Goal: Transaction & Acquisition: Purchase product/service

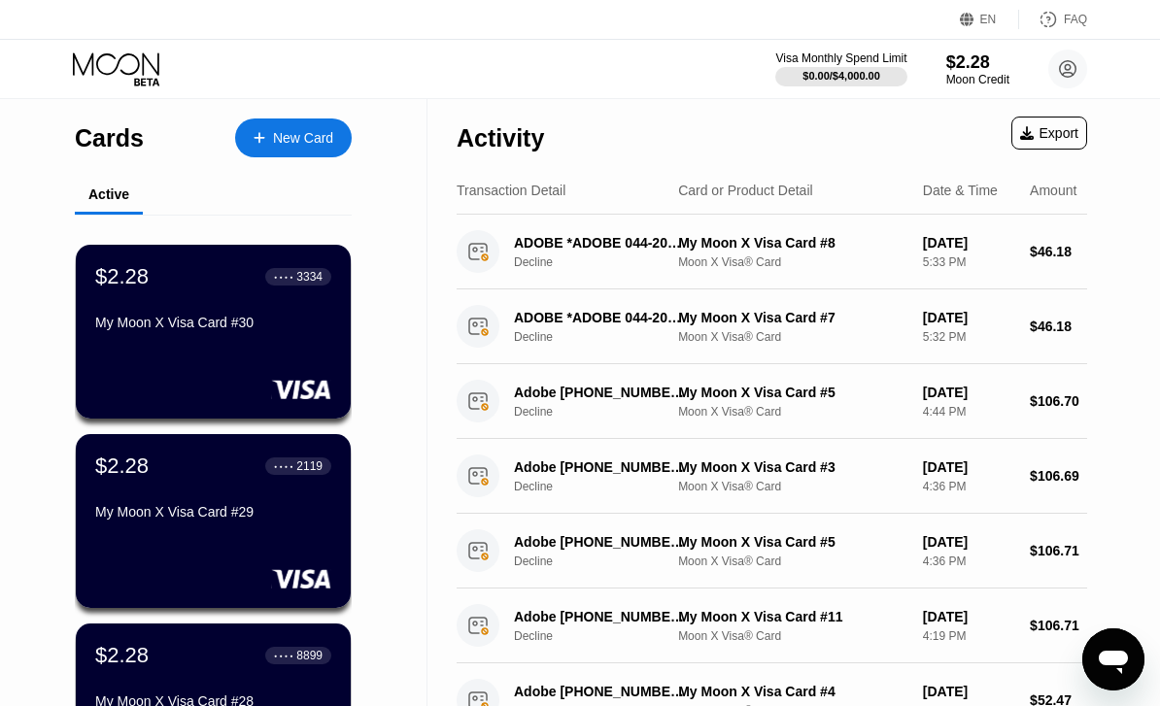
click at [954, 73] on div "Moon Credit" at bounding box center [977, 80] width 63 height 14
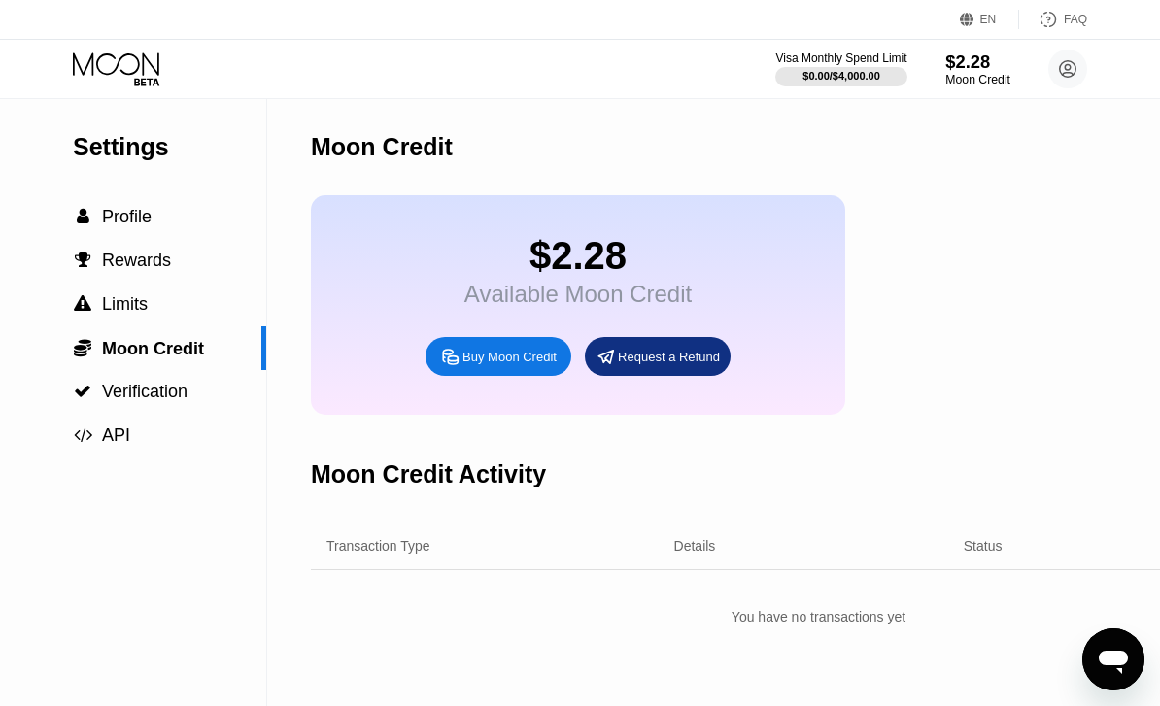
click at [631, 376] on div "Request a Refund" at bounding box center [658, 356] width 146 height 39
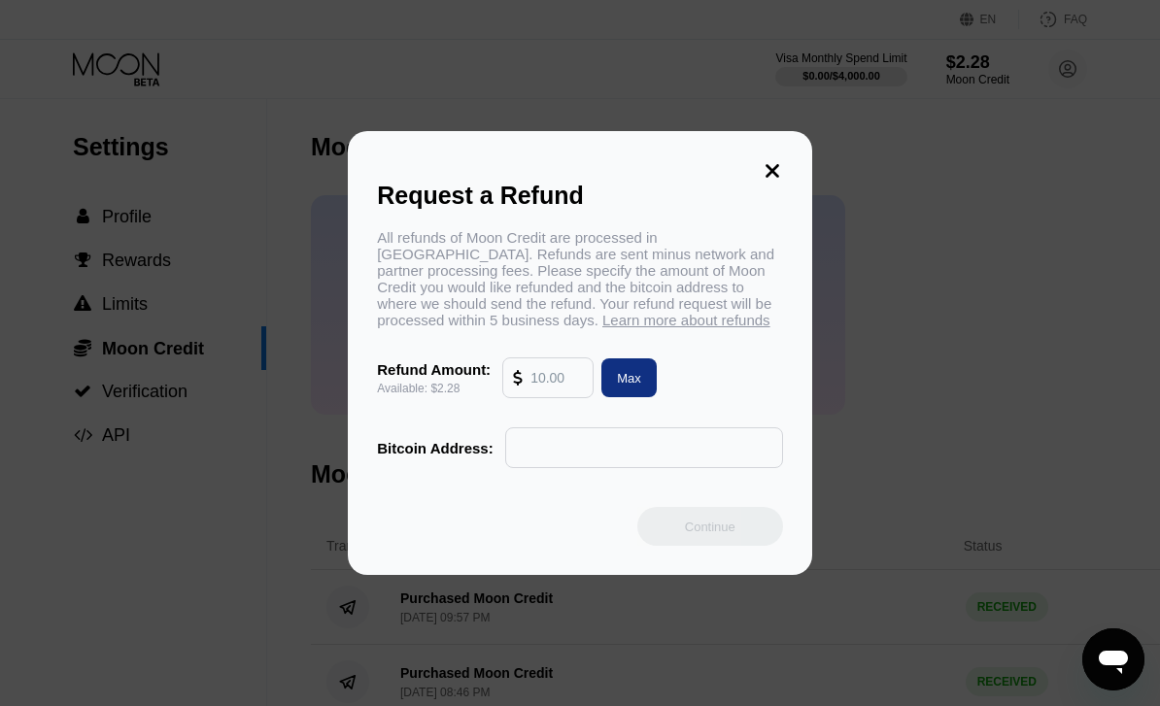
click at [770, 164] on icon at bounding box center [773, 171] width 14 height 14
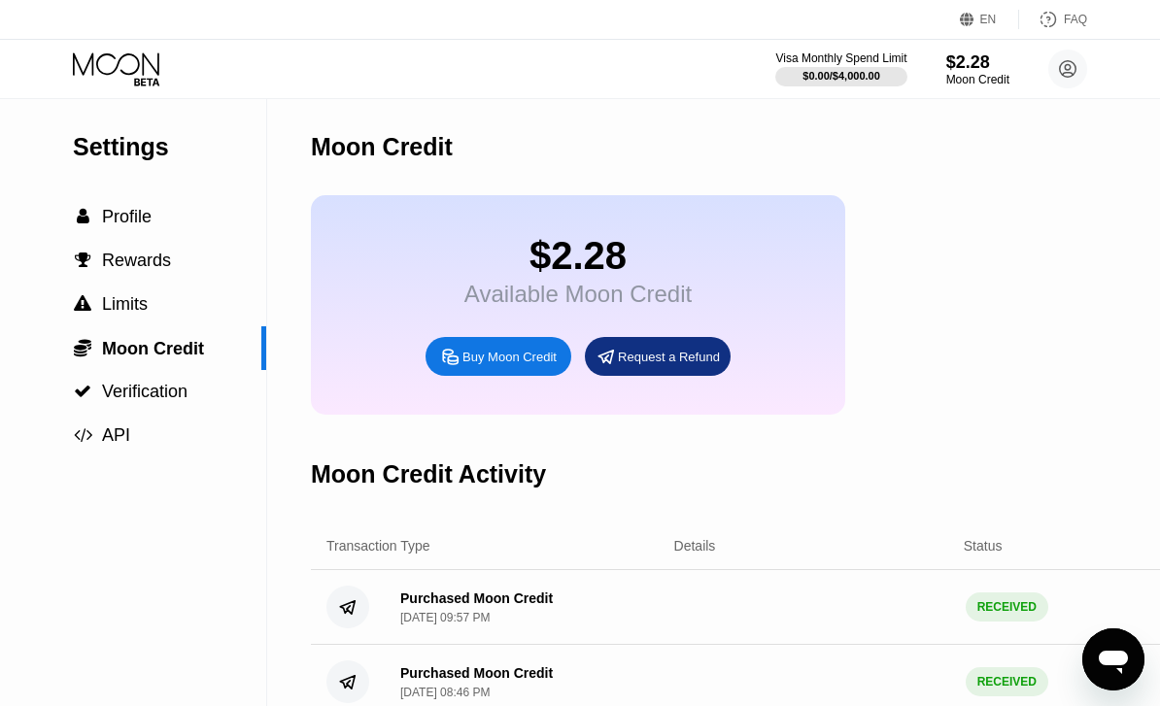
click at [485, 365] on div "Buy Moon Credit" at bounding box center [509, 357] width 94 height 17
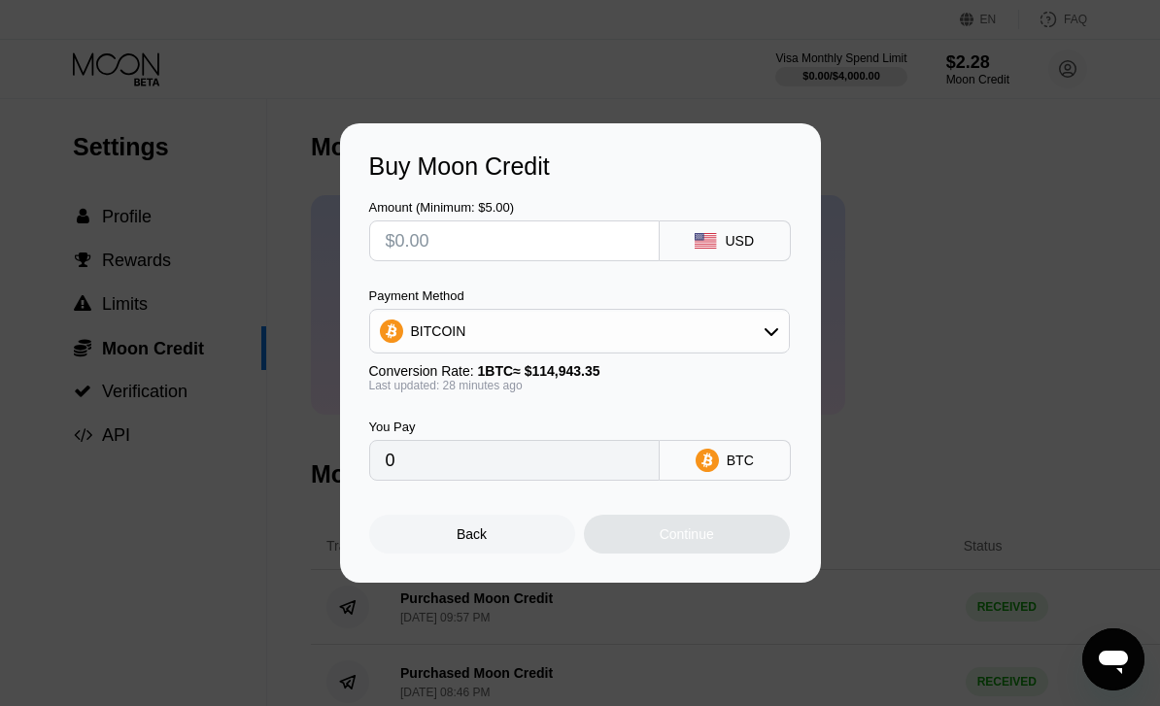
click at [571, 250] on input "text" at bounding box center [514, 241] width 257 height 39
type input "$1"
type input "0.00000871"
type input "$10"
type input "0.00008709"
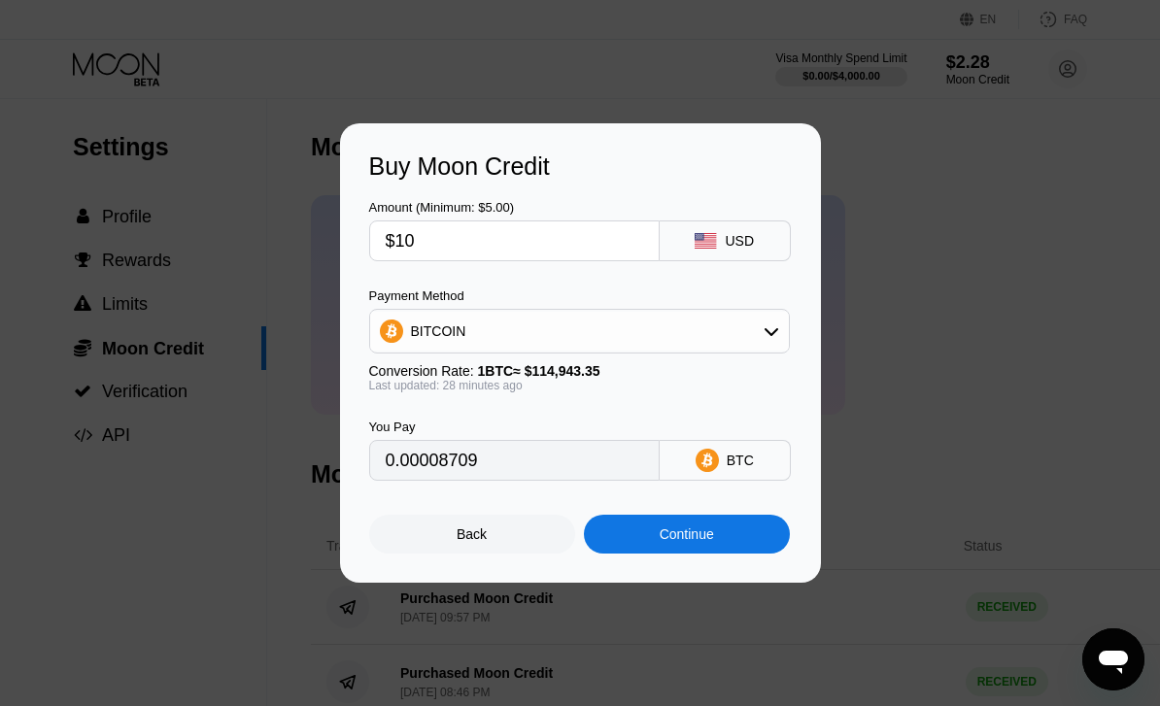
type input "$10"
click at [475, 325] on div "BITCOIN" at bounding box center [579, 331] width 419 height 39
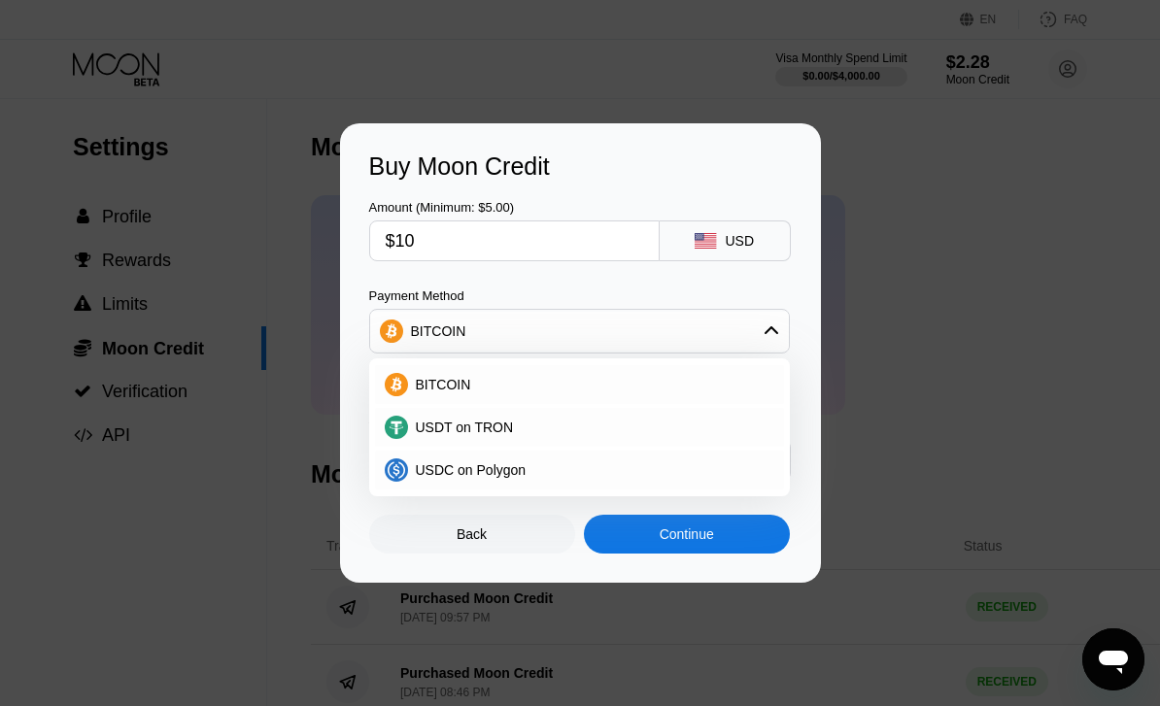
click at [472, 429] on span "USDT on TRON" at bounding box center [465, 428] width 98 height 16
type input "10.10"
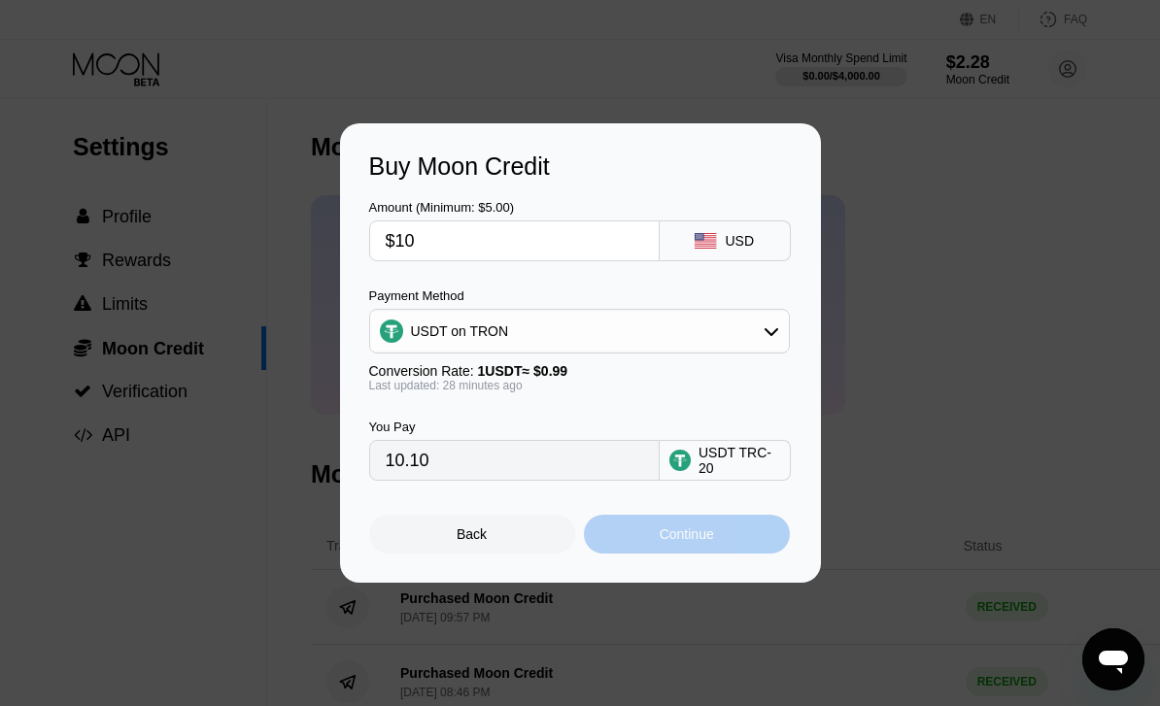
click at [713, 536] on div "Continue" at bounding box center [687, 535] width 54 height 16
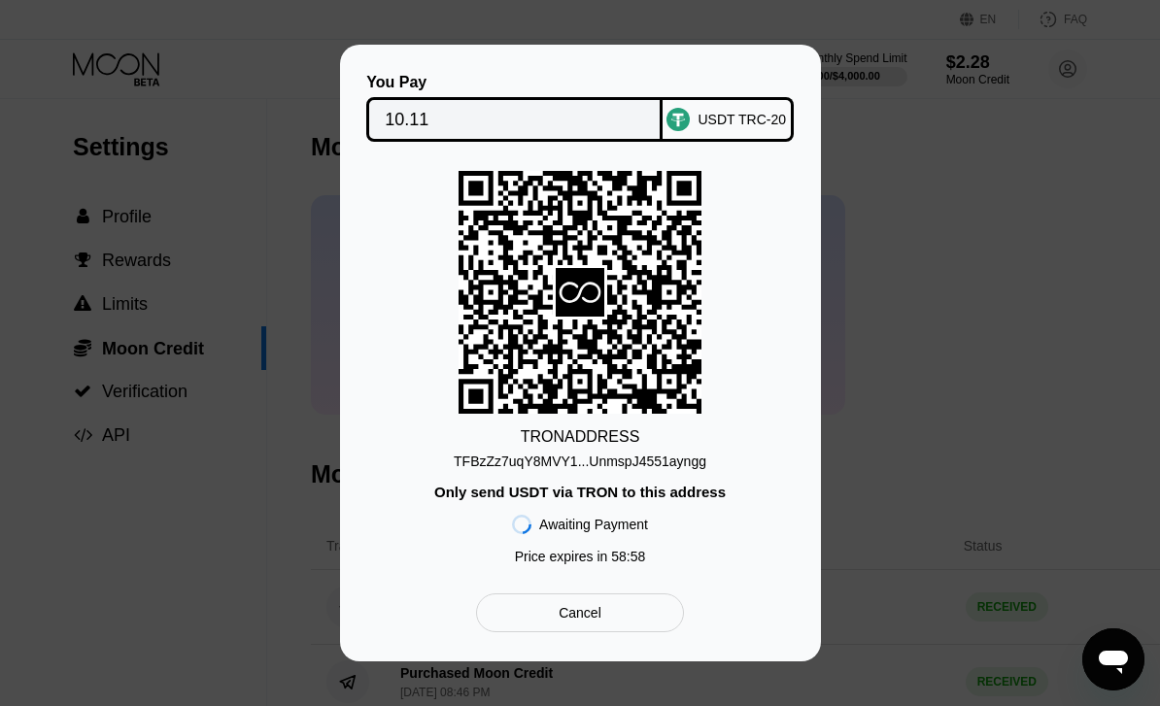
click at [678, 467] on div "TFBzZz7uqY8MVY1...UnmspJ4551ayngg" at bounding box center [580, 462] width 253 height 16
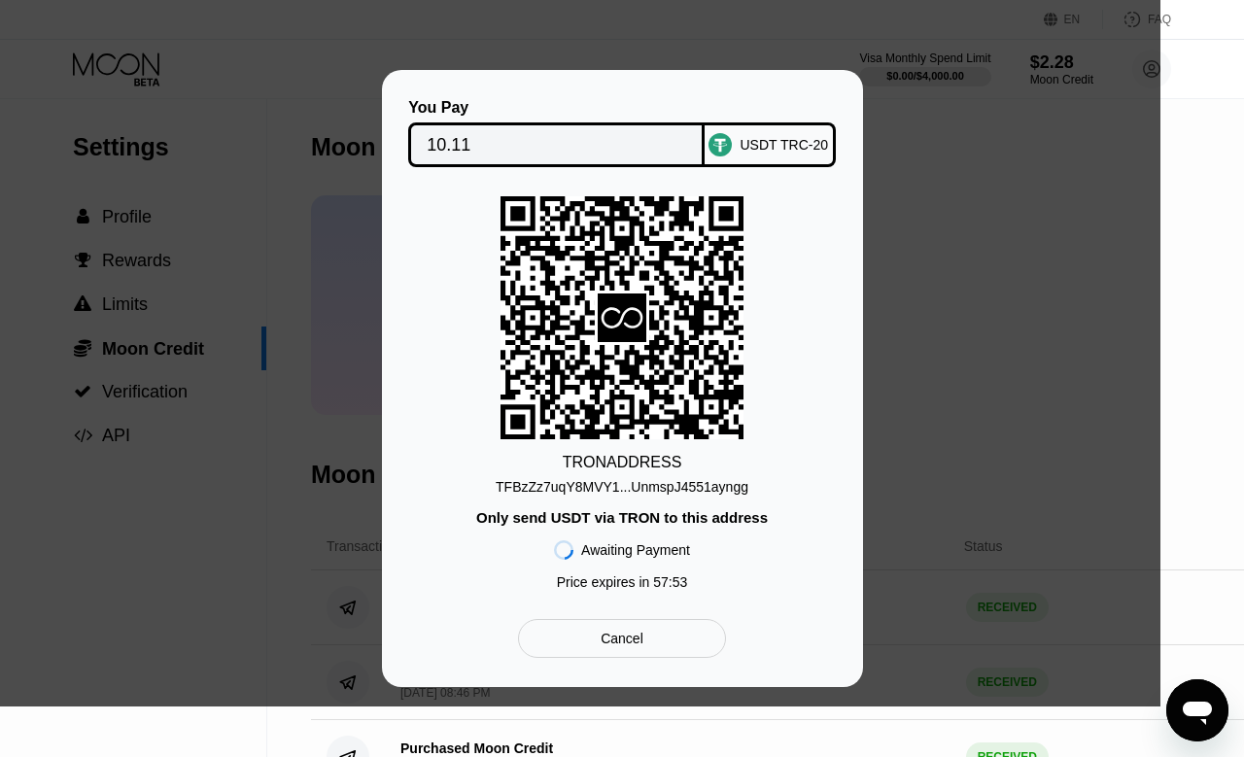
click at [748, 482] on div "TFBzZz7uqY8MVY1...UnmspJ4551ayngg" at bounding box center [622, 487] width 253 height 16
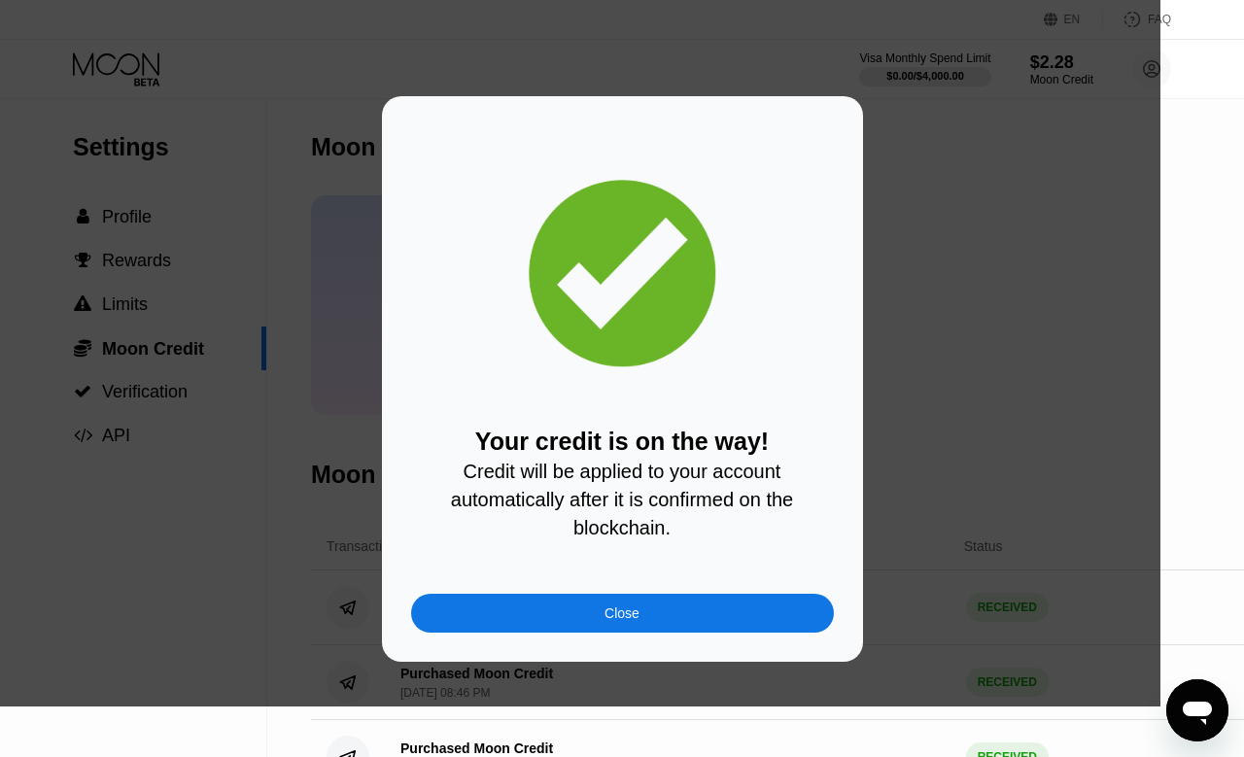
click at [720, 609] on div "Close" at bounding box center [622, 613] width 423 height 39
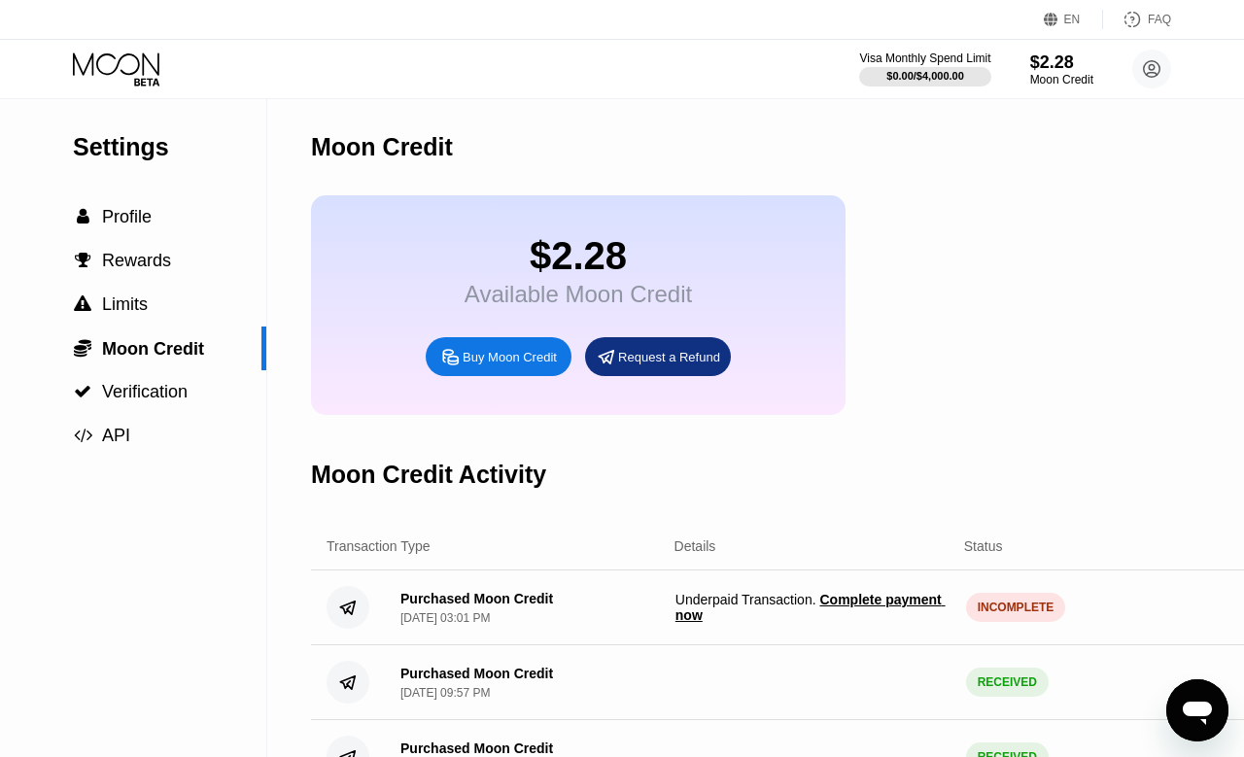
click at [109, 55] on icon at bounding box center [118, 69] width 90 height 34
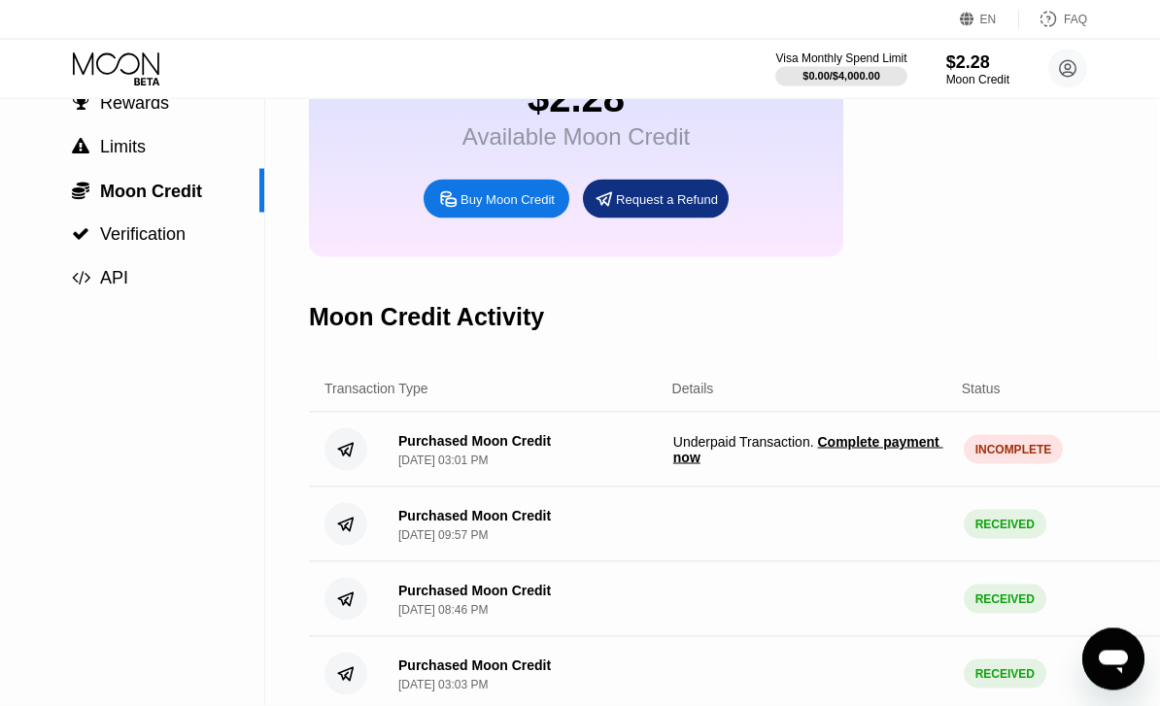
scroll to position [168, 5]
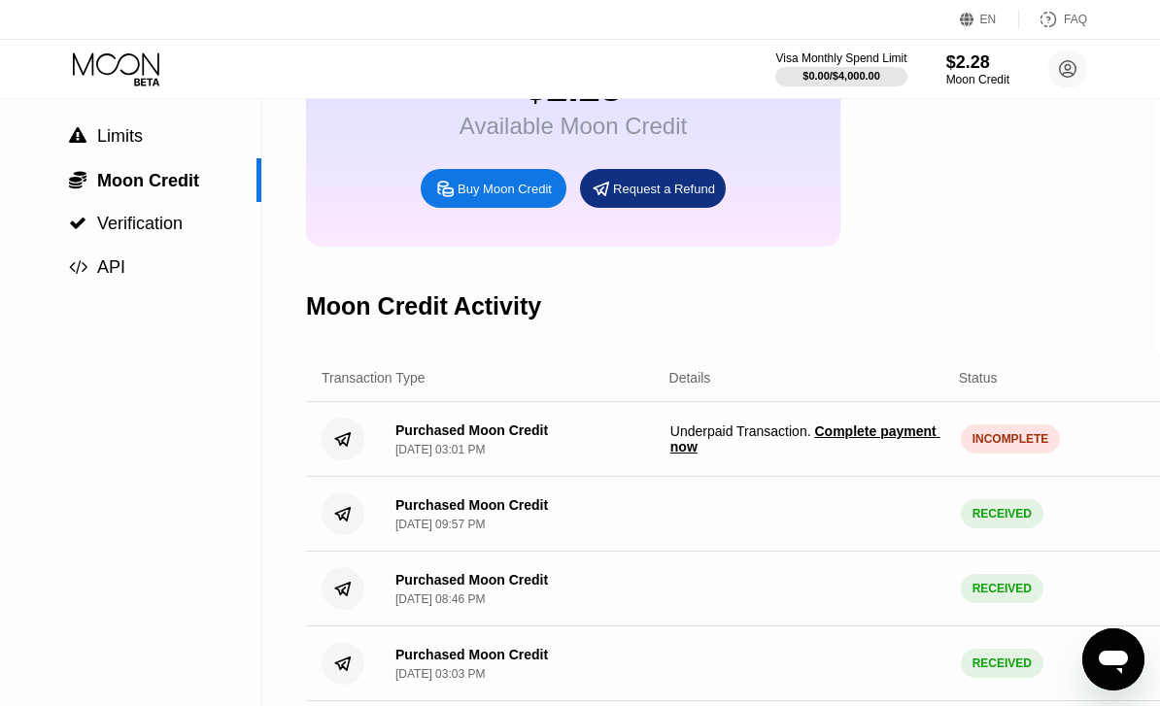
click at [870, 437] on span "Complete payment now" at bounding box center [805, 439] width 270 height 31
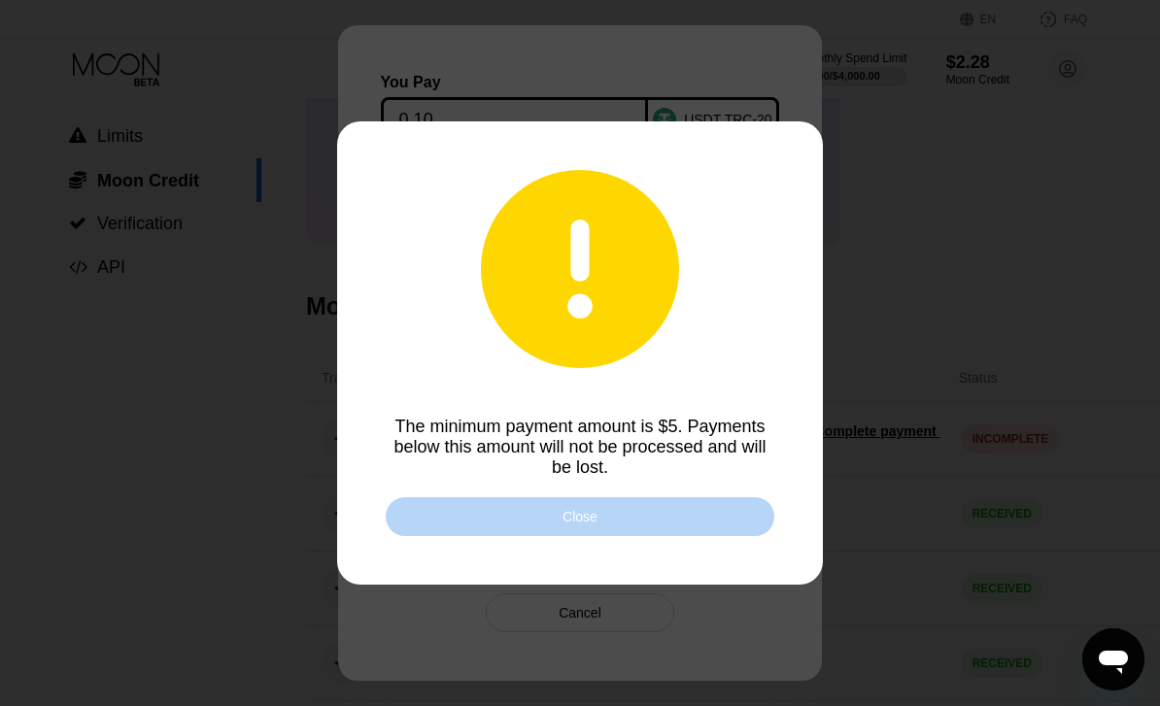
click at [734, 536] on div "Close" at bounding box center [580, 516] width 389 height 39
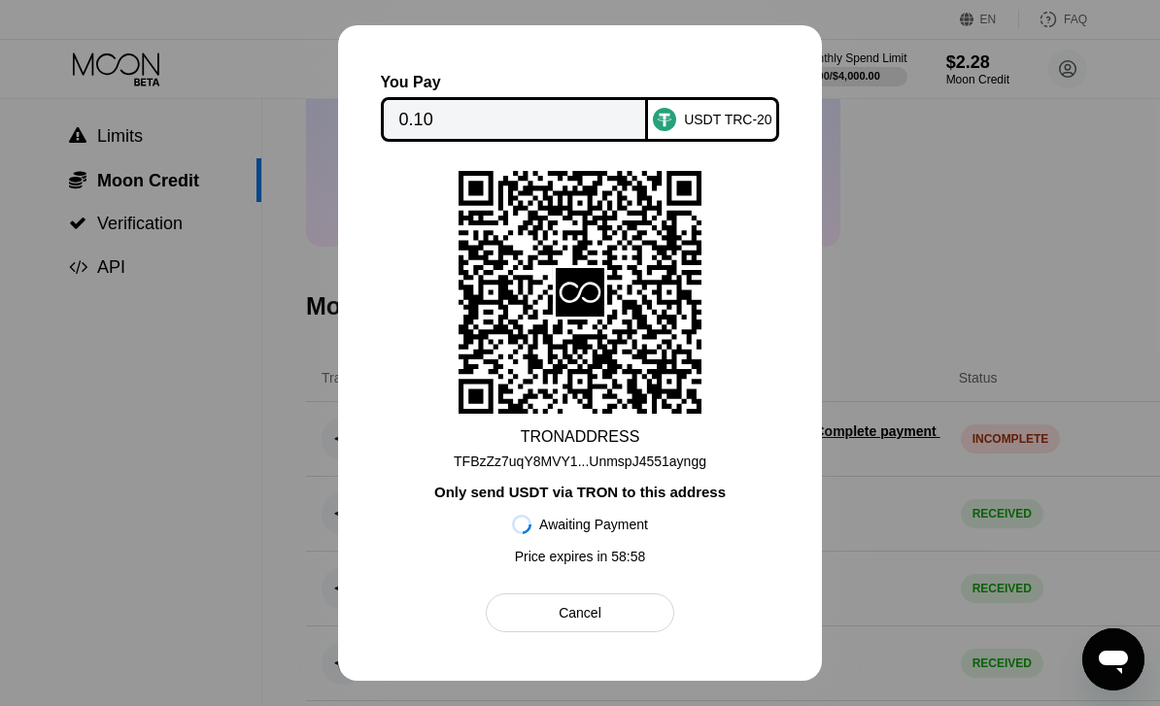
click at [1029, 287] on div at bounding box center [580, 353] width 1160 height 706
click at [632, 633] on div "Cancel" at bounding box center [580, 613] width 188 height 39
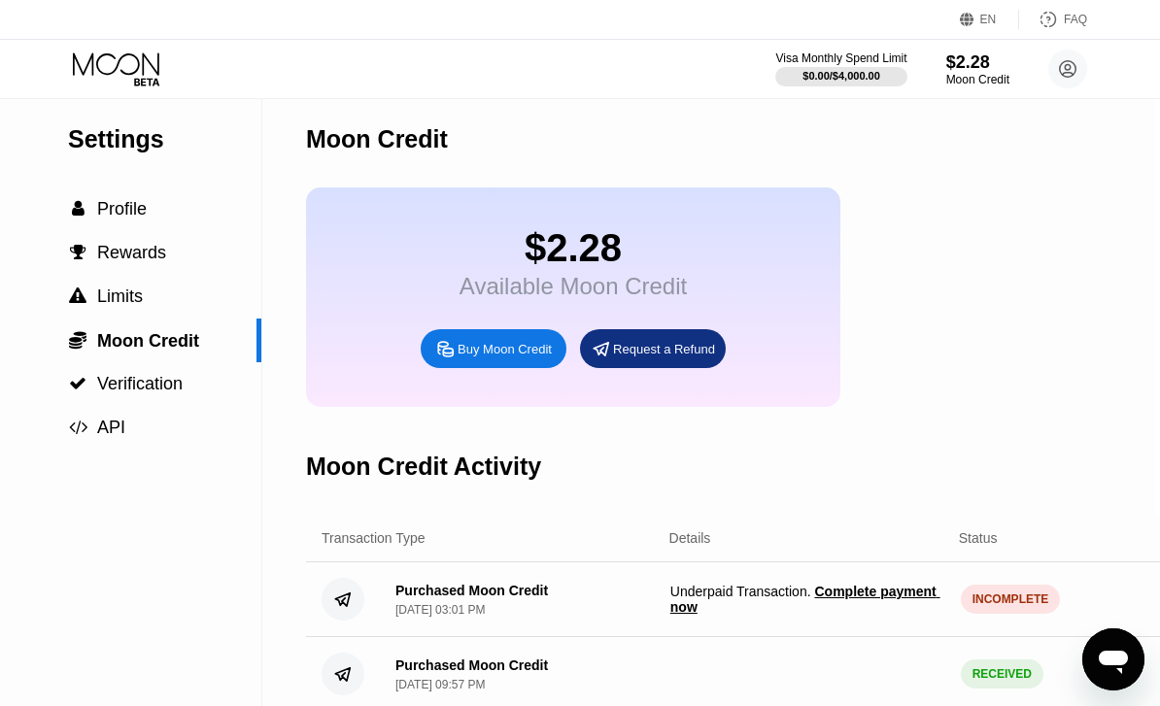
scroll to position [0, 5]
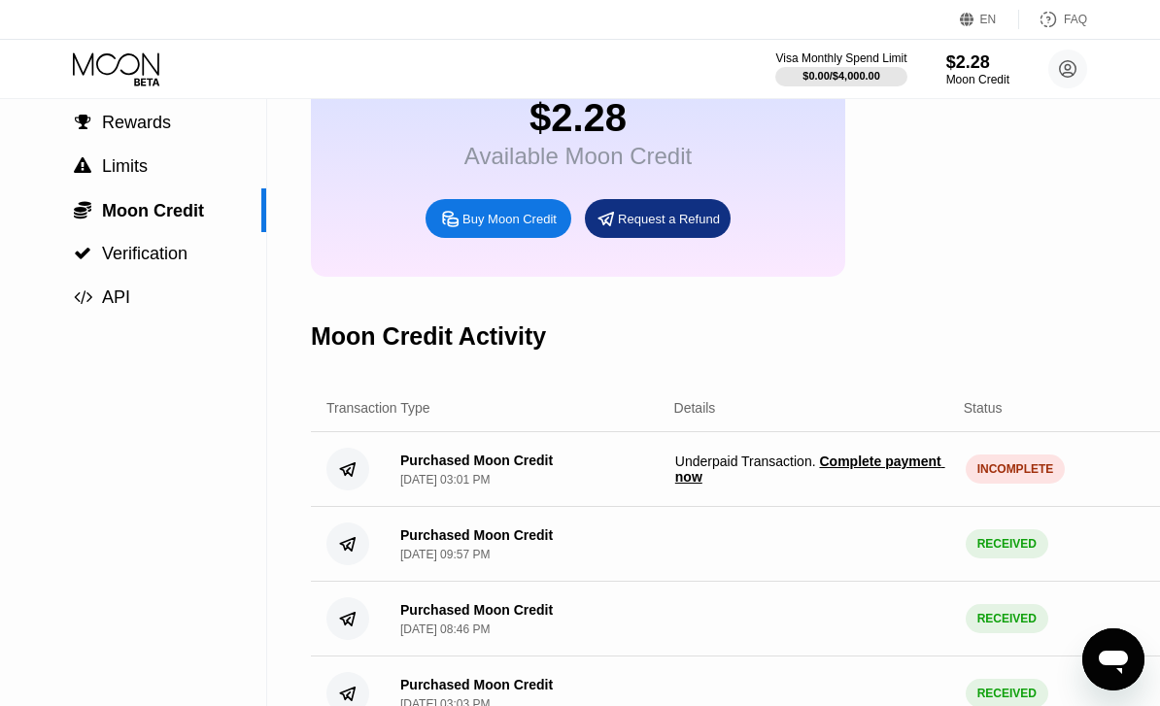
scroll to position [175, 0]
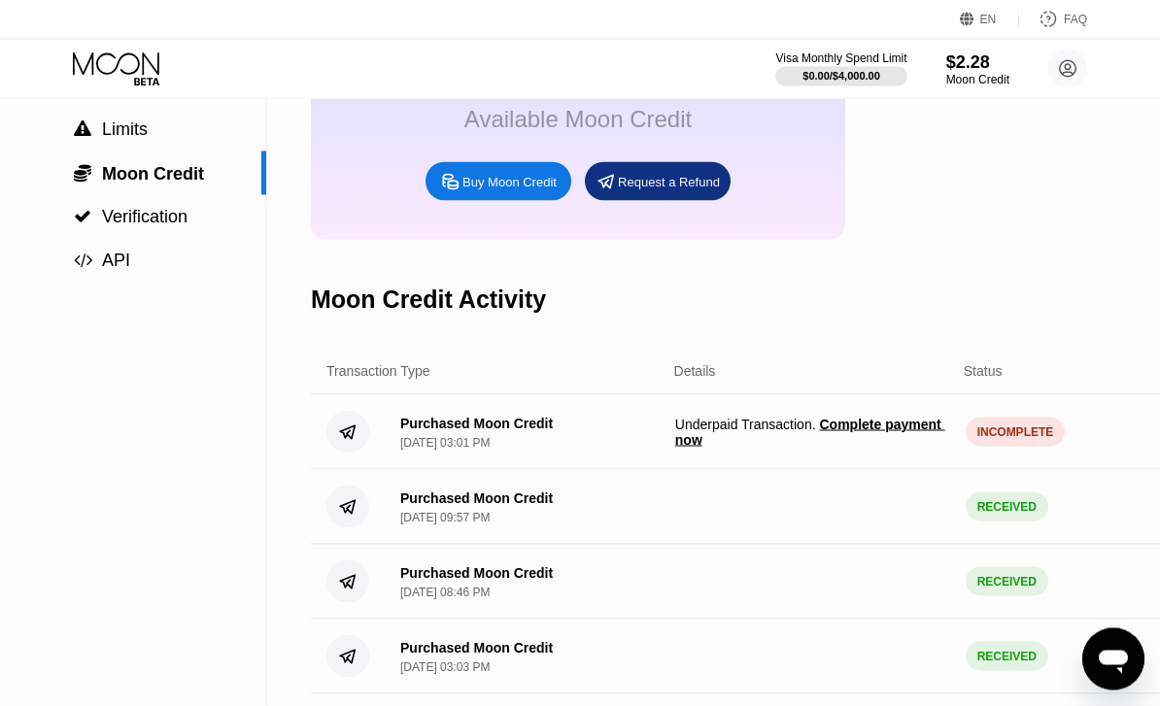
click at [999, 436] on div "INCOMPLETE" at bounding box center [1016, 432] width 100 height 29
click at [868, 432] on span "Complete payment now" at bounding box center [810, 432] width 270 height 31
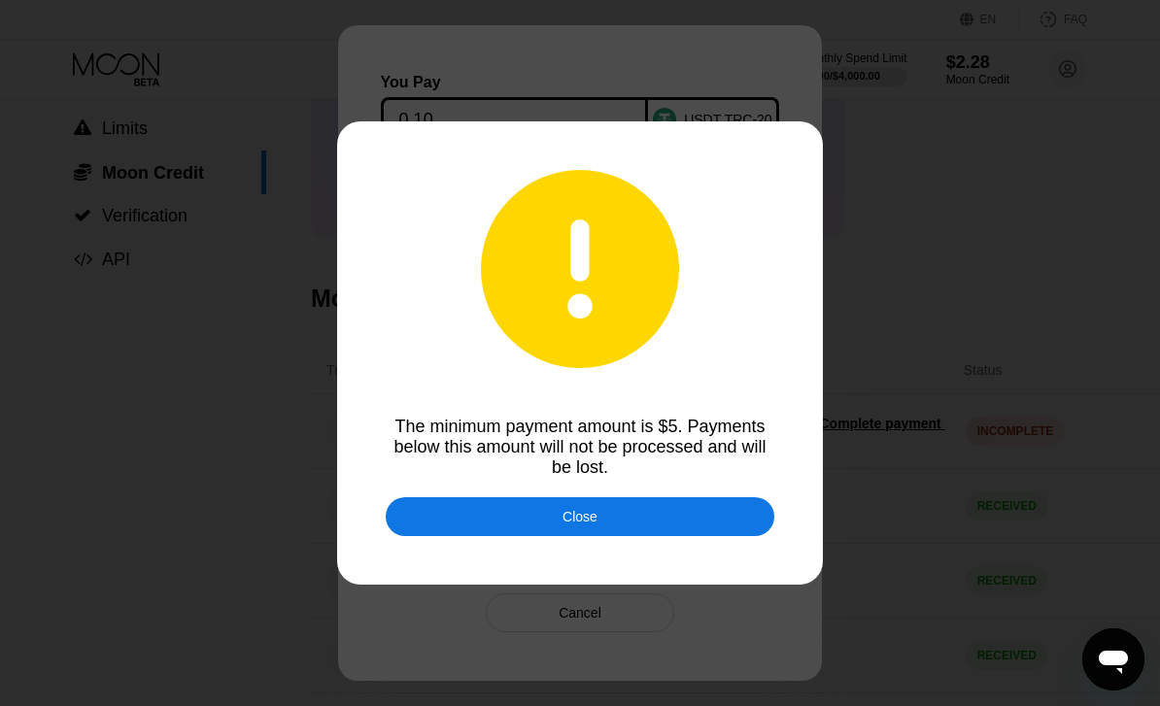
click at [610, 536] on div "Close" at bounding box center [580, 516] width 389 height 39
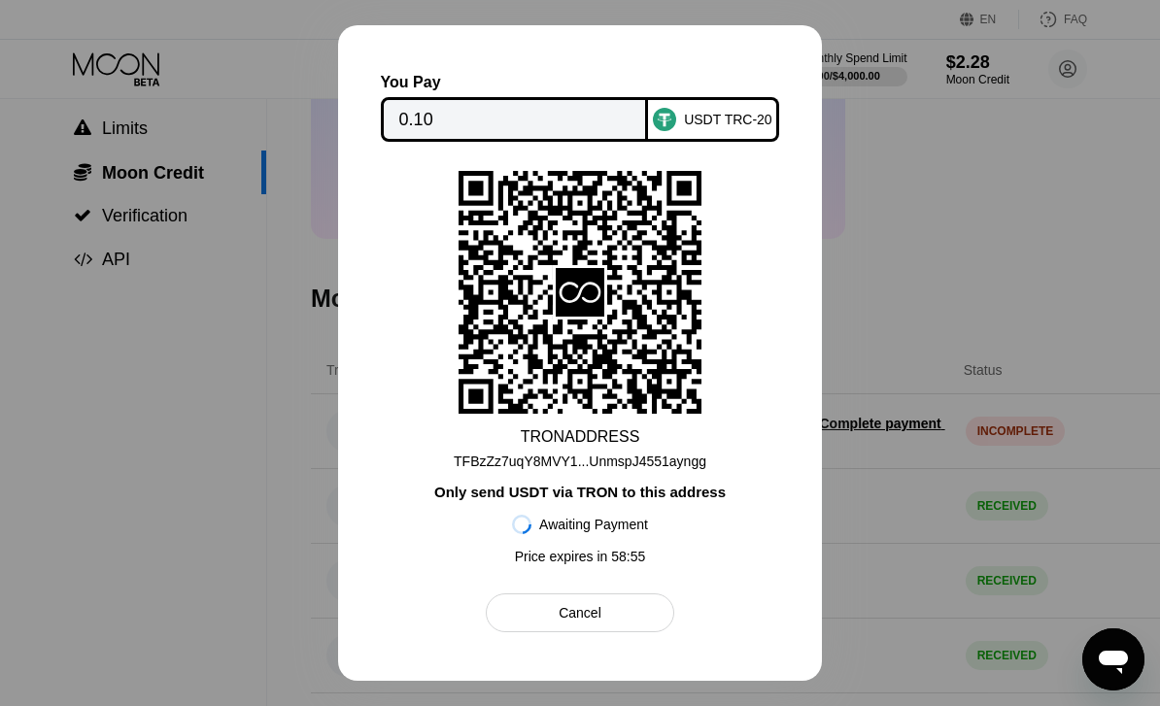
click at [634, 633] on div "Cancel" at bounding box center [580, 613] width 188 height 39
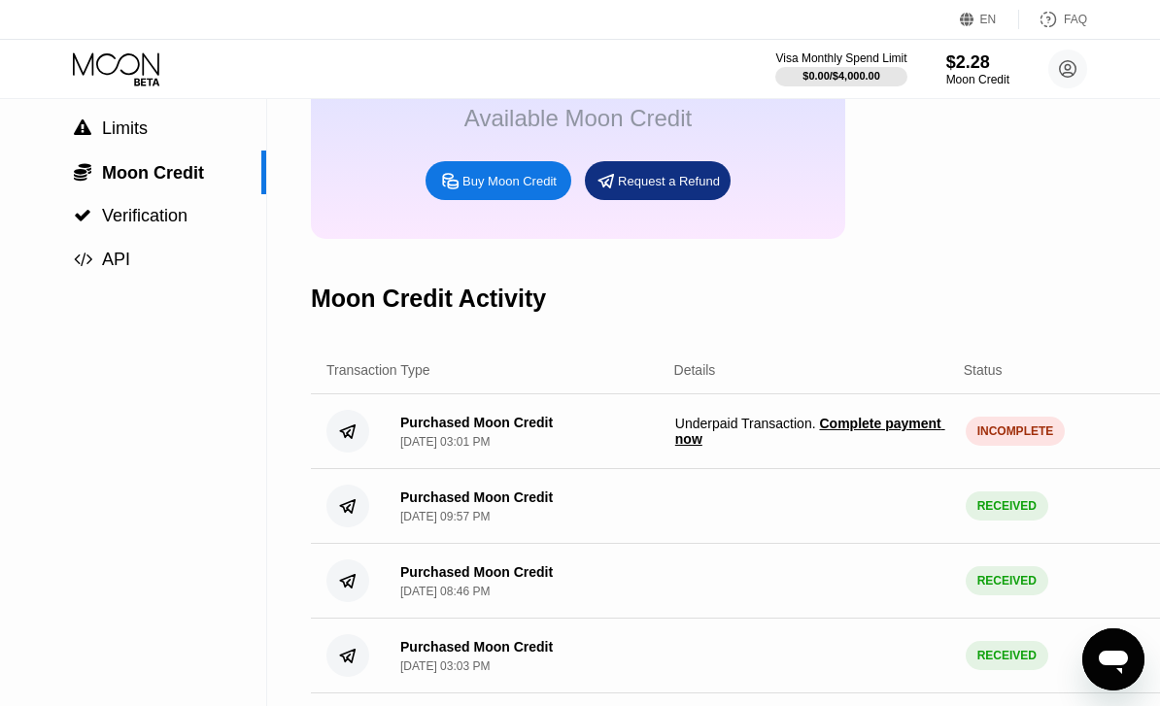
click at [842, 435] on span "Complete payment now" at bounding box center [810, 431] width 270 height 31
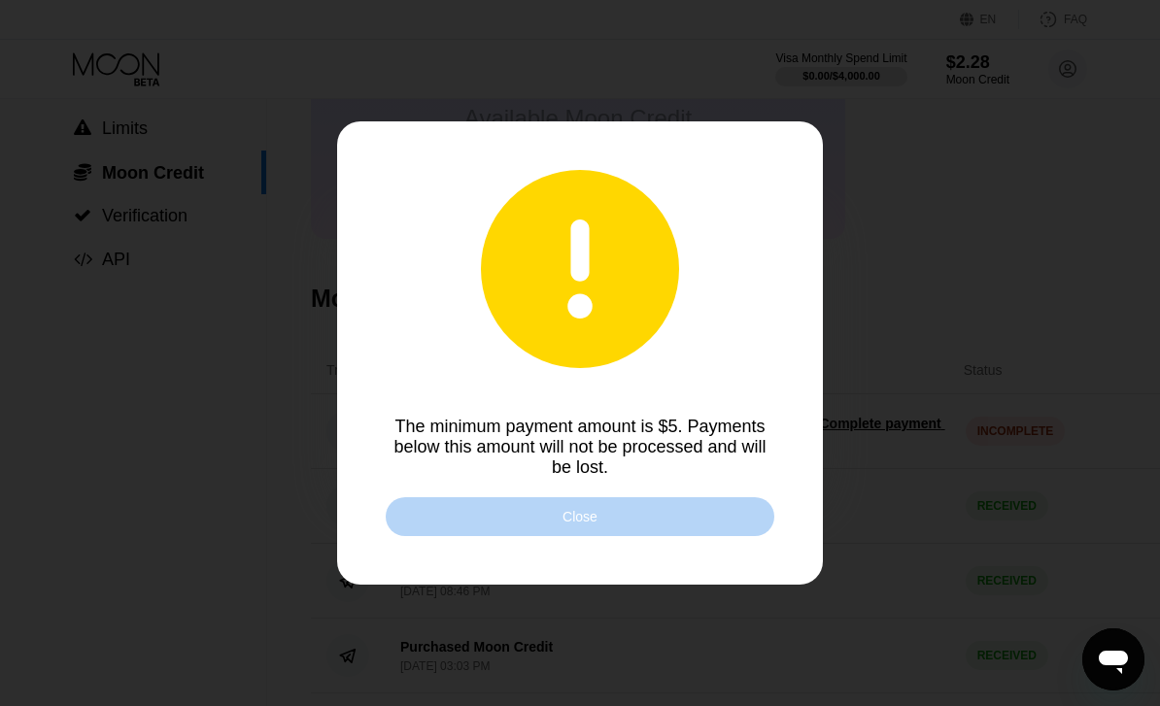
click at [697, 536] on div "Close" at bounding box center [580, 516] width 389 height 39
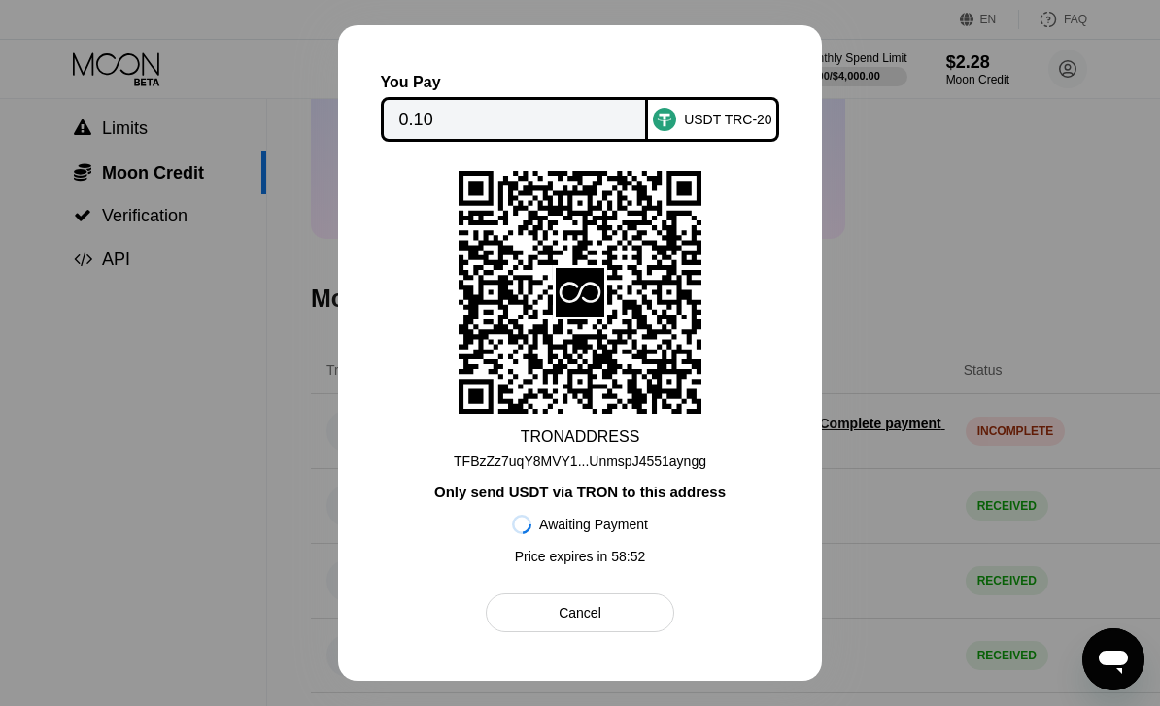
click at [613, 633] on div "Cancel" at bounding box center [580, 613] width 188 height 39
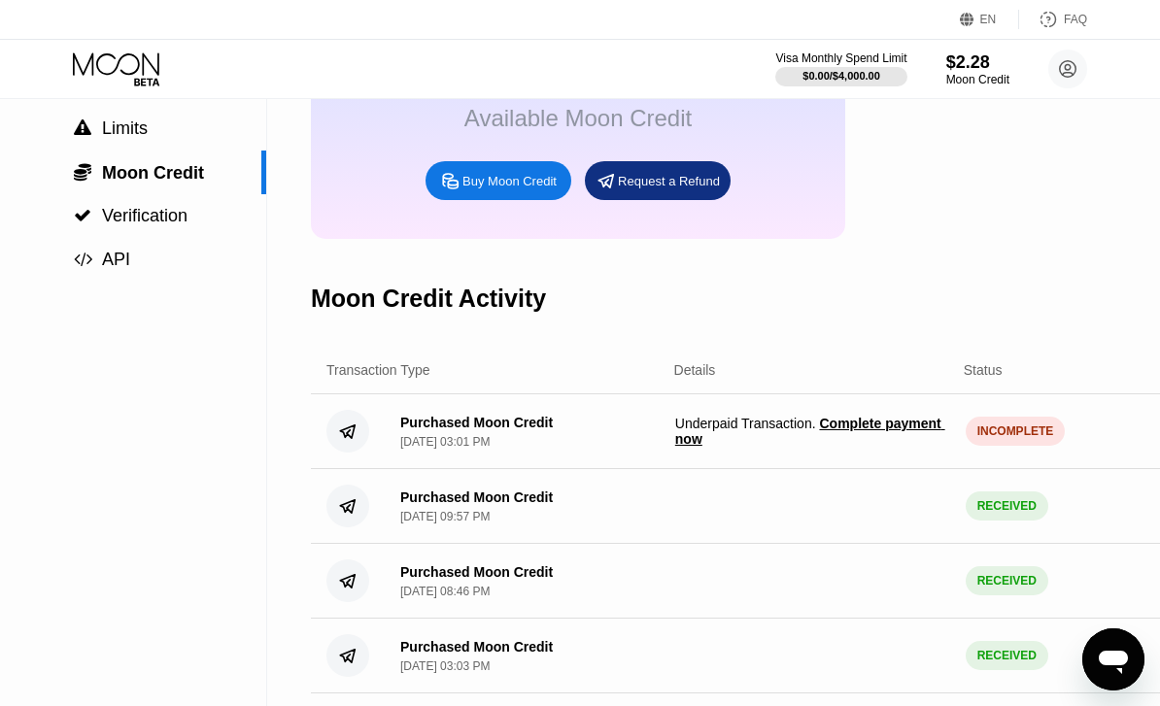
click at [872, 429] on span "Complete payment now" at bounding box center [810, 431] width 270 height 31
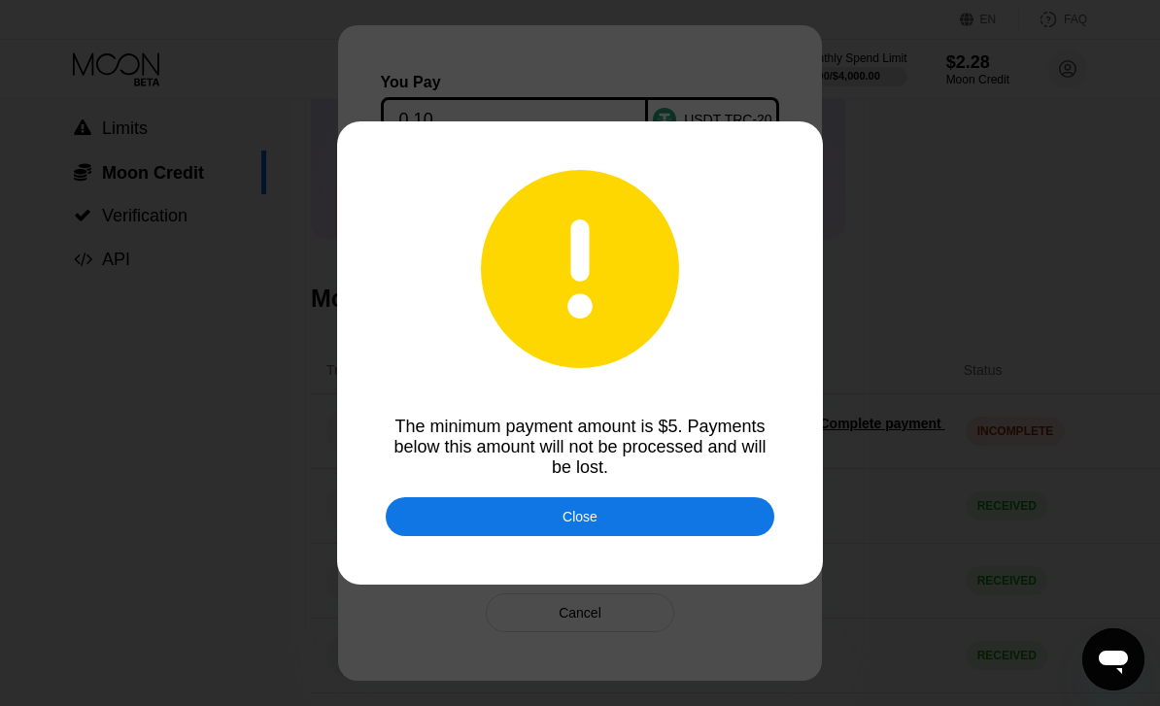
click at [717, 536] on div "Close" at bounding box center [580, 516] width 389 height 39
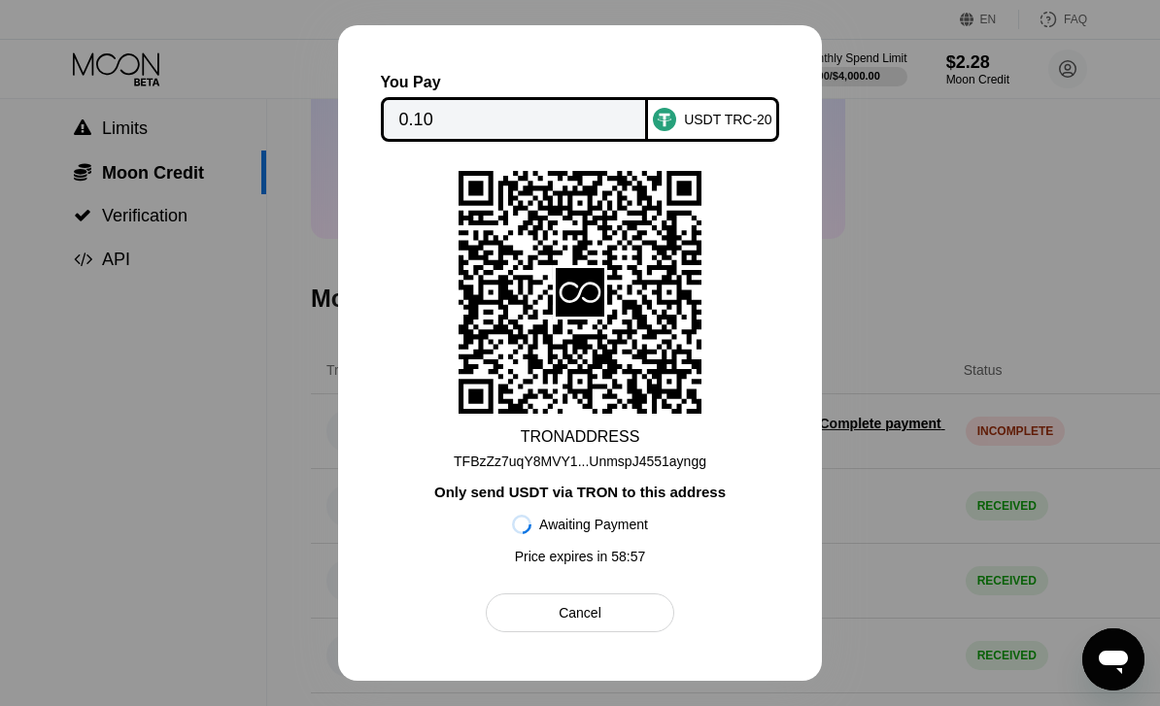
click at [698, 469] on div "TFBzZz7uqY8MVY1...UnmspJ4551ayngg" at bounding box center [580, 462] width 253 height 16
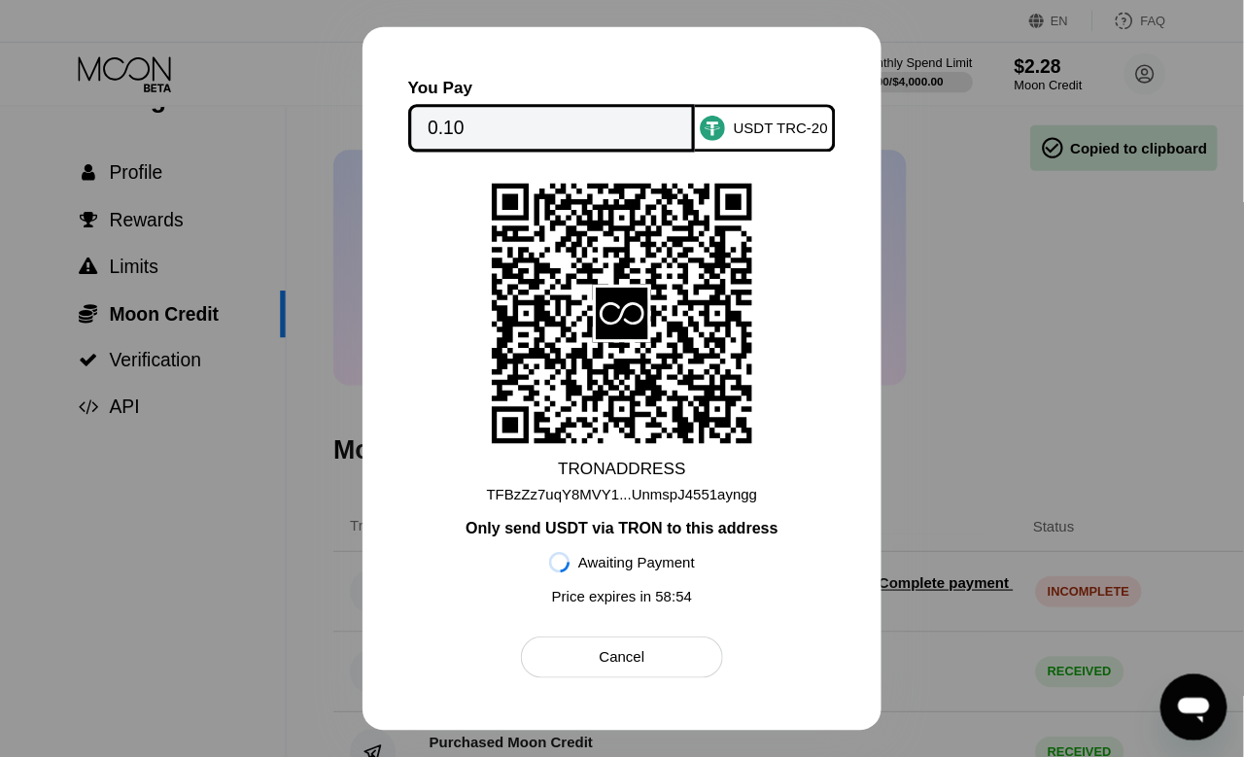
scroll to position [0, 0]
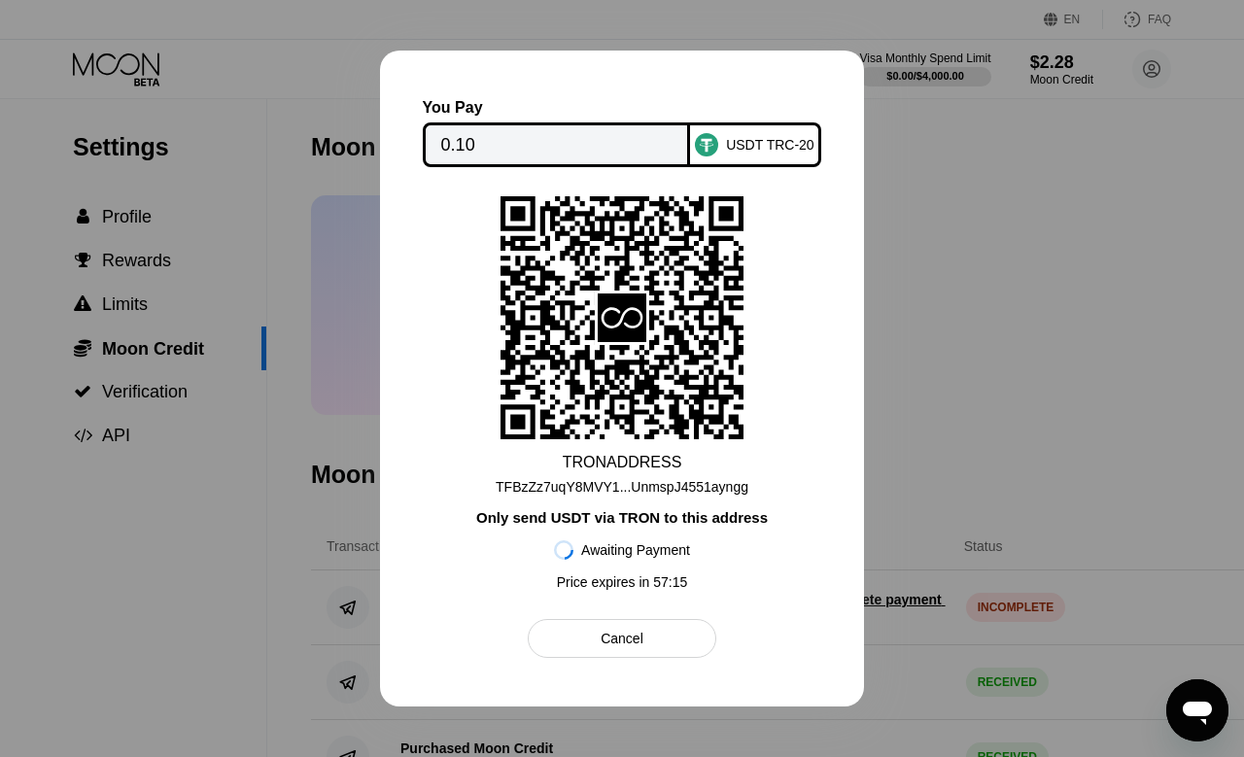
click at [1039, 137] on div at bounding box center [622, 378] width 1244 height 757
click at [684, 640] on div "Cancel" at bounding box center [622, 638] width 188 height 39
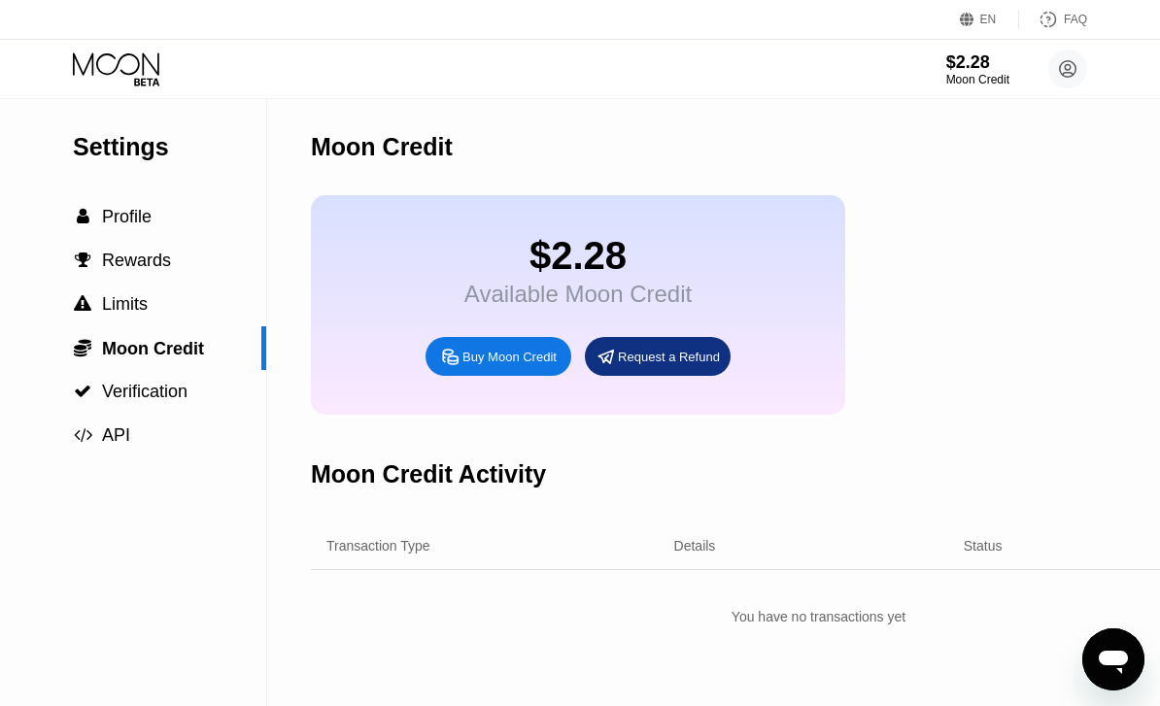
click at [1117, 668] on icon "Open messaging window" at bounding box center [1113, 662] width 29 height 23
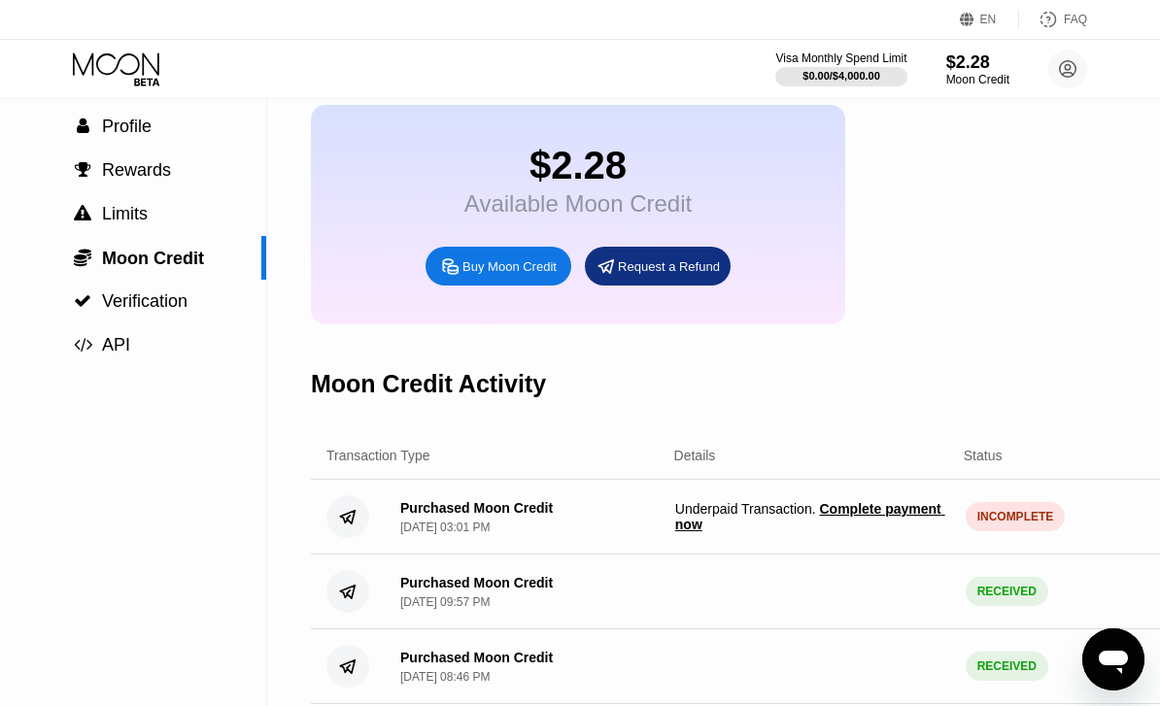
scroll to position [89, 0]
click at [1121, 658] on icon "Open messaging window" at bounding box center [1113, 662] width 29 height 23
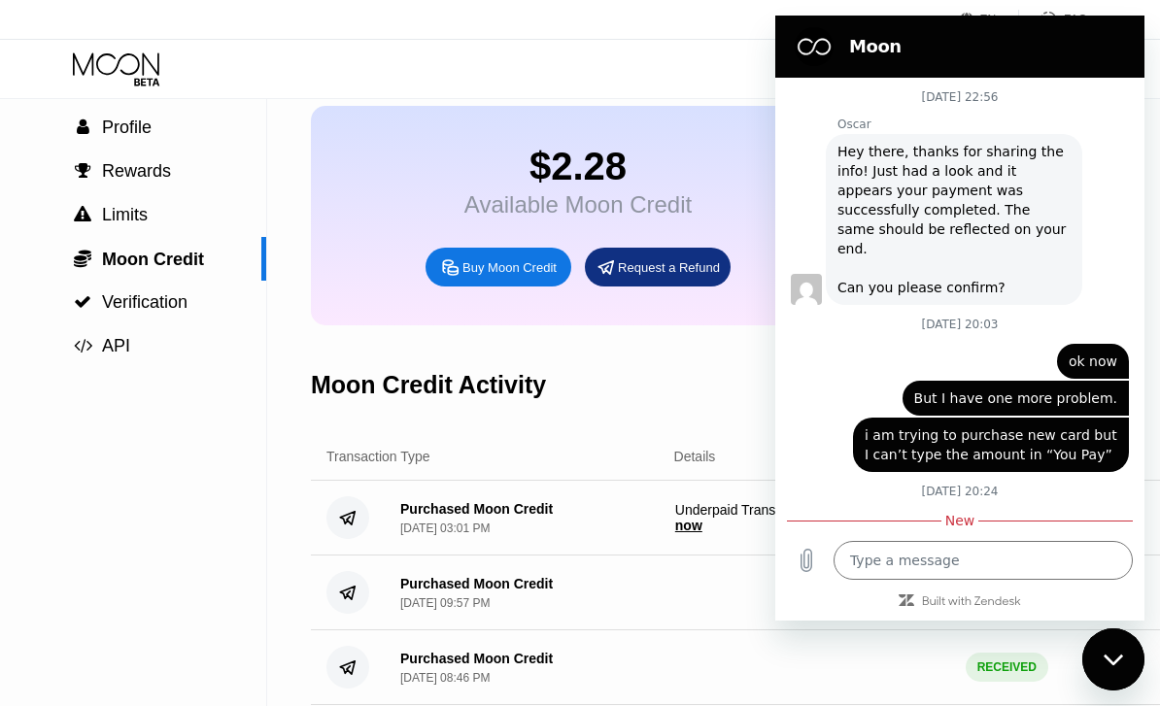
scroll to position [1082, 0]
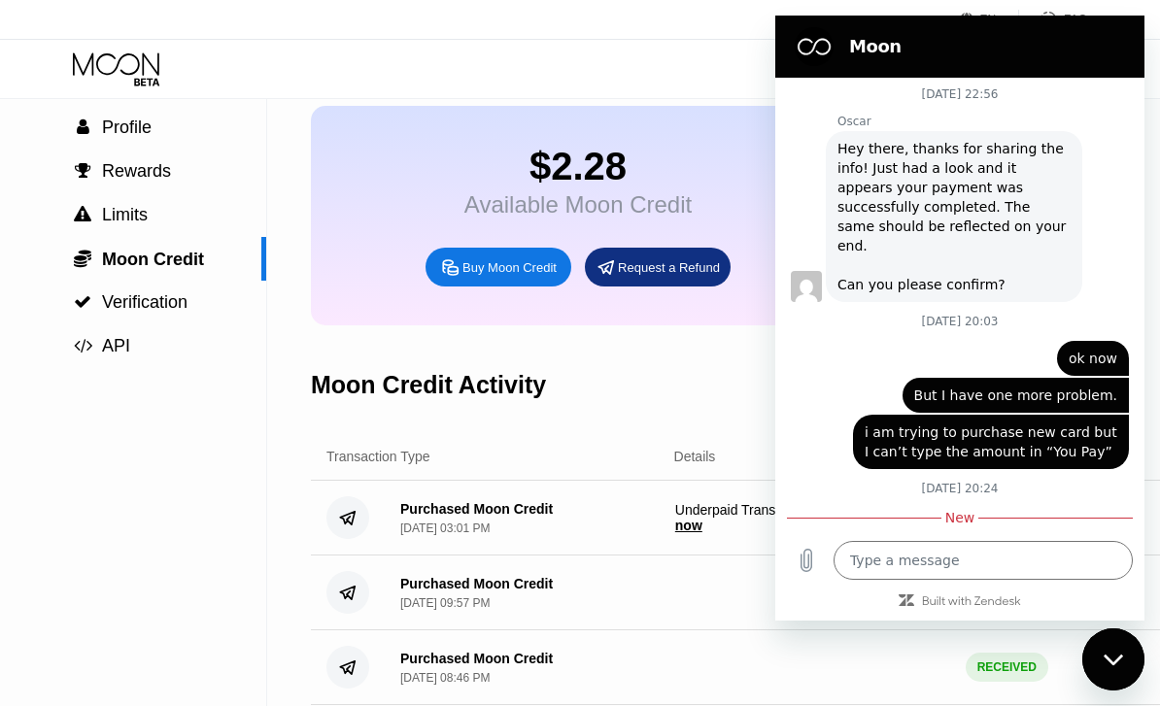
click at [943, 580] on textarea at bounding box center [983, 560] width 299 height 39
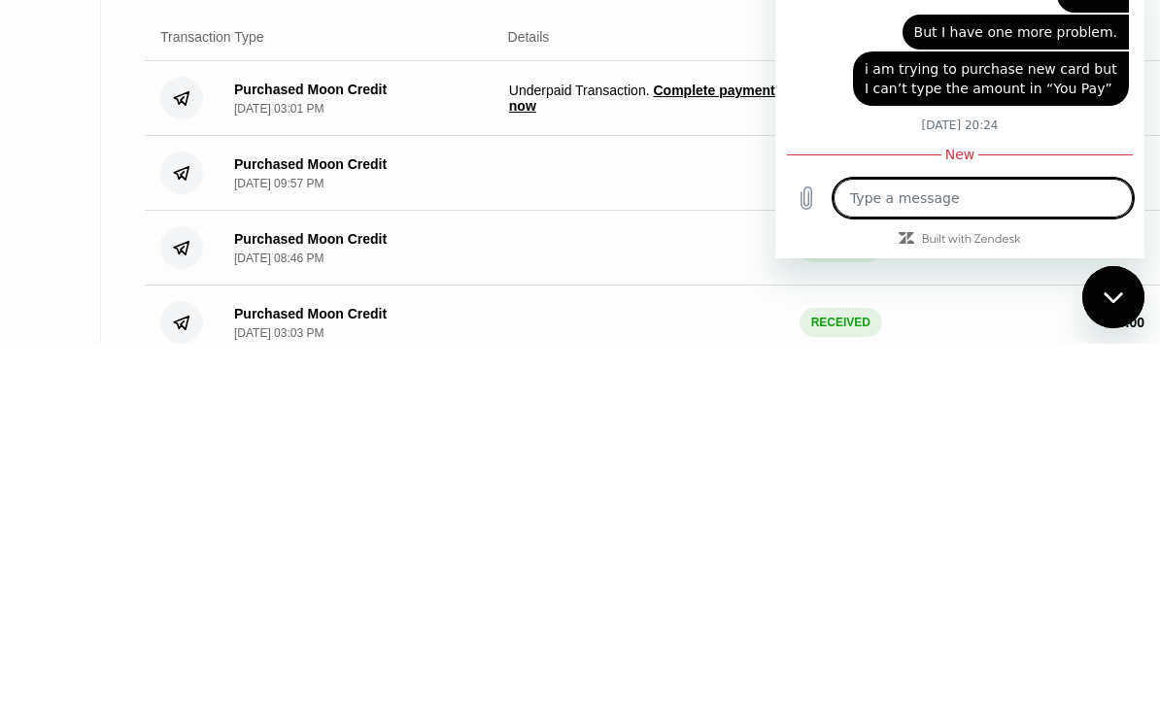
scroll to position [1084, 0]
type textarea "h"
type textarea "x"
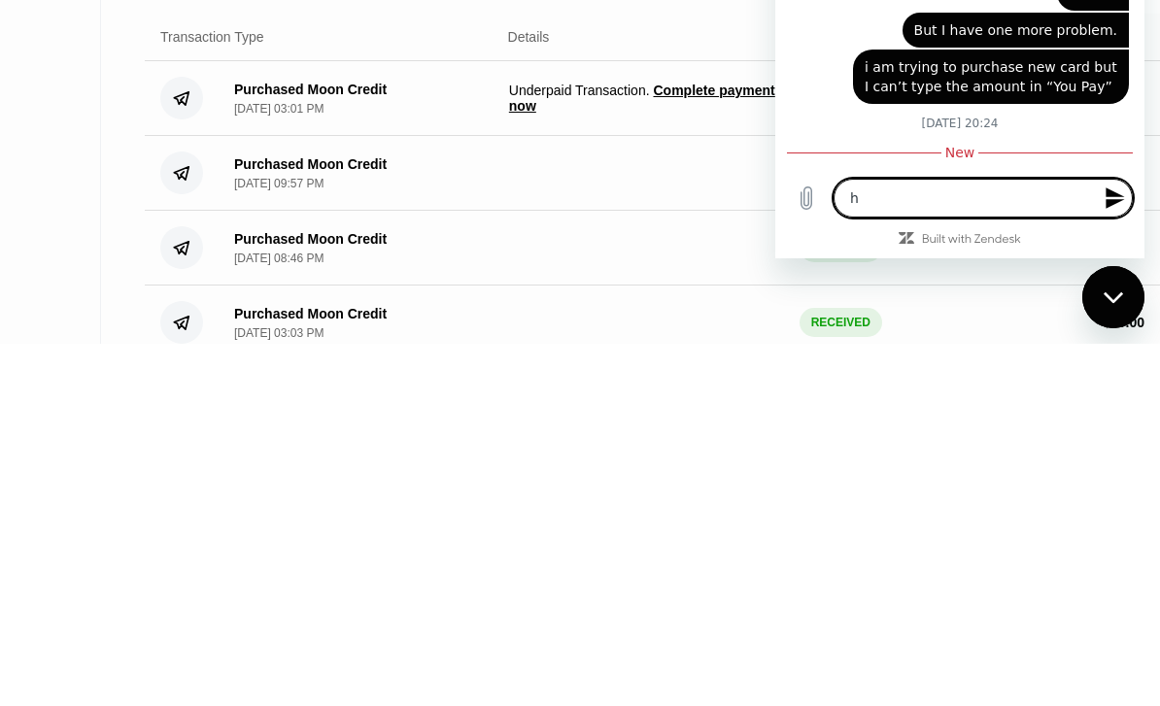
type textarea "hi"
type textarea "x"
type textarea "hi"
click at [1123, 210] on icon "Send message" at bounding box center [1115, 198] width 23 height 23
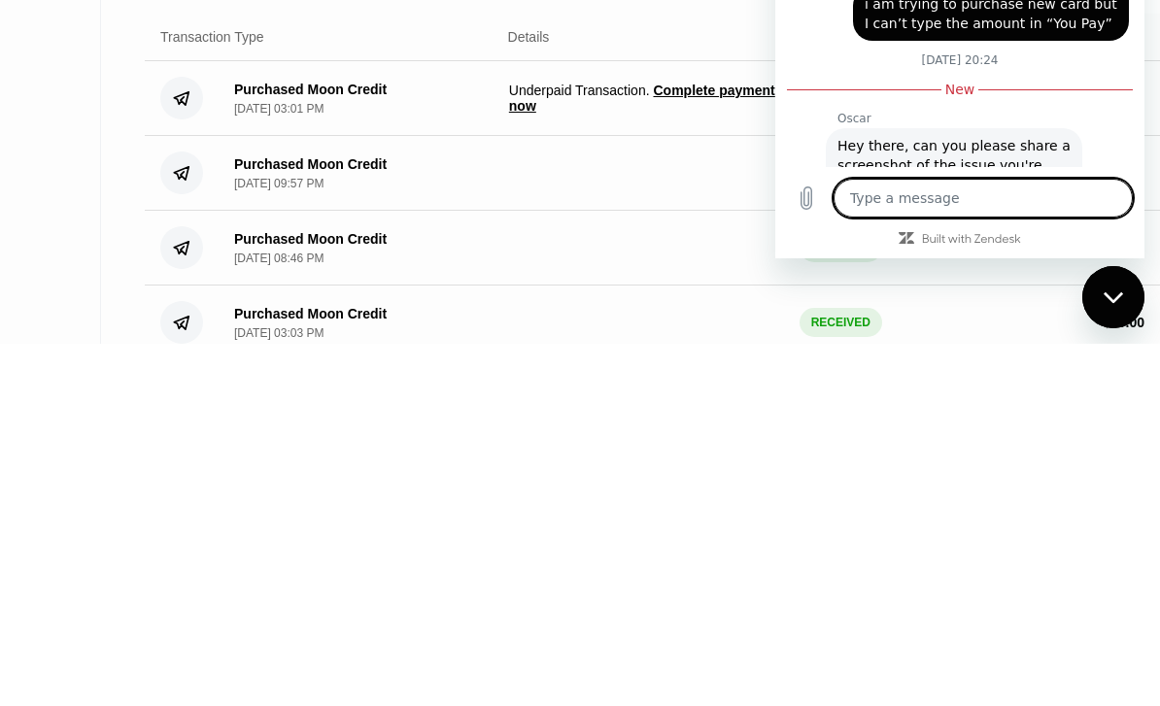
type textarea "x"
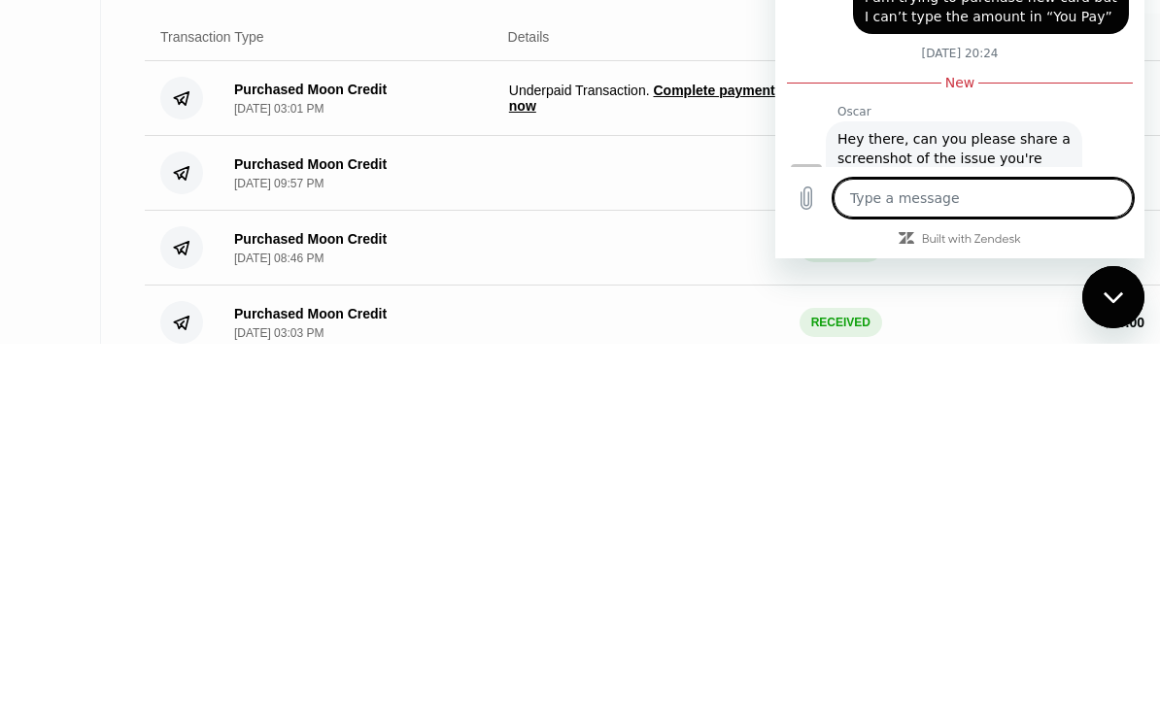
type textarea "h"
type textarea "x"
type textarea "he"
type textarea "x"
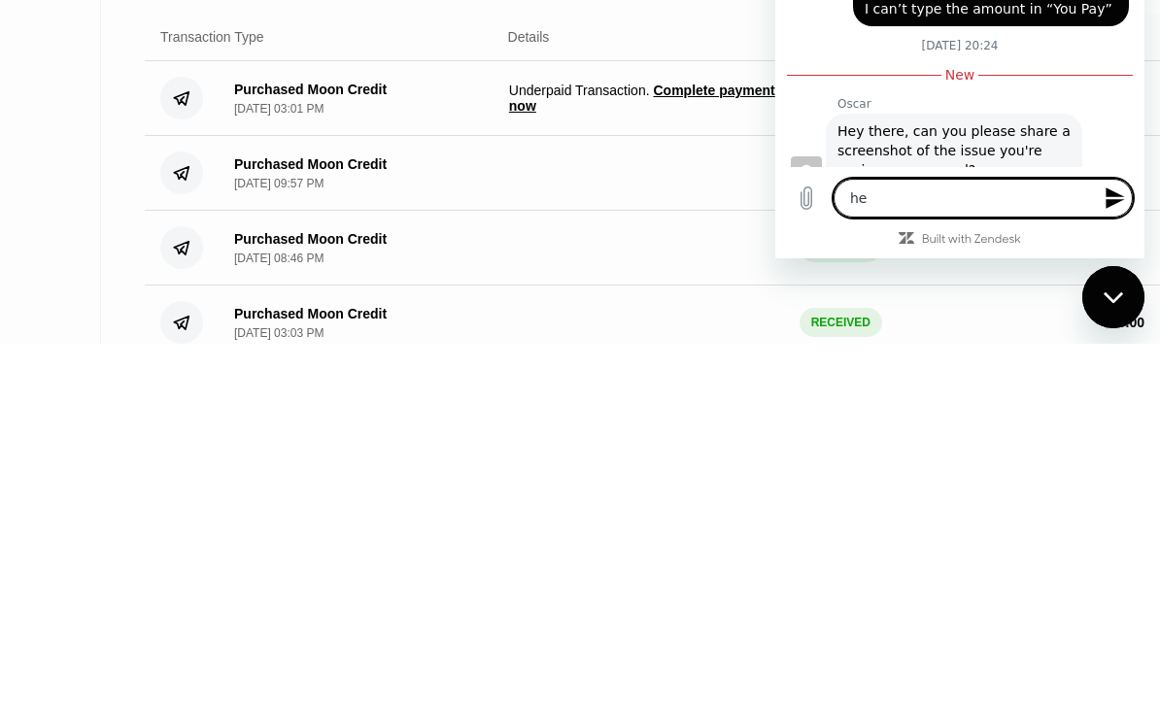
type textarea "hel"
type textarea "x"
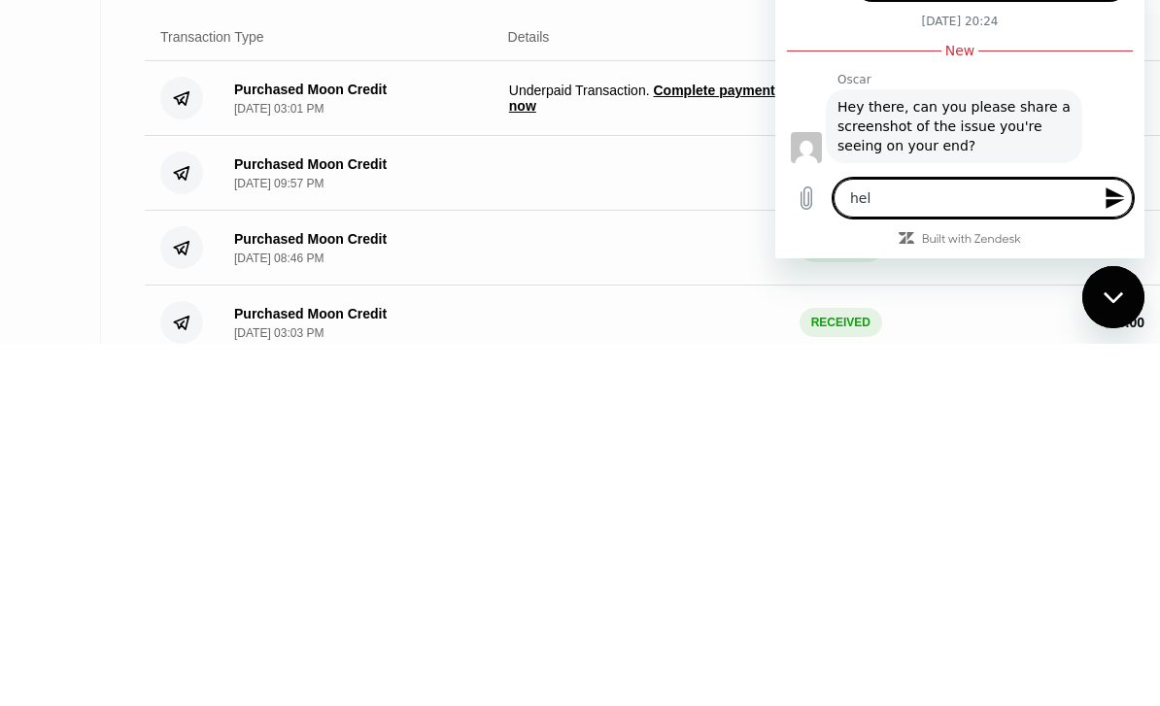
type textarea "help"
type textarea "x"
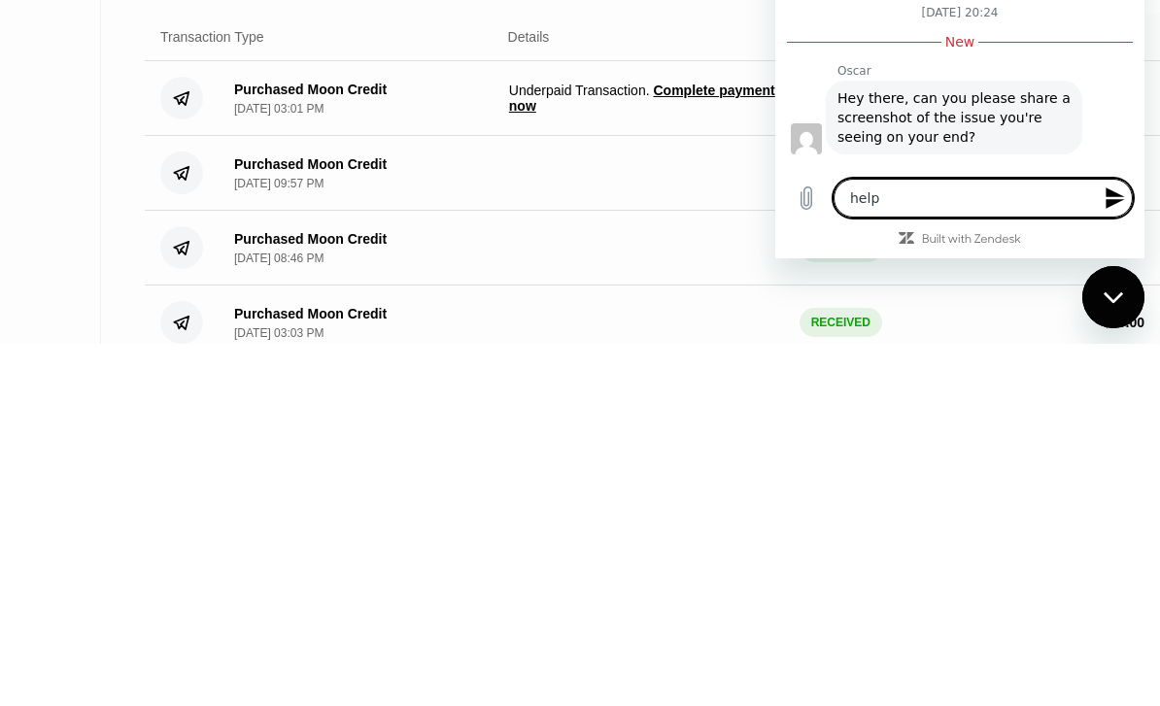
type textarea "help"
type textarea "x"
type textarea "help w"
type textarea "x"
type textarea "help wi"
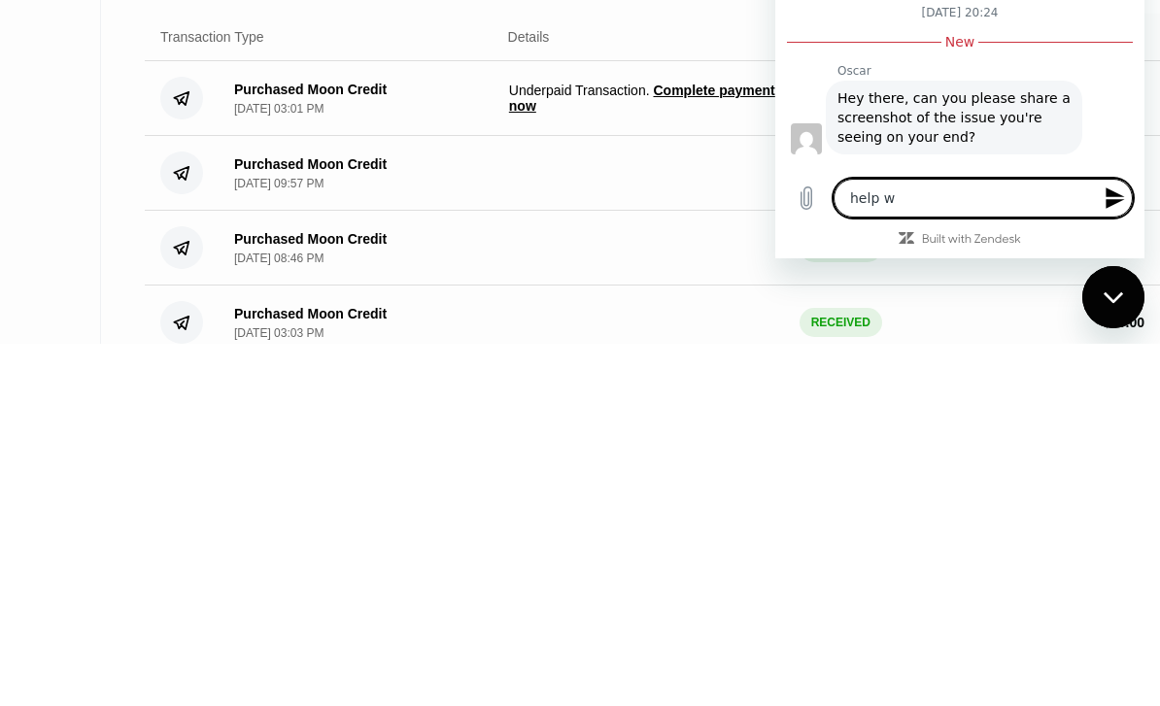
type textarea "x"
type textarea "help wit"
type textarea "x"
type textarea "help with"
type textarea "x"
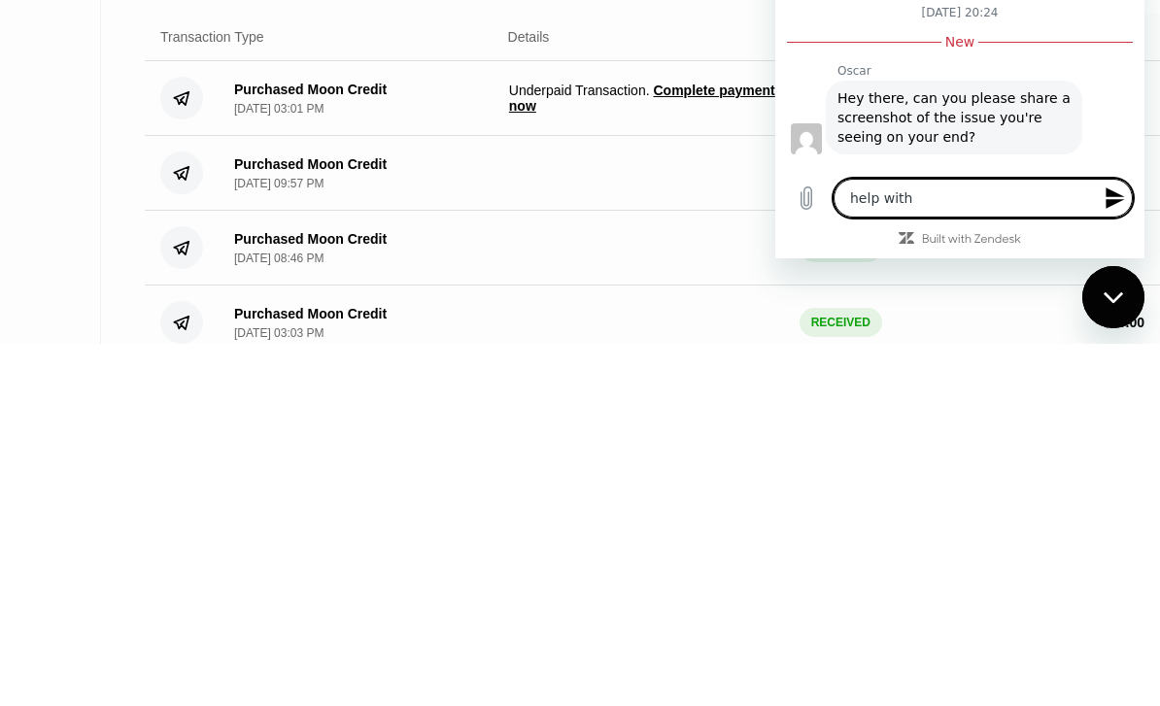
type textarea "help with"
type textarea "x"
type textarea "help with m"
type textarea "x"
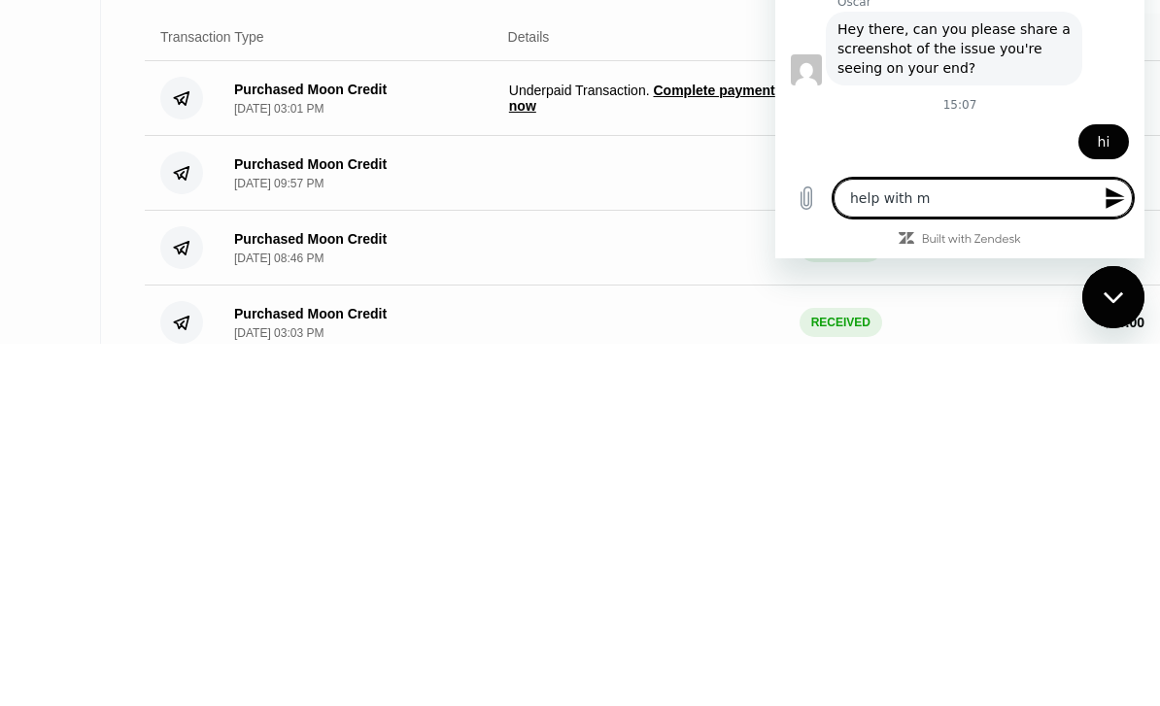
type textarea "help with my"
type textarea "x"
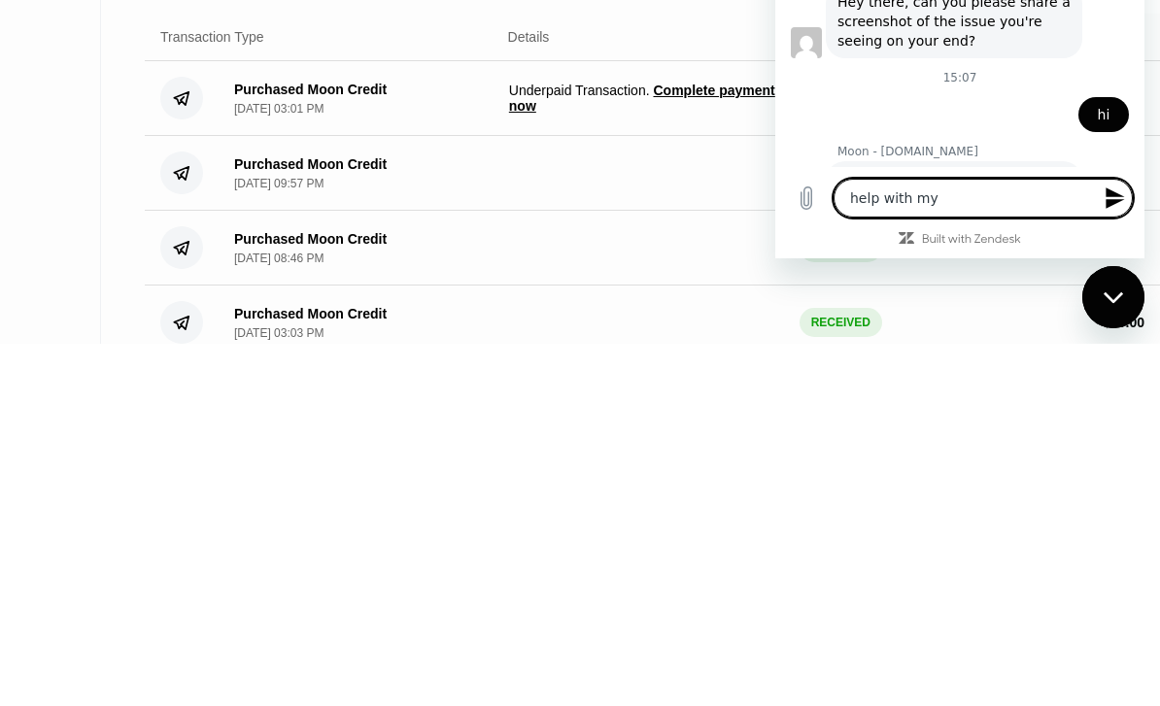
type textarea "help with my"
type textarea "x"
type textarea "help with my p"
type textarea "x"
type textarea "help with my pa"
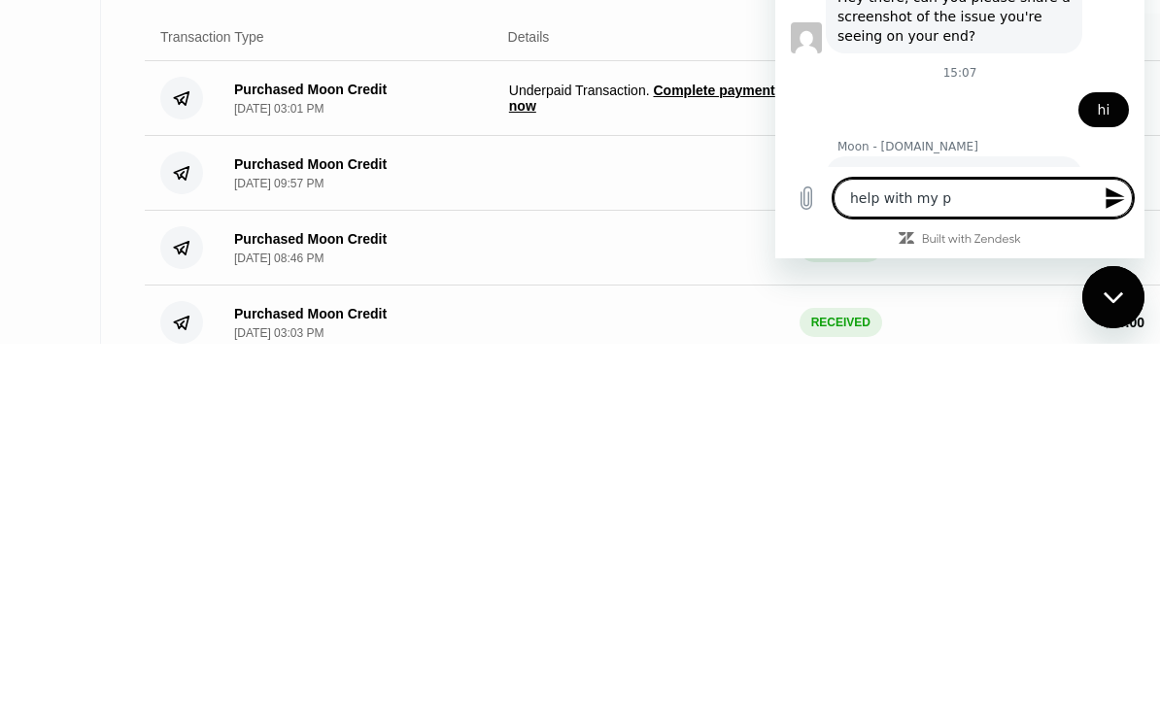
type textarea "x"
type textarea "help with my pay"
type textarea "x"
type textarea "help with my pay"
type textarea "x"
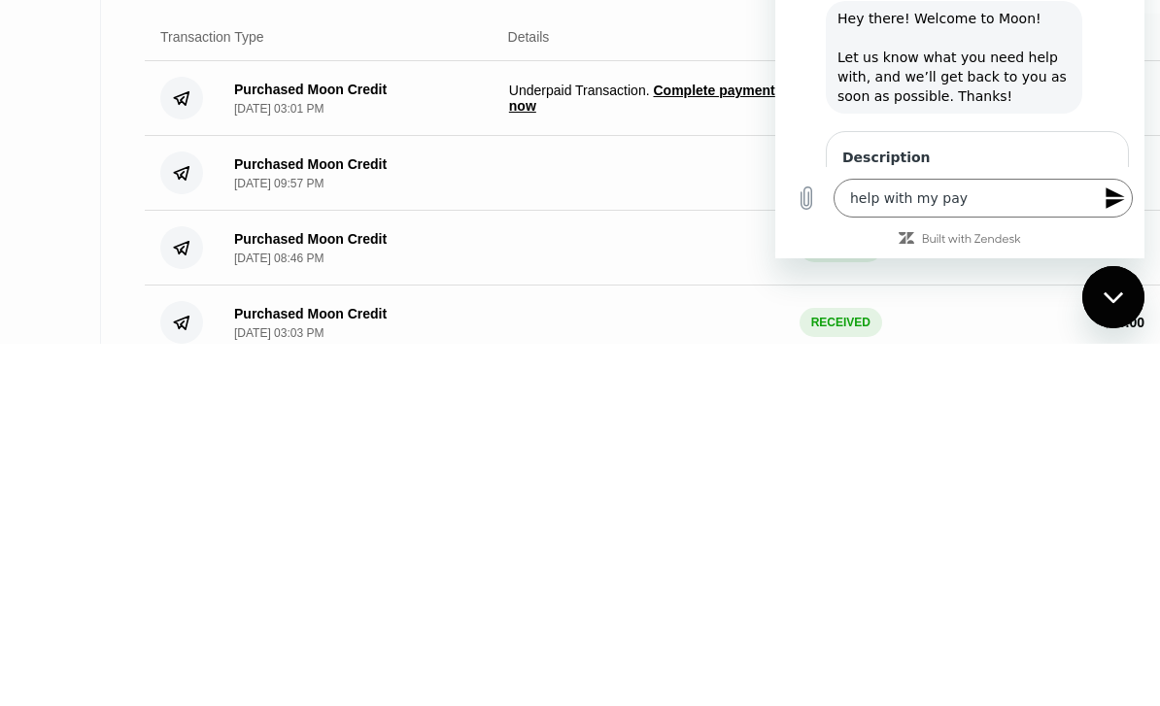
scroll to position [1450, 0]
type input ","
type input "help with my payment"
click at [1101, 231] on button "Send" at bounding box center [1078, 250] width 67 height 39
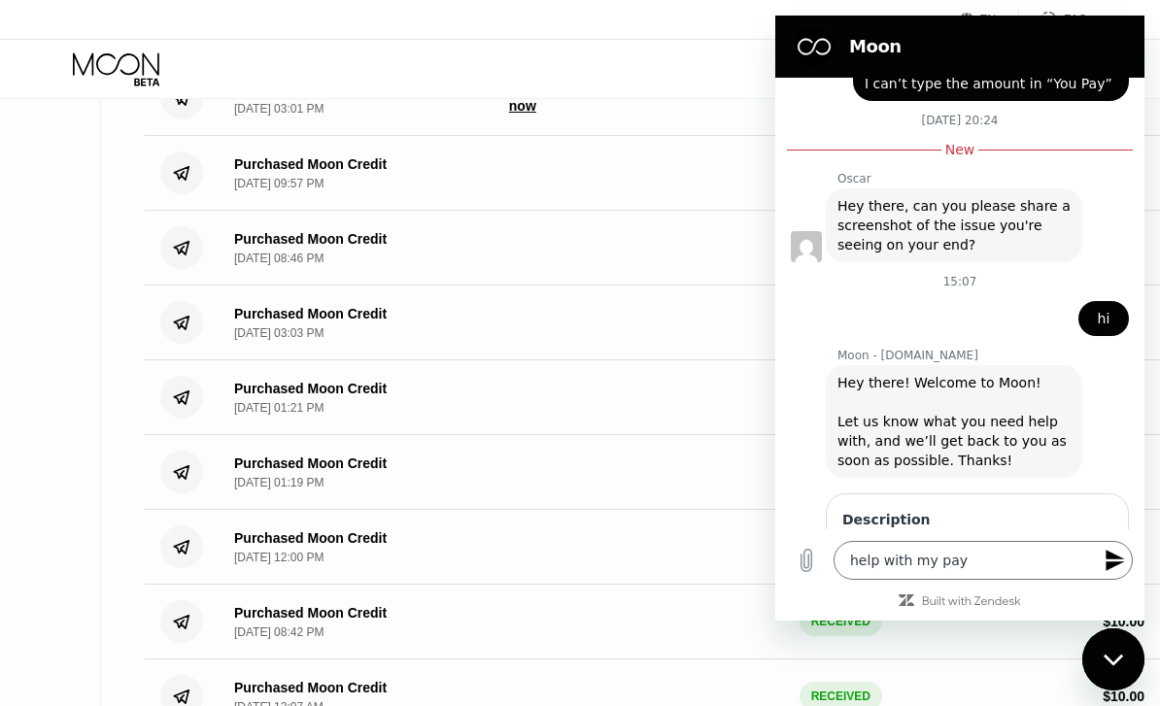
type textarea "x"
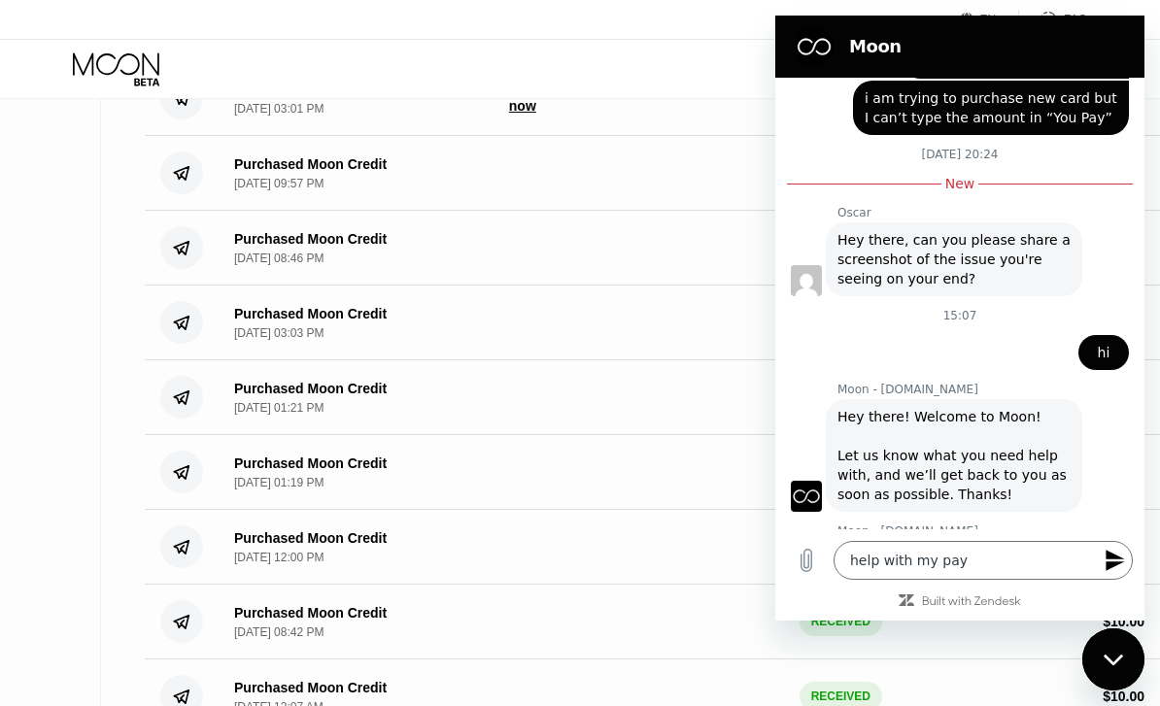
scroll to position [1424, 0]
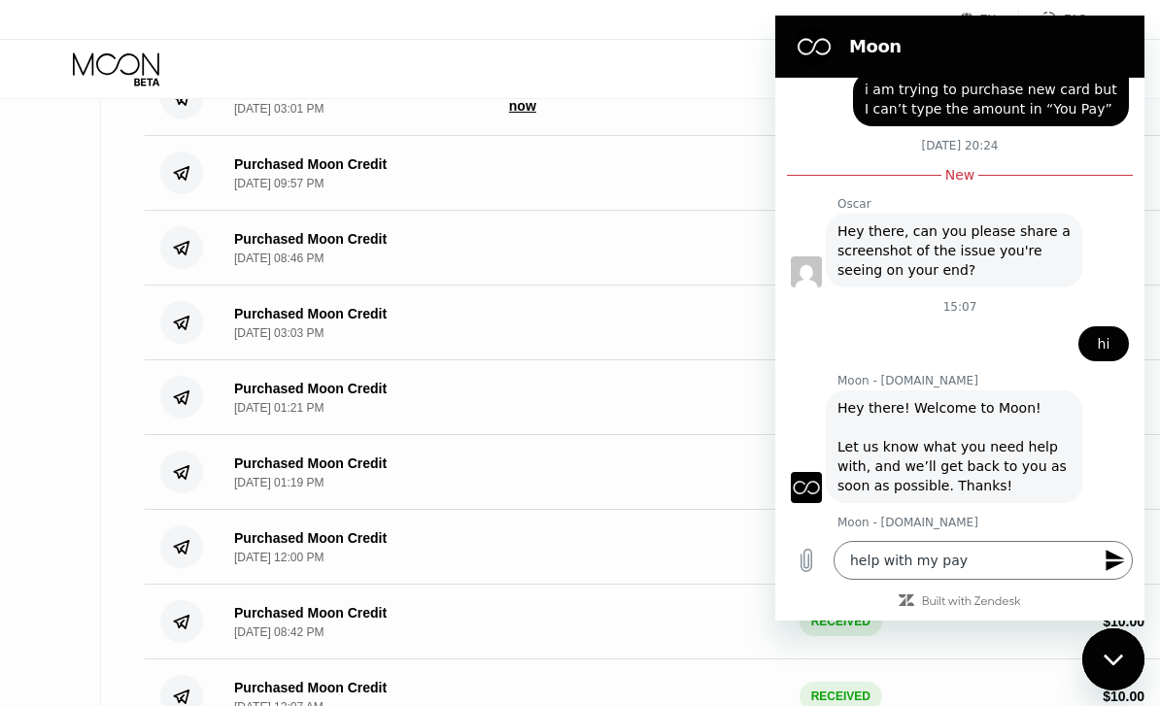
click at [925, 580] on textarea "help with my pay" at bounding box center [983, 560] width 299 height 39
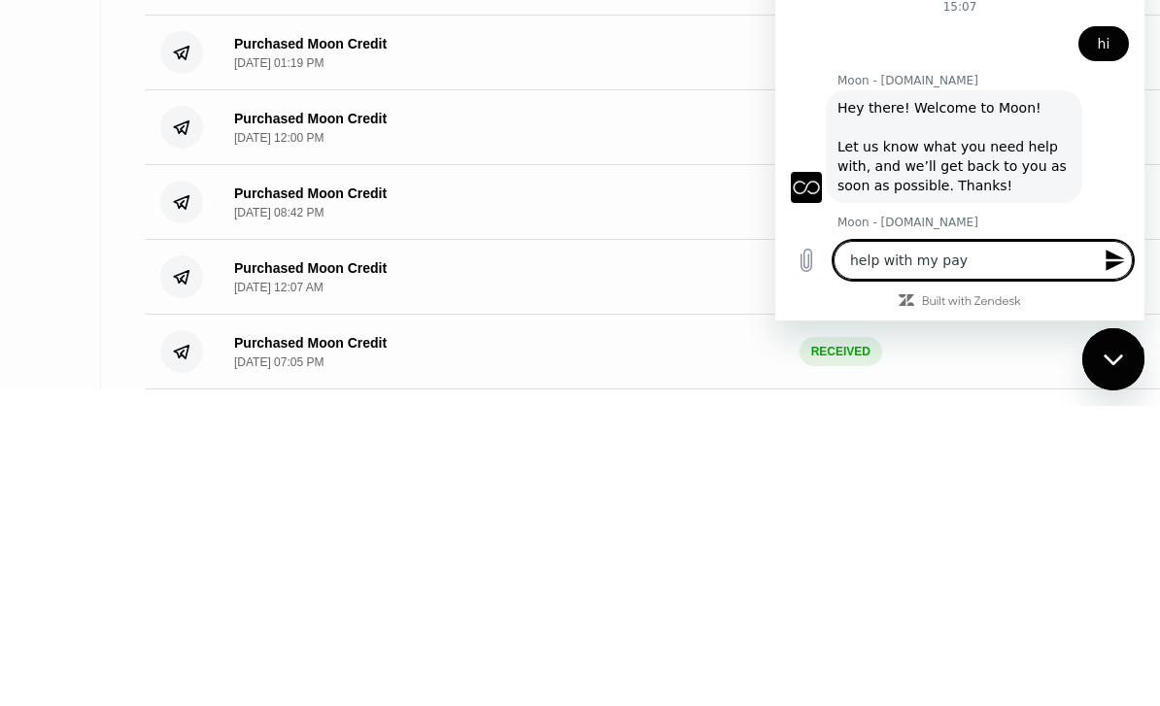
type textarea "help with imy pay"
type textarea "x"
type textarea "help with inmy pay"
type textarea "x"
type textarea "help with insmy pay"
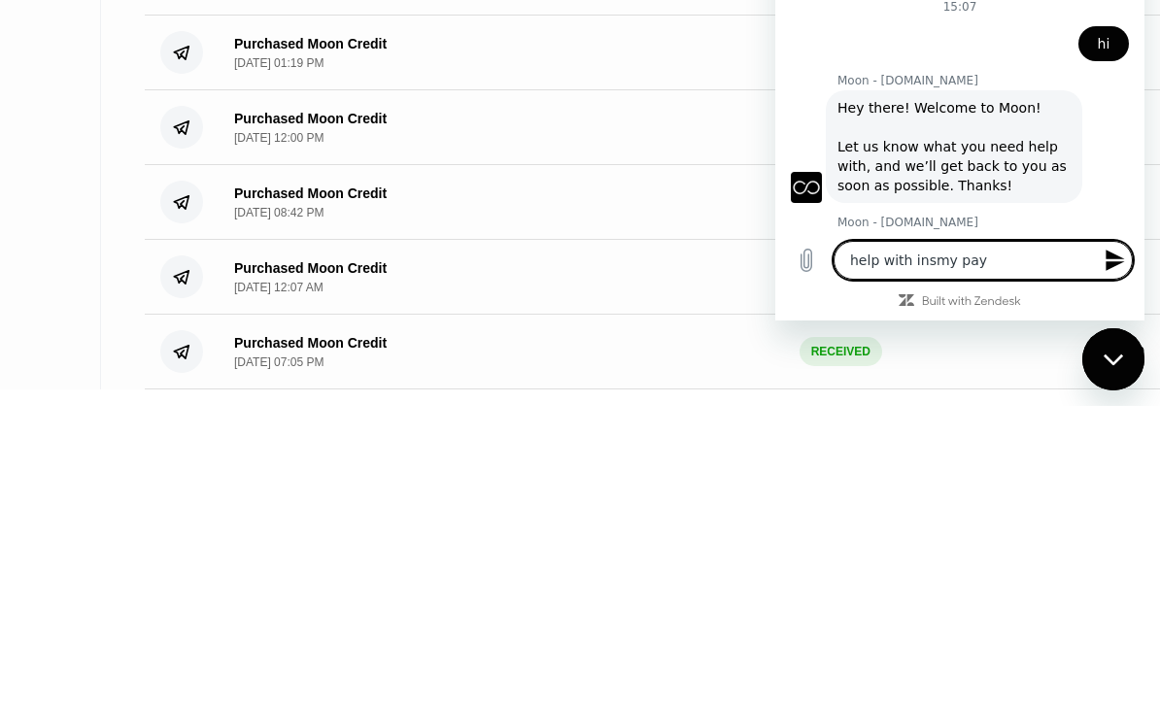
type textarea "x"
type textarea "help with insmy payl"
type textarea "x"
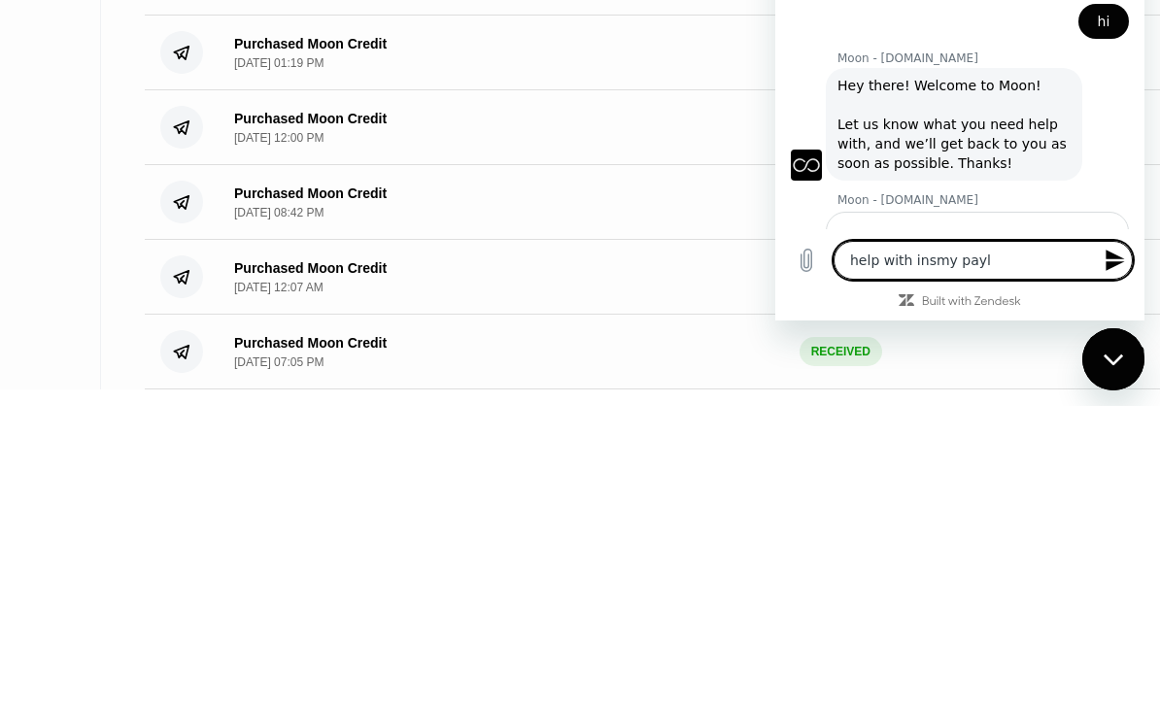
type textarea "help with insmy paylr"
type textarea "x"
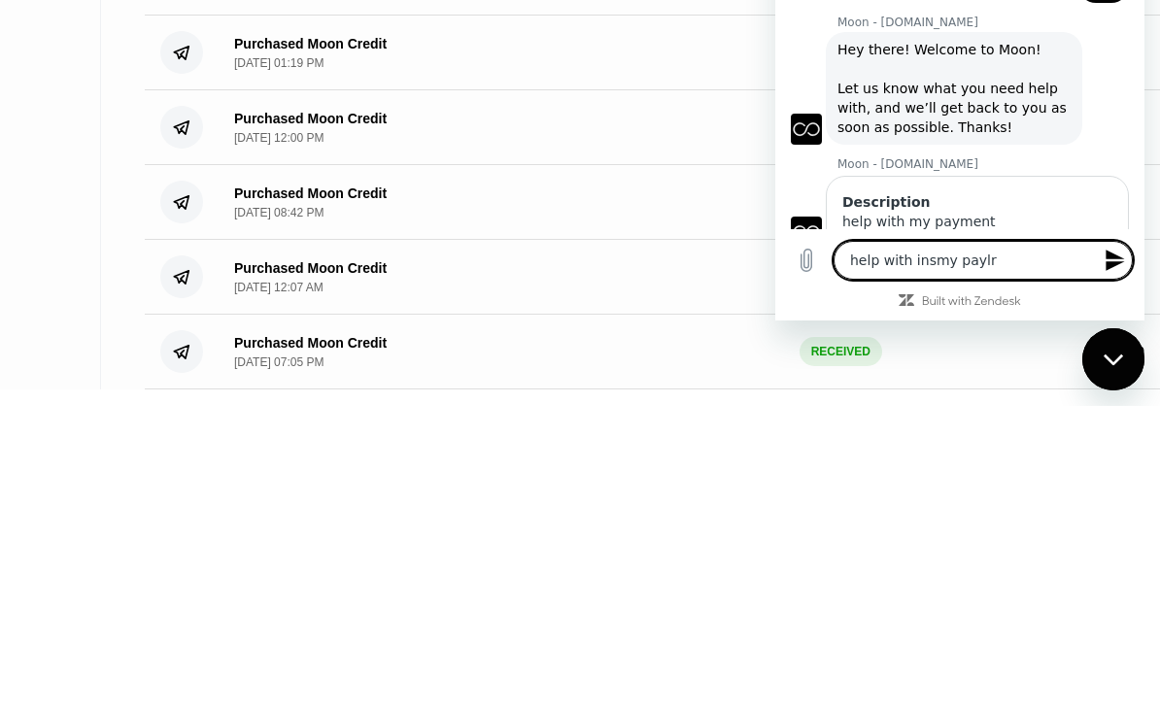
type textarea "help with insmy paylre"
type textarea "x"
type textarea "help with insmy paylrea"
type textarea "x"
type textarea "help with insmy paylread"
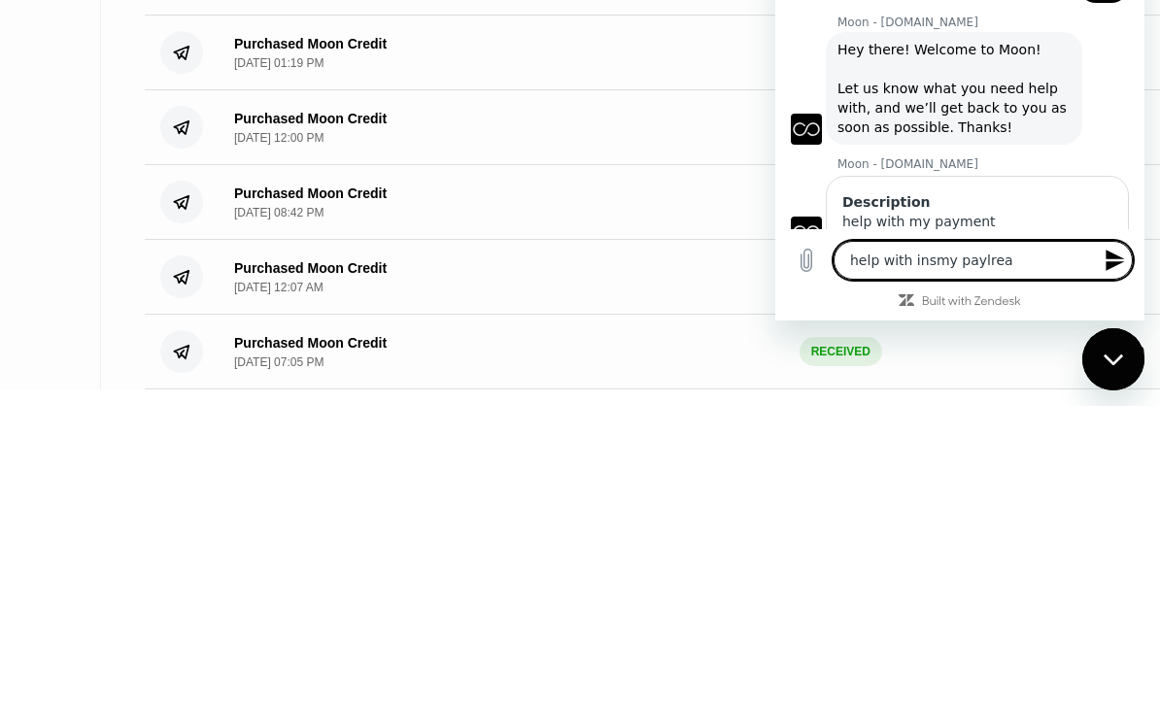
type textarea "x"
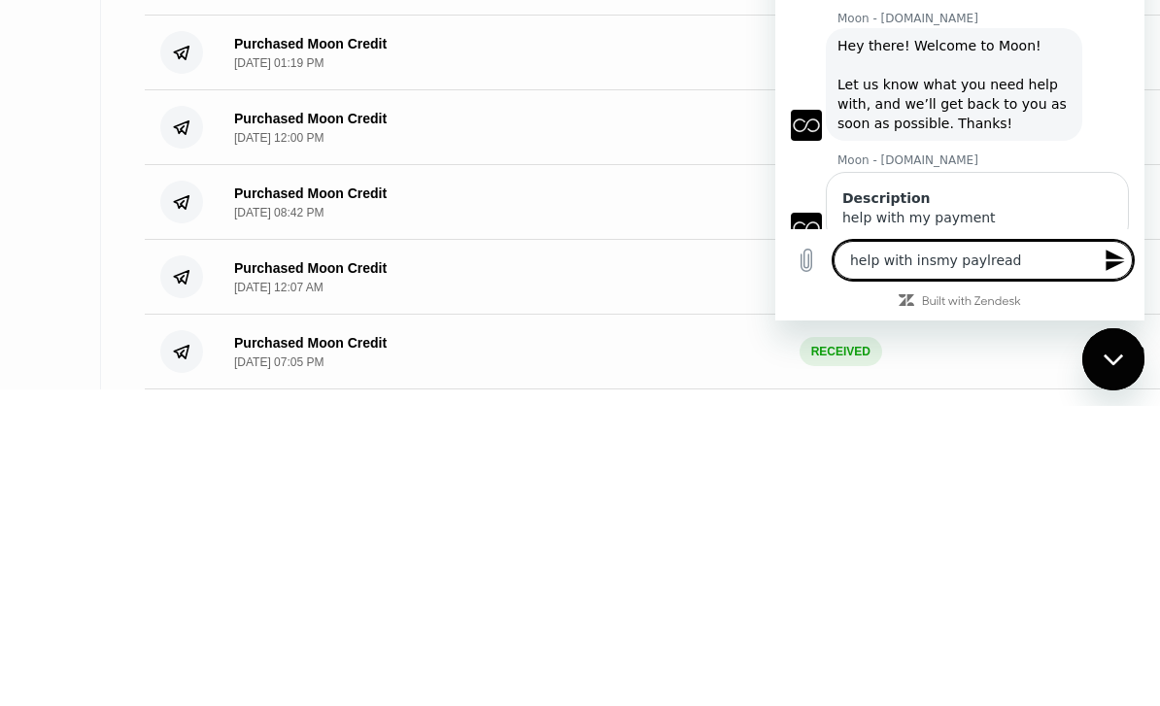
type textarea "help with insmy paylready"
type textarea "x"
type textarea "help with insmy paylready"
type textarea "x"
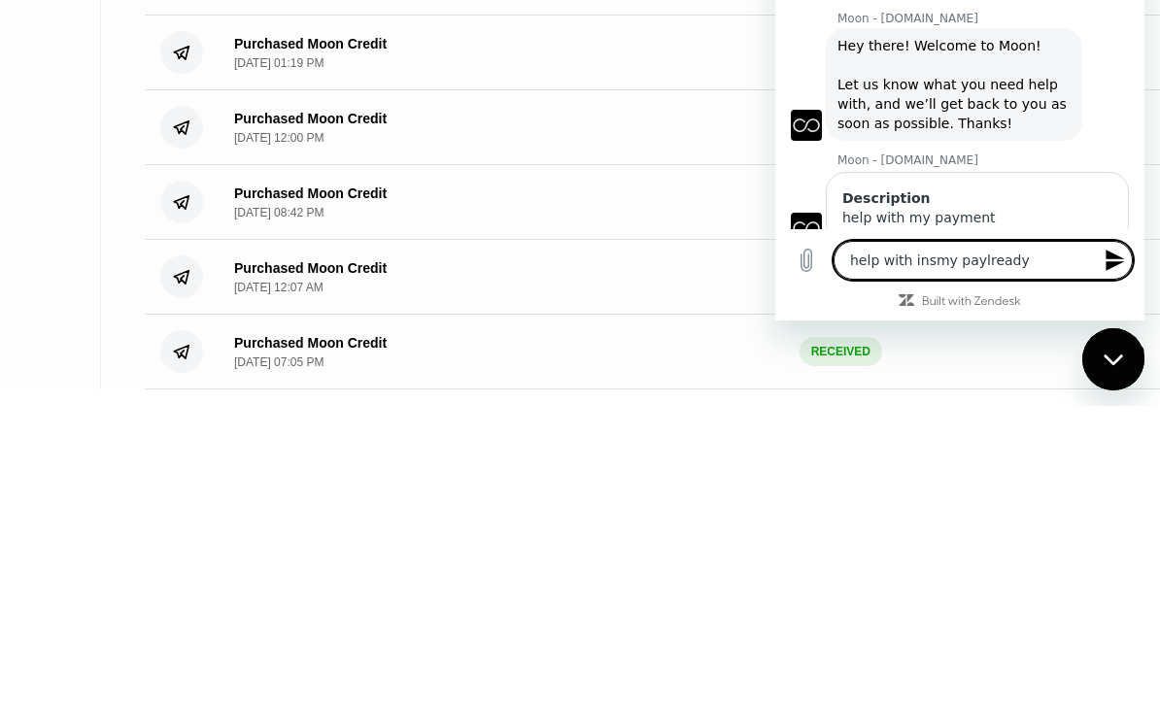
type textarea "help with insmy paylready t"
type textarea "x"
type textarea "help with insmy paylready tr"
type textarea "x"
type textarea "help with insmy paylready tra"
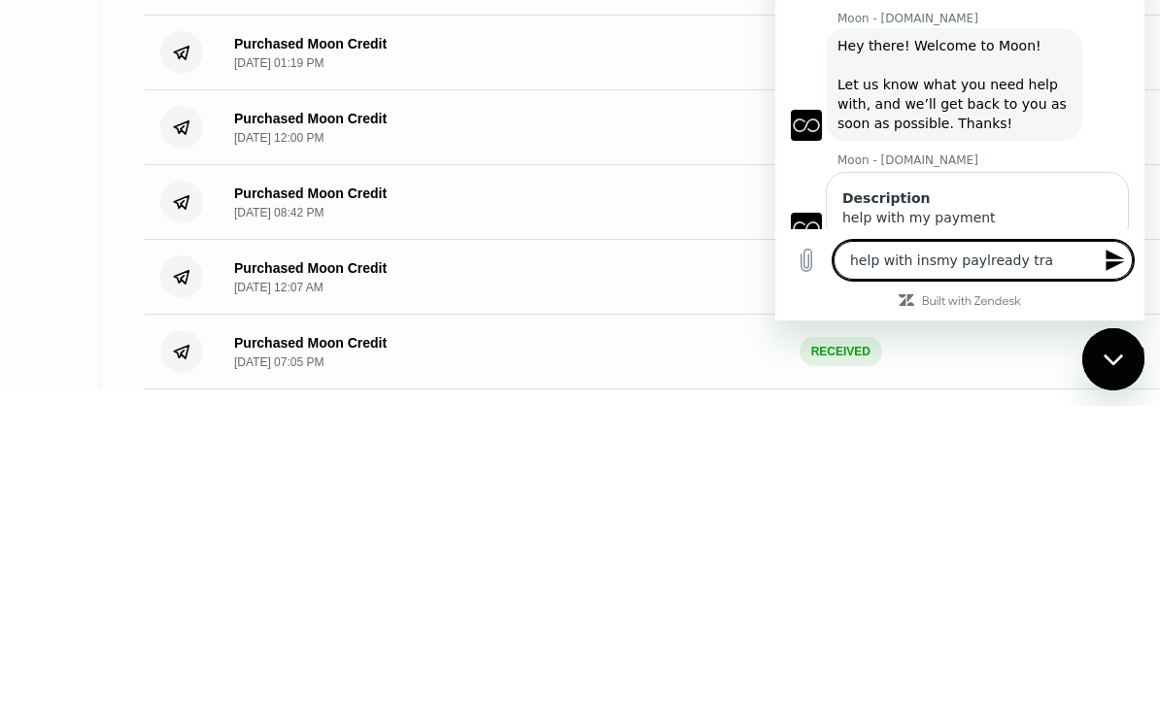
type textarea "x"
type textarea "help with insmy paylready tran"
type textarea "x"
type textarea "help with insmy paylready trans"
type textarea "x"
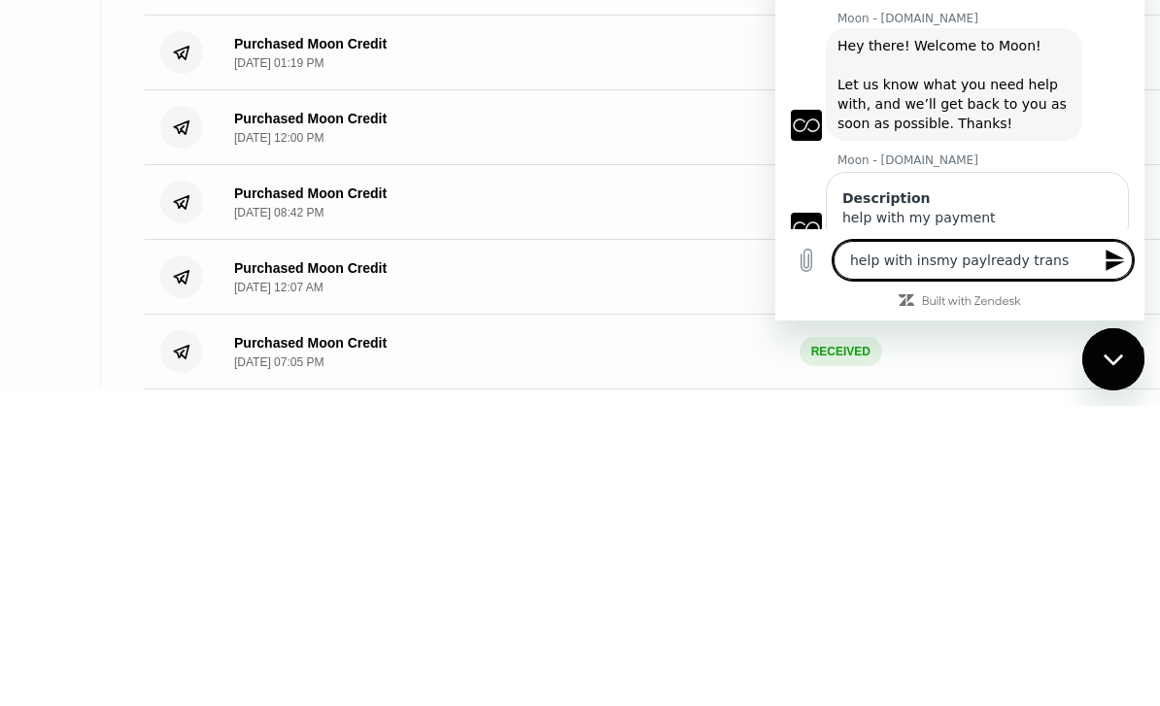
click at [991, 280] on textarea "help with insmy paylready trans" at bounding box center [983, 260] width 299 height 39
click at [990, 280] on textarea "help with insmy paylready trans" at bounding box center [983, 260] width 299 height 39
type textarea "help with insmy paylready tran"
type textarea "x"
type textarea "help with insmy paylready tra"
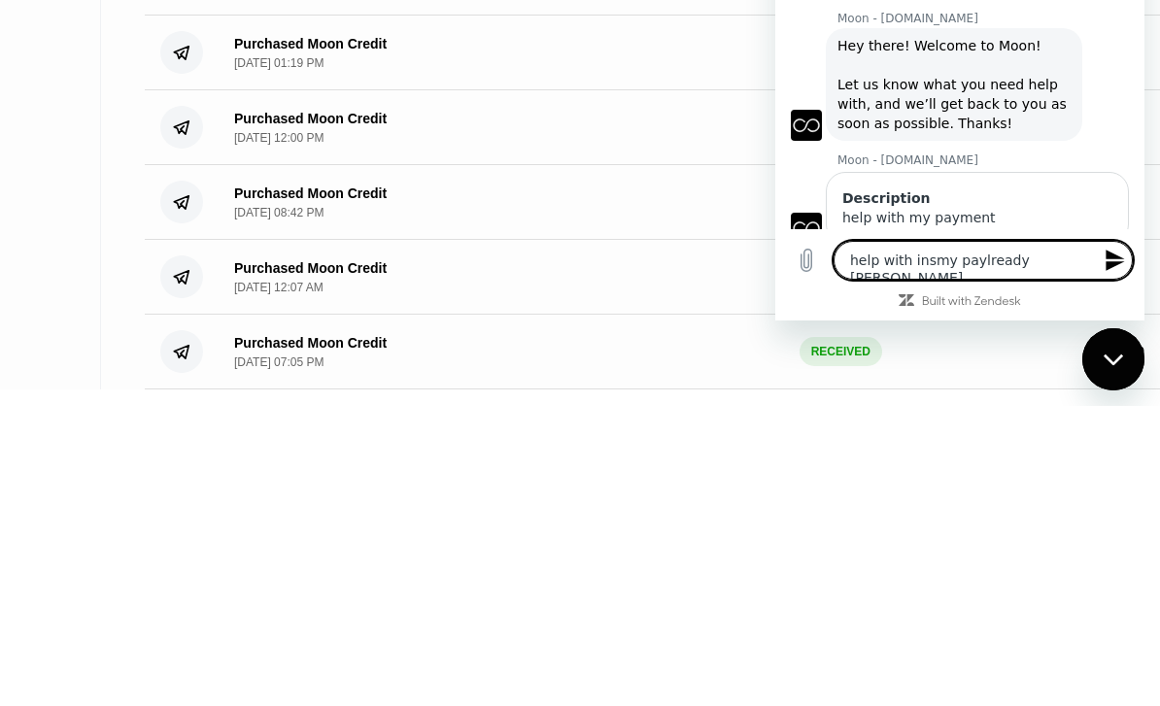
type textarea "x"
type textarea "help with insmy paylready tr"
type textarea "x"
type textarea "help with insmy paylready t"
type textarea "x"
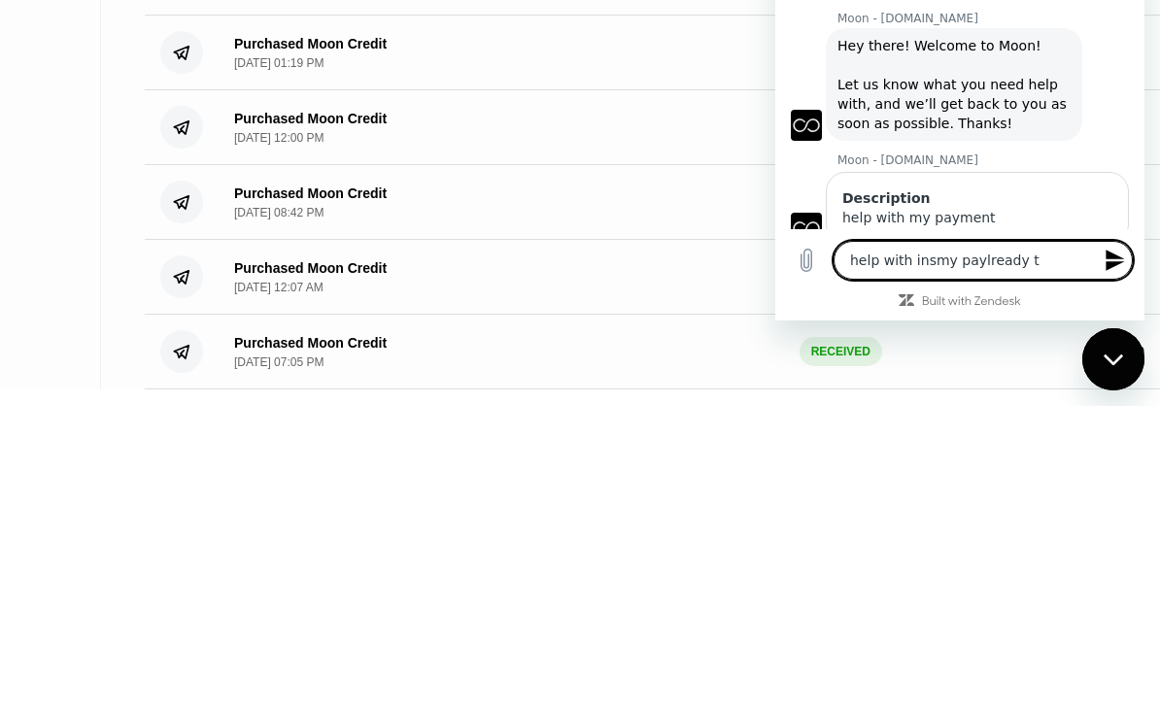
type textarea "help with insmy paylready"
type textarea "x"
click at [886, 280] on textarea "help with insmy paylready" at bounding box center [983, 260] width 299 height 39
click at [885, 280] on textarea "help with insmy paylready" at bounding box center [983, 260] width 299 height 39
type textarea "help"
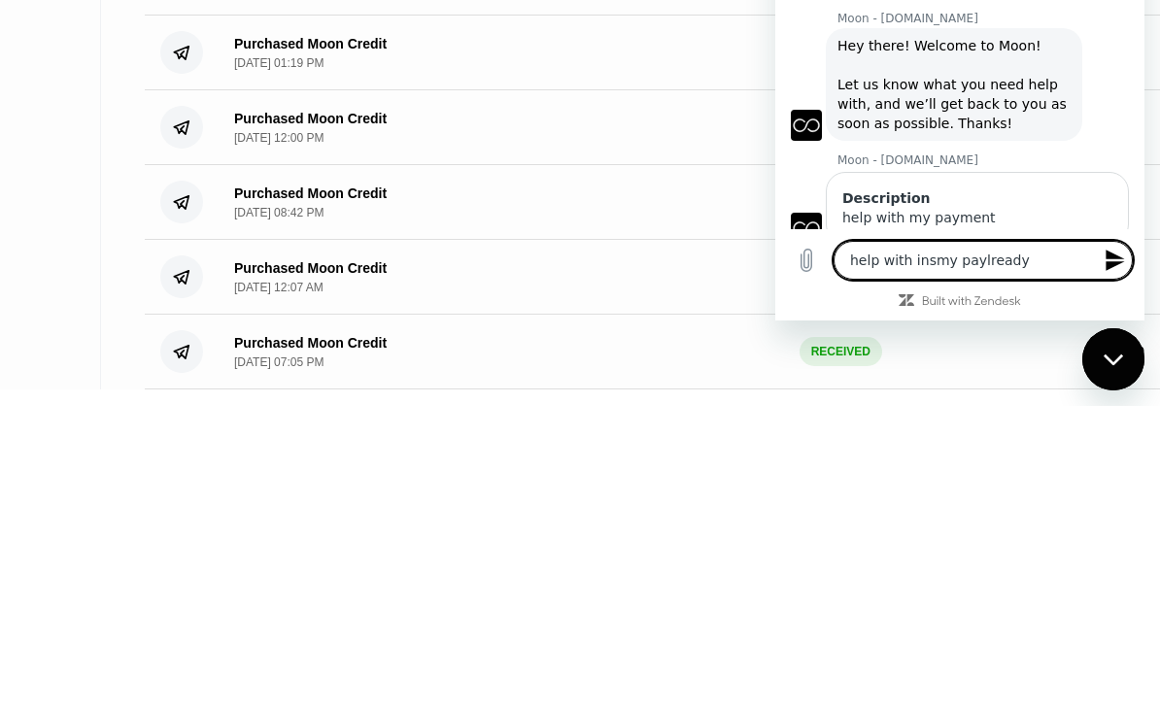
type textarea "x"
type textarea "help"
type textarea "x"
type textarea "hel"
type textarea "x"
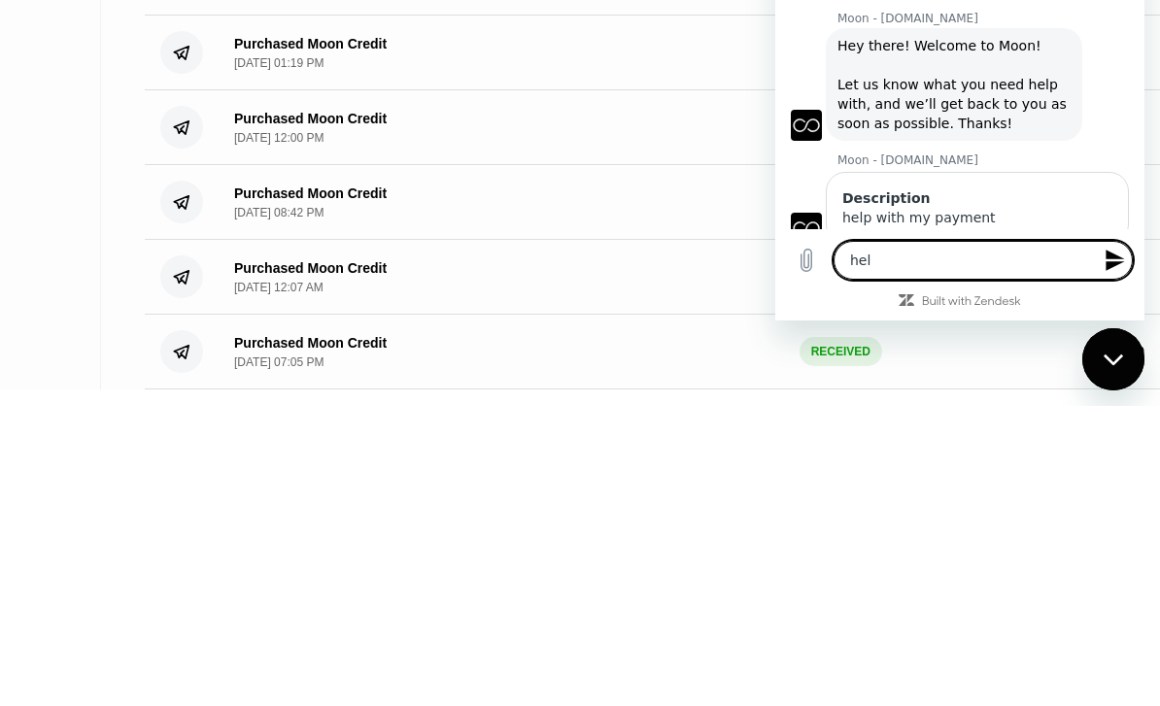
type textarea "he"
type textarea "x"
type textarea "h"
type textarea "x"
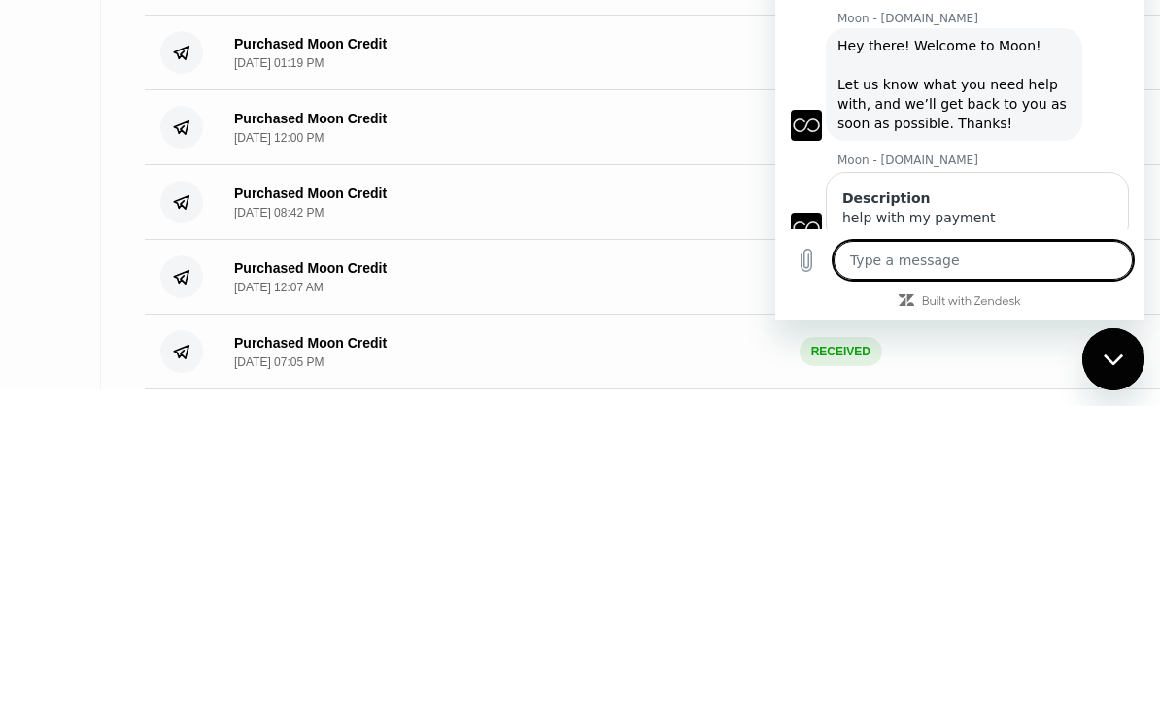
type textarea "i"
type textarea "x"
type textarea "in"
type textarea "x"
type textarea "ina"
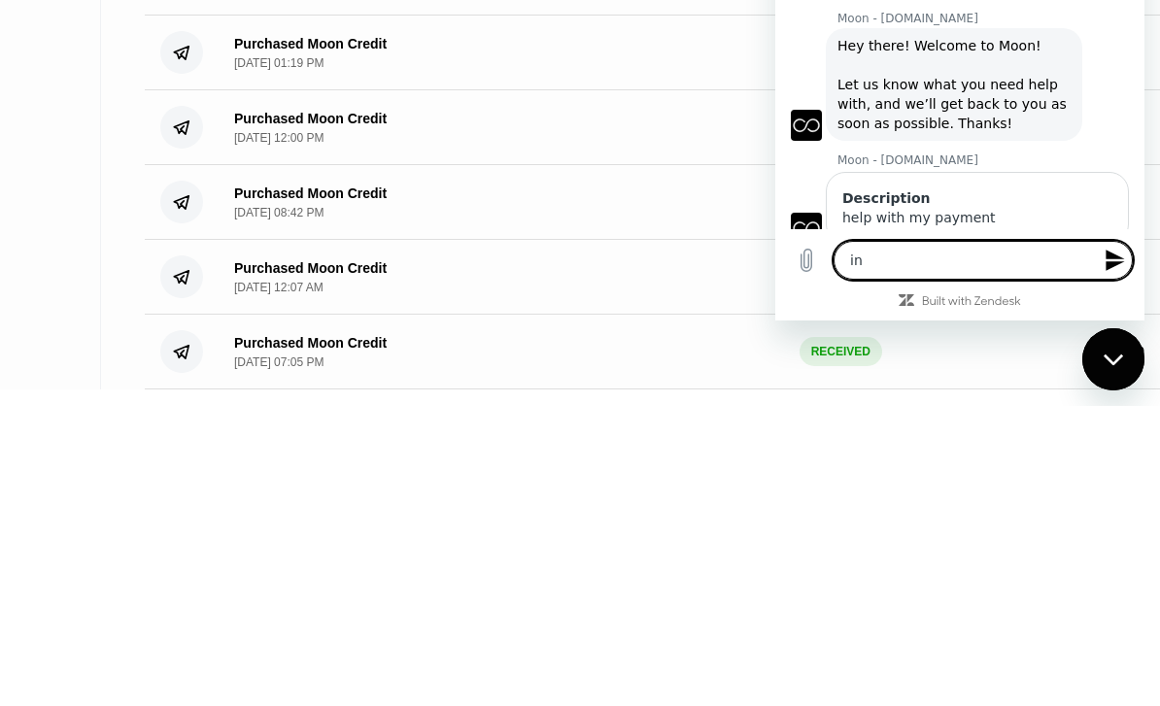
type textarea "x"
type textarea "inal"
type textarea "x"
type textarea "inalr"
type textarea "x"
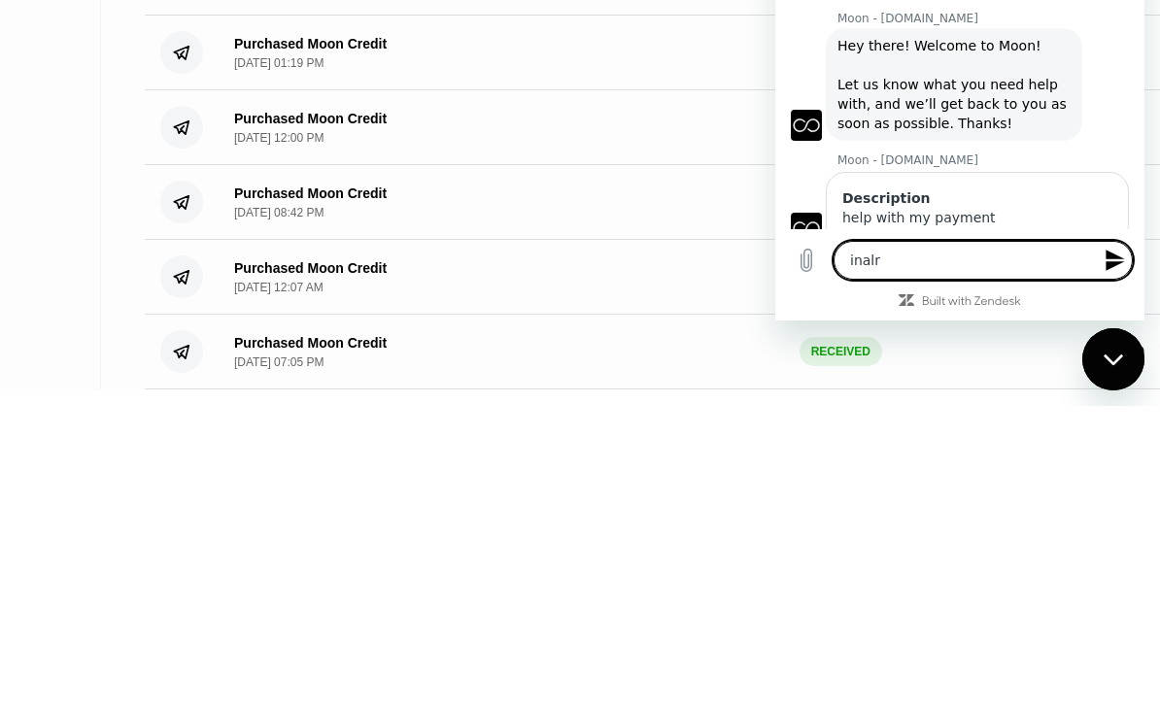
type textarea "inalre"
type textarea "x"
type textarea "inalrea"
type textarea "x"
type textarea "inalread"
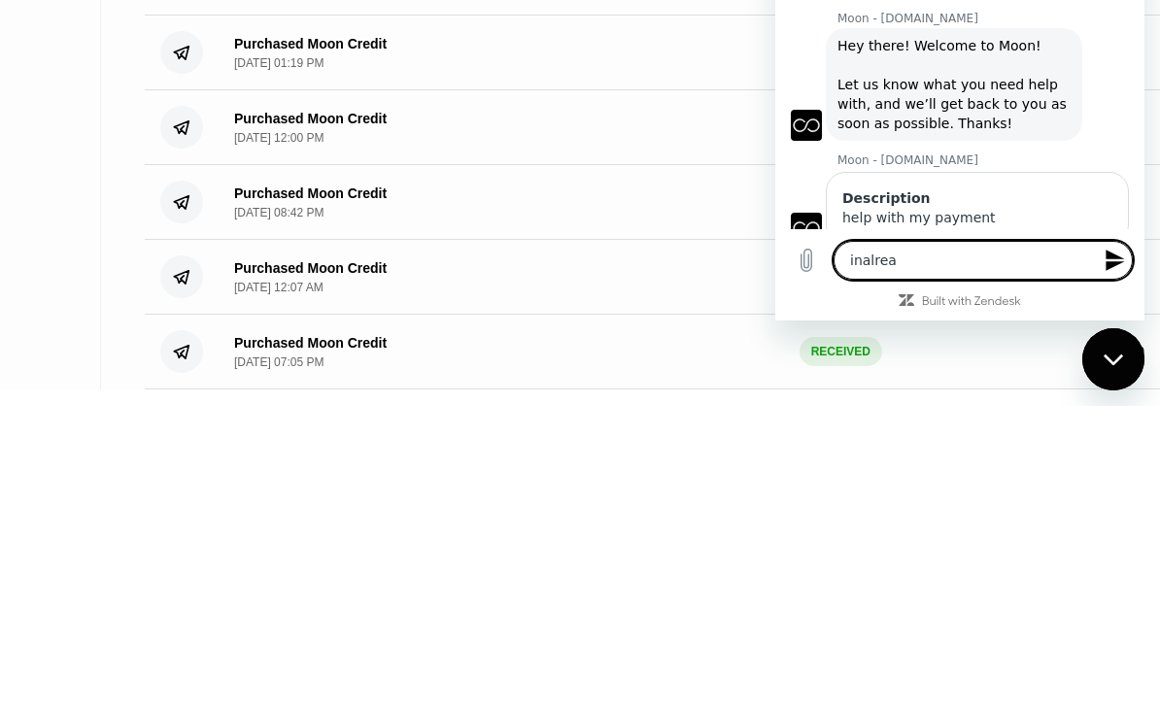
type textarea "x"
type textarea "inalready"
type textarea "x"
type textarea "inalready"
type textarea "x"
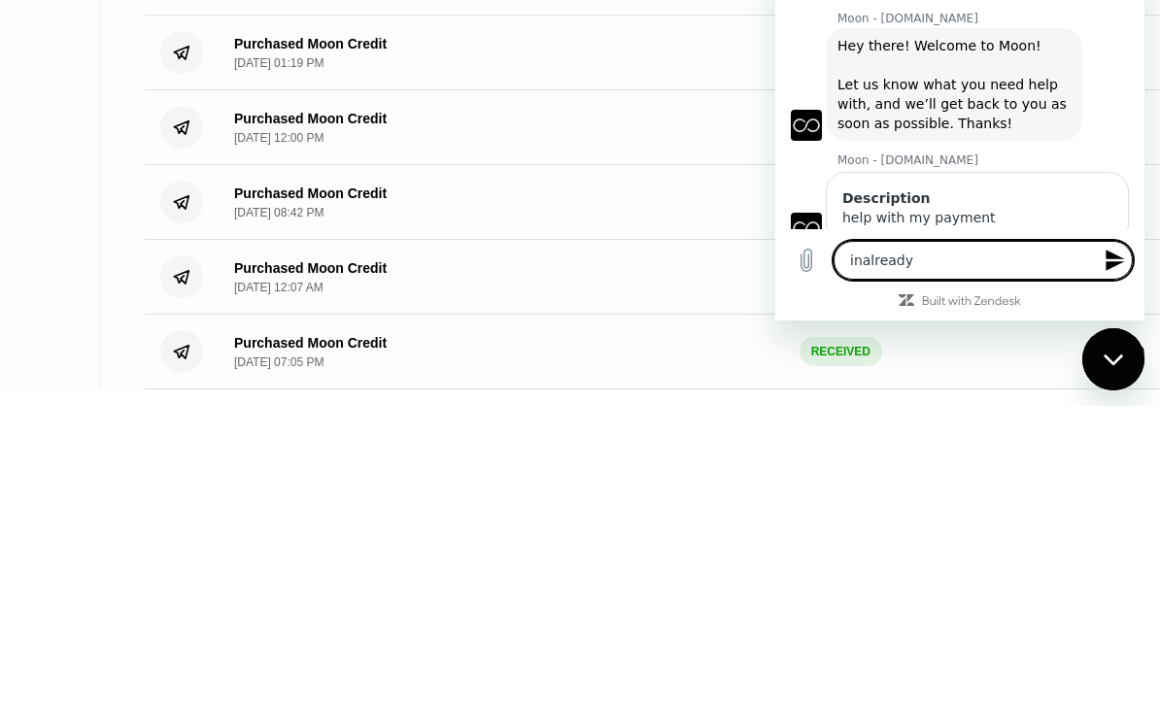
type textarea "inalready"
type textarea "x"
type textarea "inalread"
type textarea "x"
type textarea "inalrea"
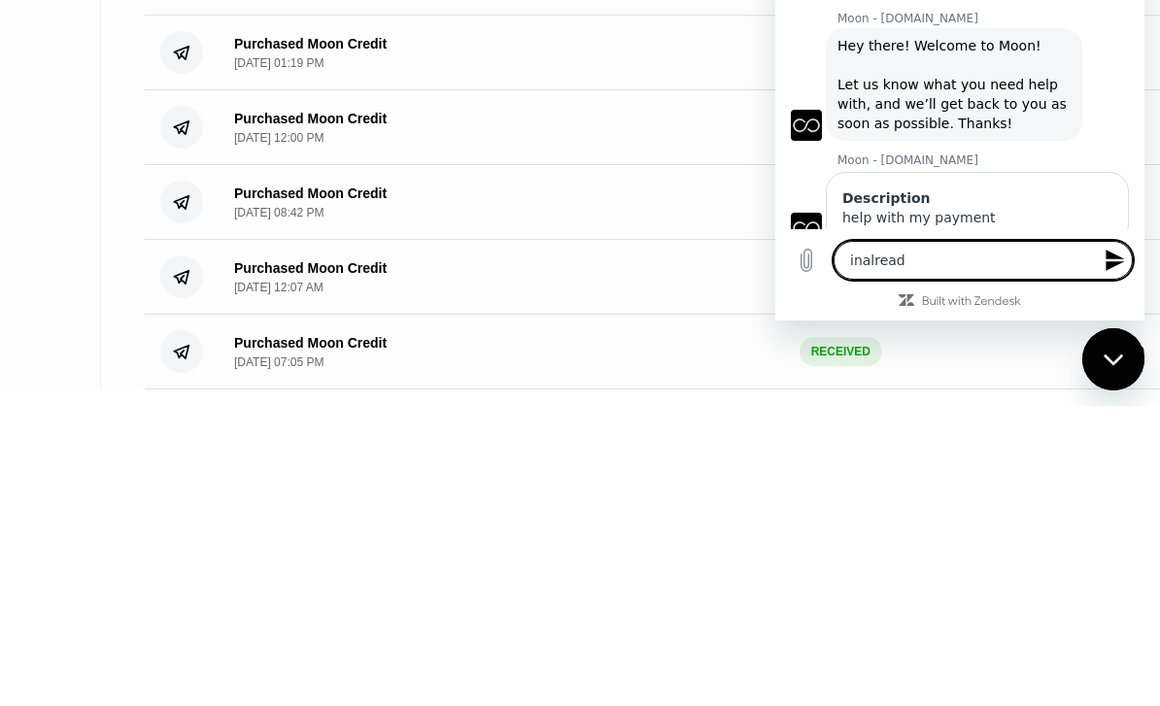
type textarea "x"
type textarea "inalre"
type textarea "x"
type textarea "inalr"
type textarea "x"
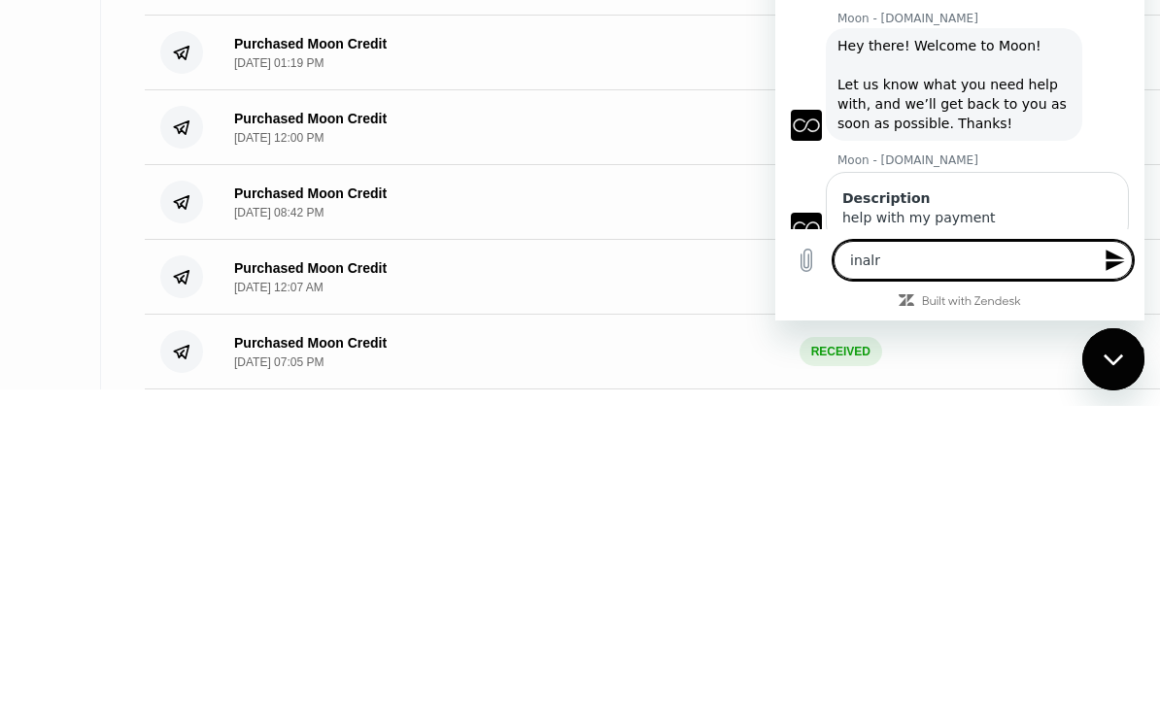
type textarea "inal"
type textarea "x"
type textarea "ina"
type textarea "x"
type textarea "in"
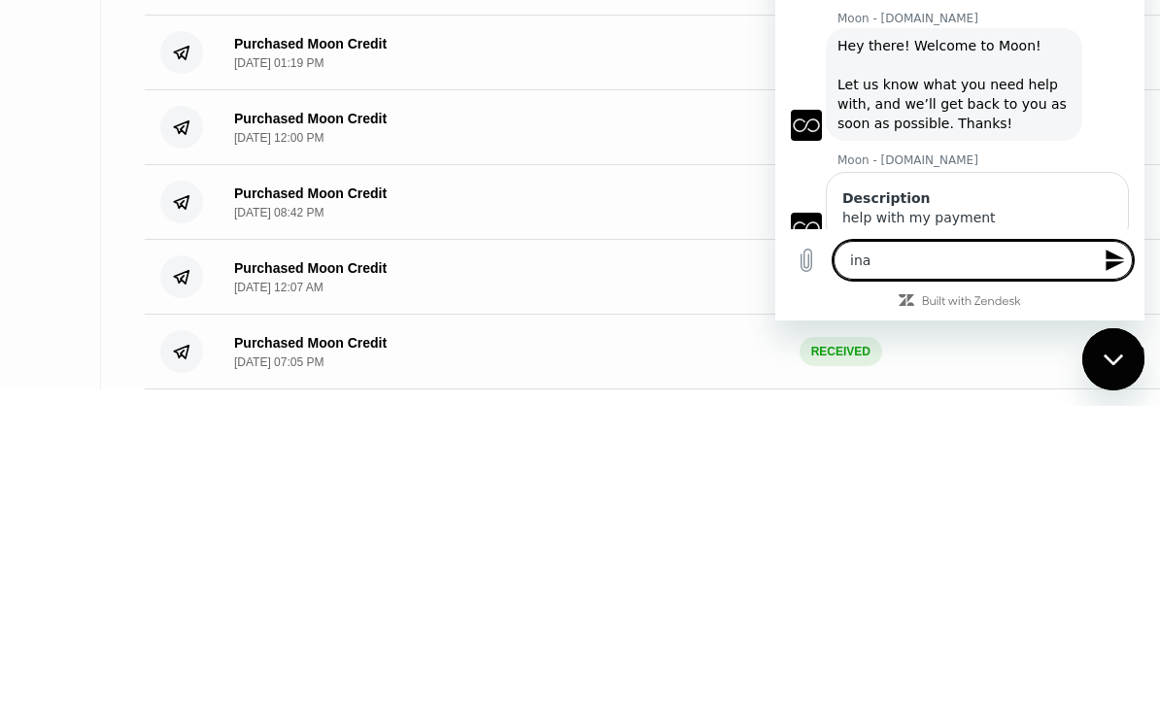
type textarea "x"
type textarea "i"
type textarea "x"
type textarea "i"
type textarea "x"
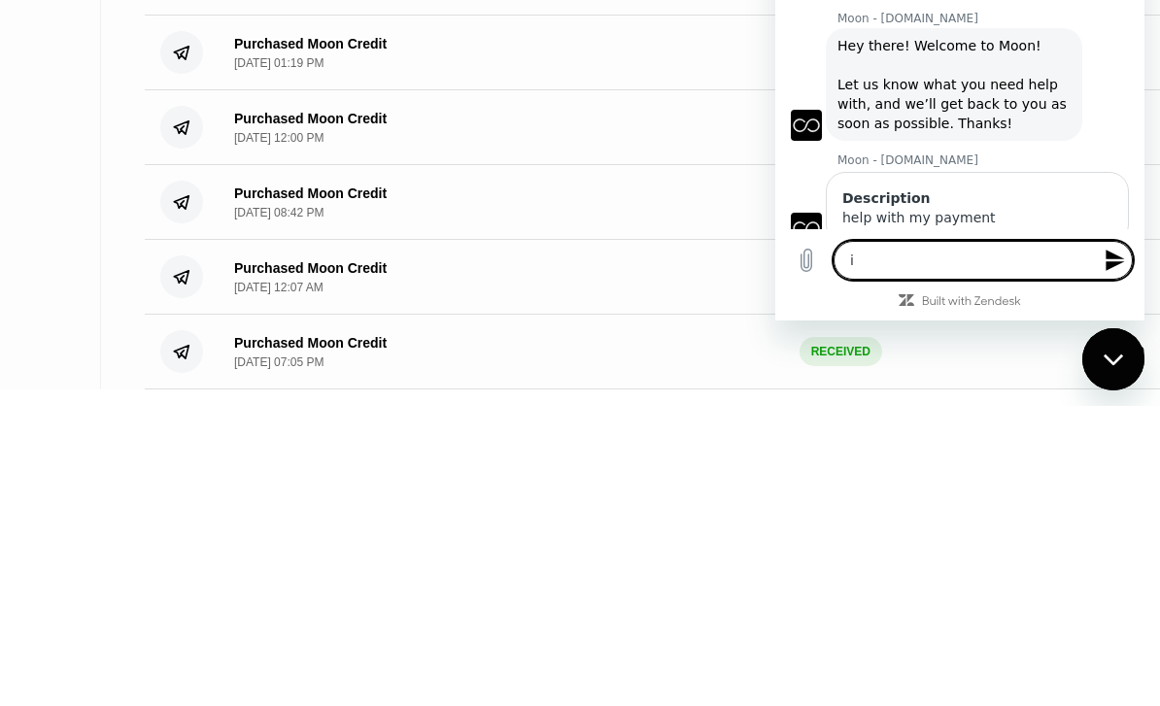
type textarea "i a"
type textarea "x"
type textarea "i al"
type textarea "x"
type textarea "i alr"
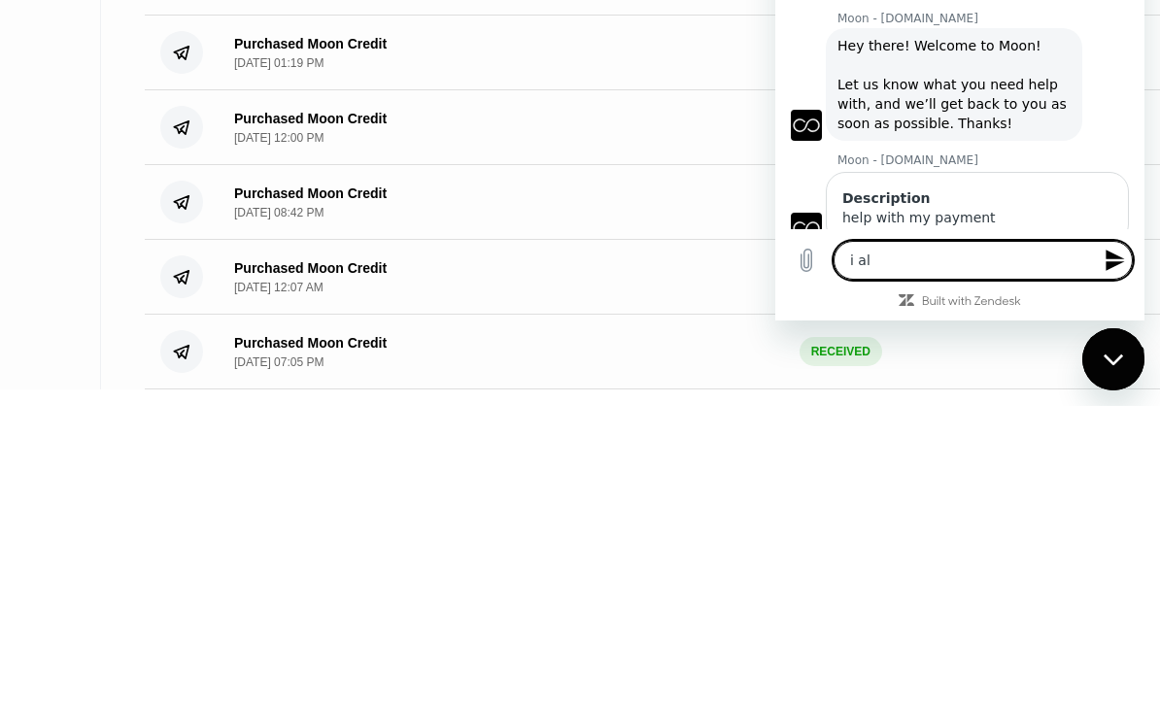
type textarea "x"
type textarea "i alre"
type textarea "x"
type textarea "i alrea"
type textarea "x"
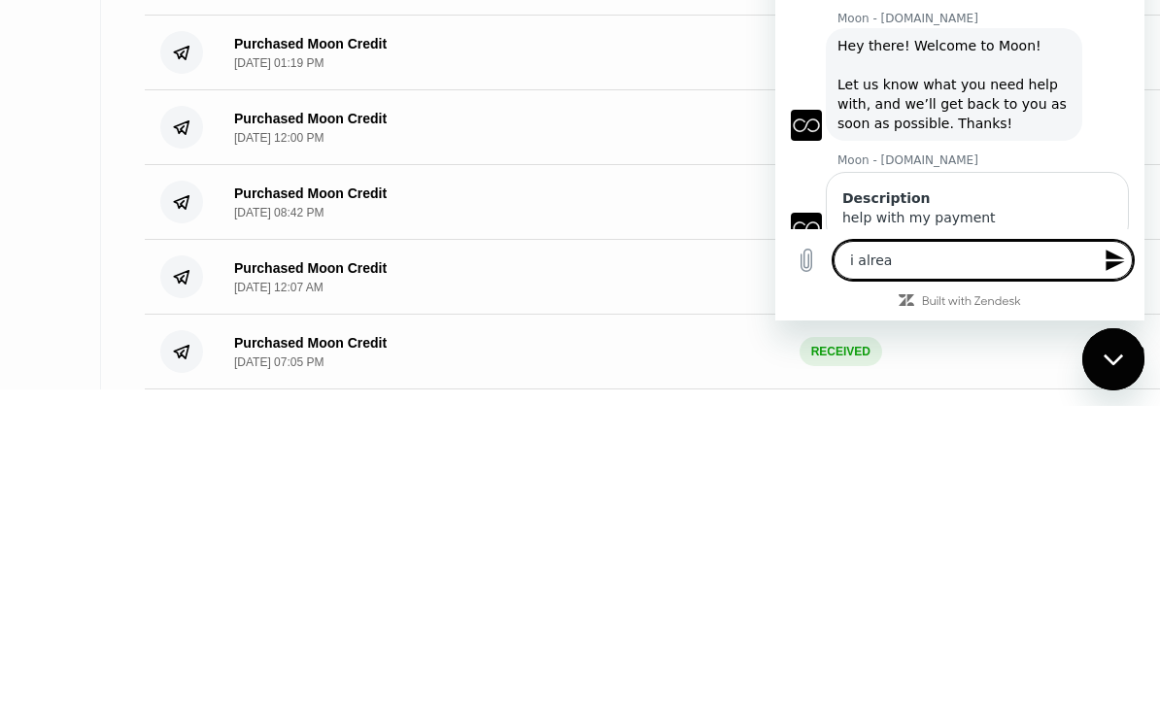
type textarea "i alread"
type textarea "x"
type textarea "i already"
type textarea "x"
type textarea "i already"
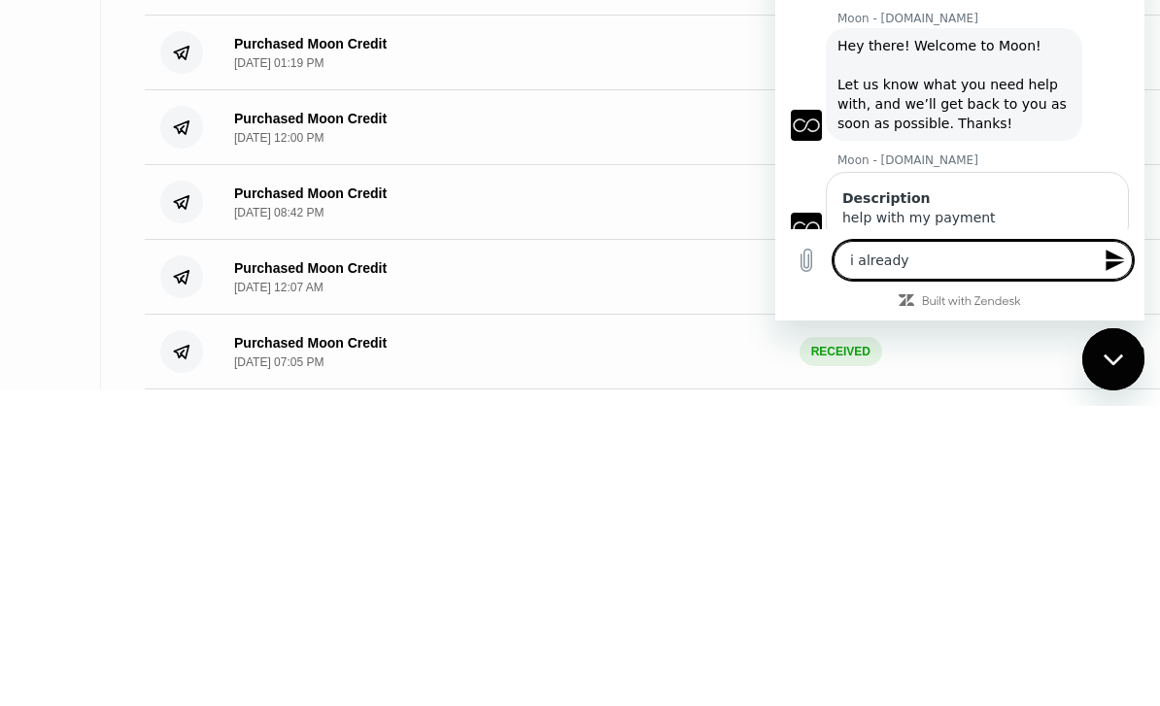
type textarea "x"
type textarea "i already s"
type textarea "x"
type textarea "i already se"
type textarea "x"
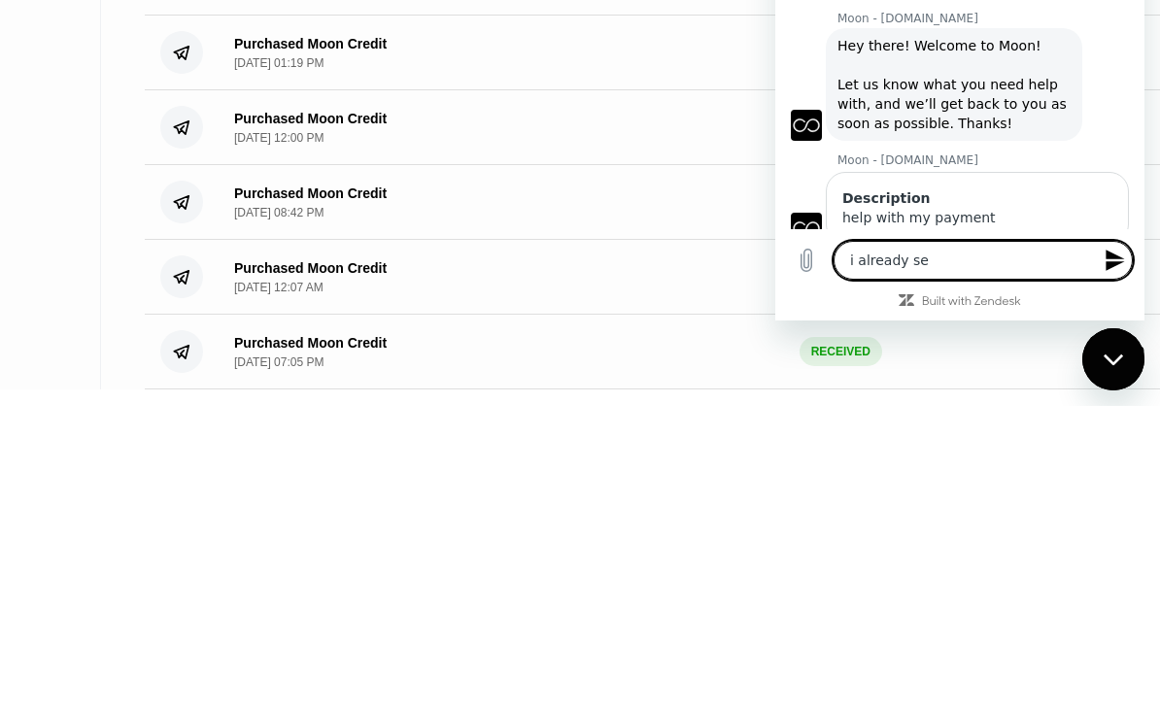
type textarea "i already sen"
type textarea "x"
type textarea "i already sent"
type textarea "x"
type textarea "i already sent"
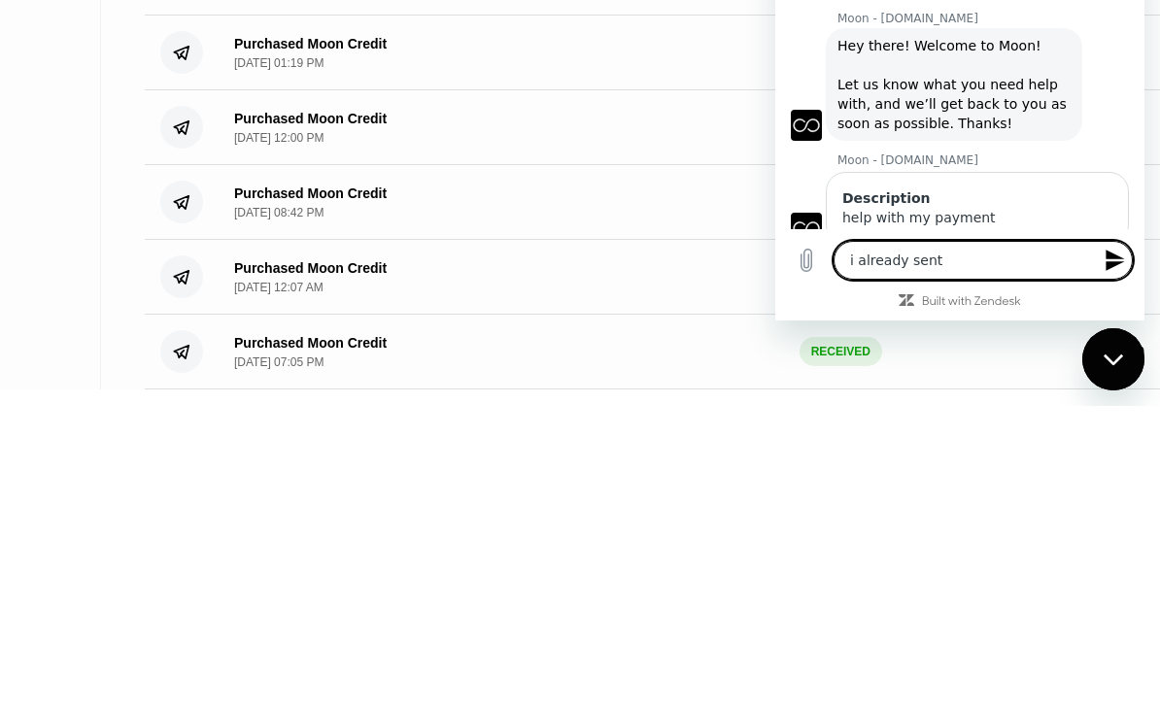
type textarea "x"
type textarea "i already sent m"
type textarea "x"
type textarea "i already sent"
type textarea "x"
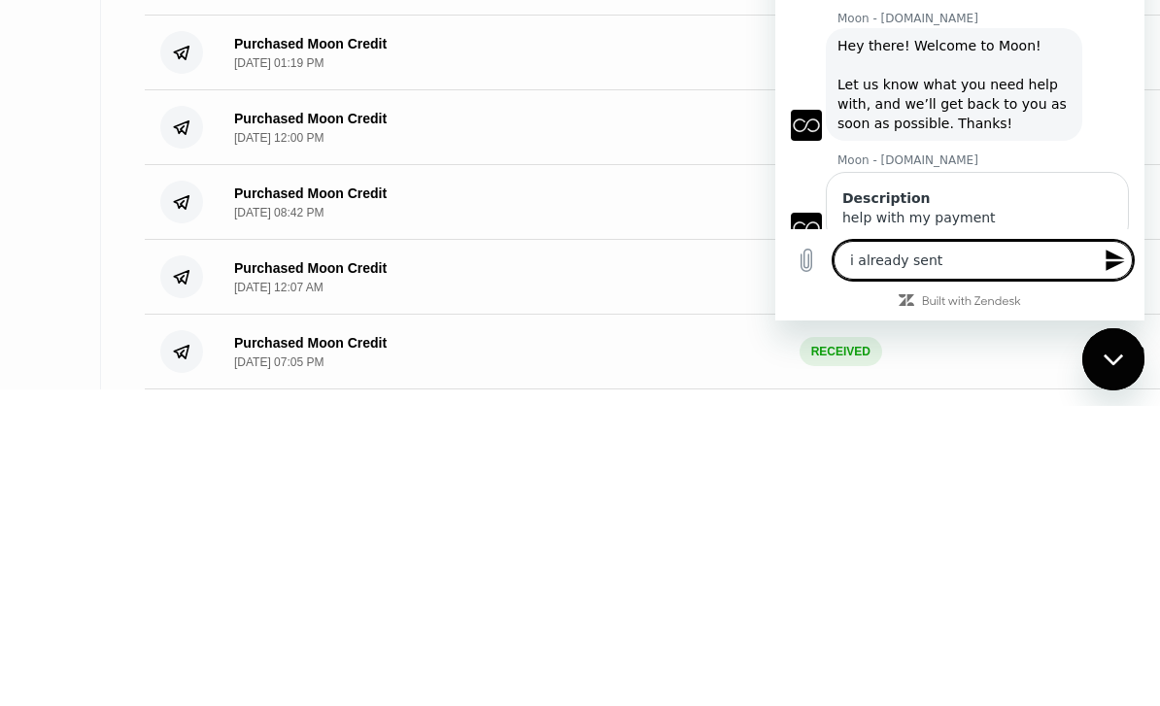
type textarea "i already sent p"
type textarea "x"
type textarea "i already sent pa"
type textarea "x"
type textarea "i already sent pay"
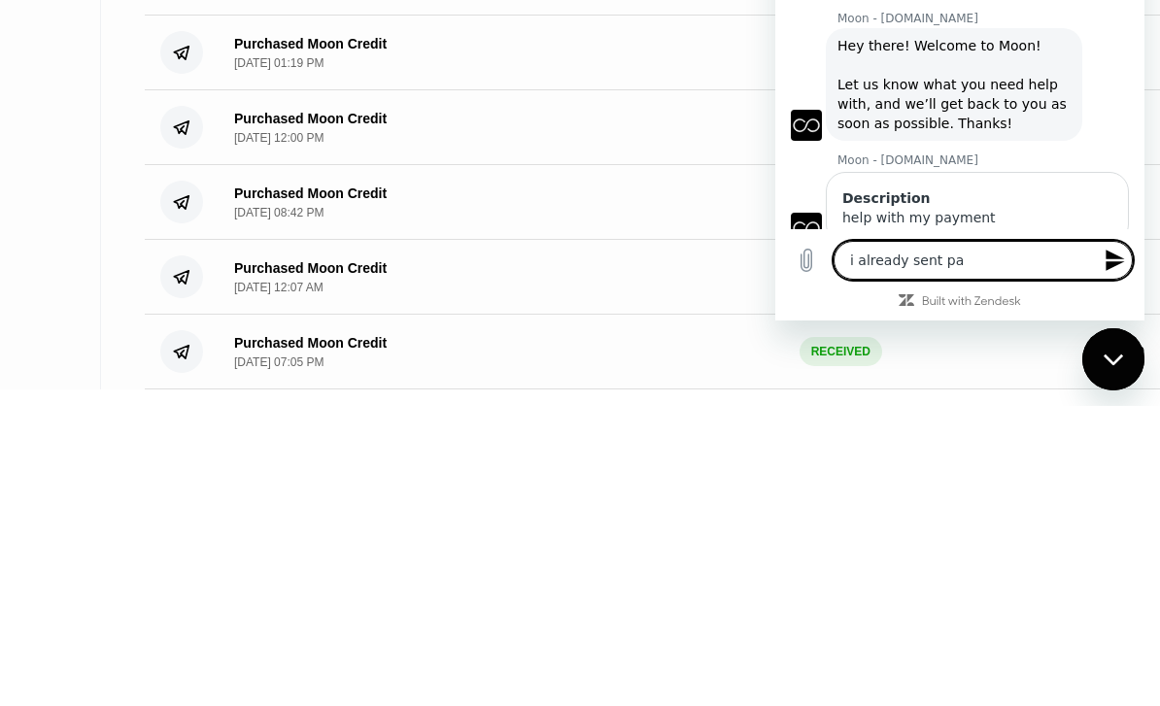
type textarea "x"
type textarea "i already sent paym"
type textarea "x"
type textarea "i already sent payme"
type textarea "x"
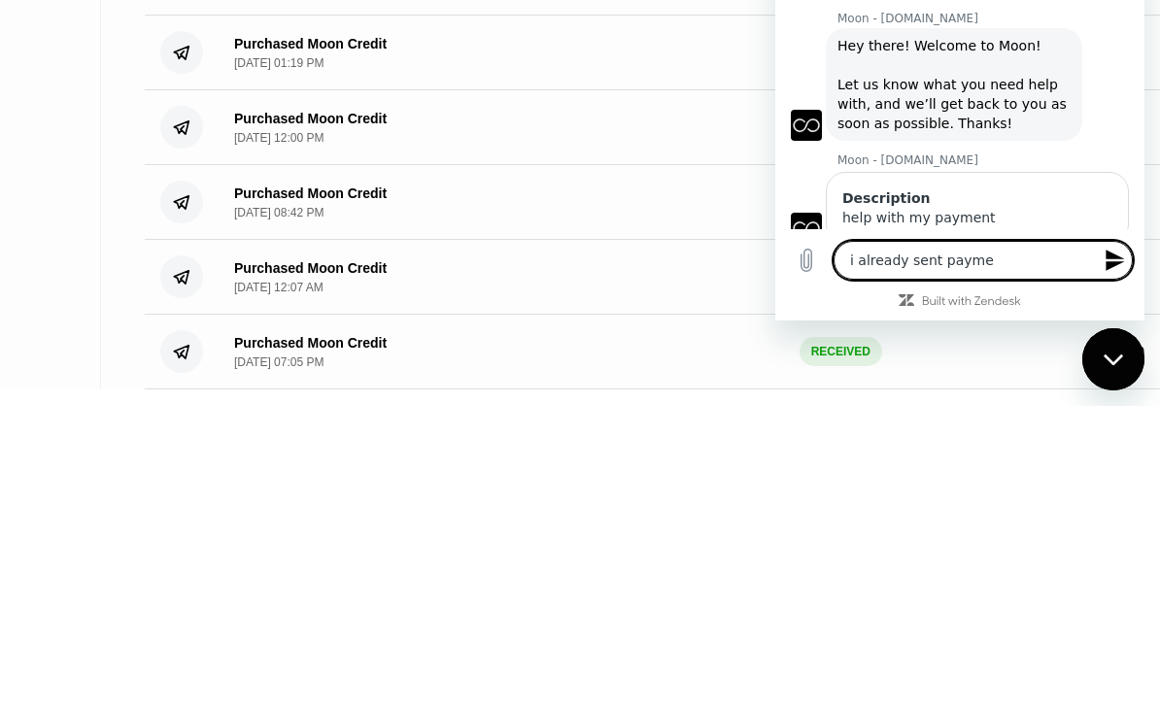
type textarea "i already sent paymen"
type textarea "x"
type textarea "i already sent payment"
type textarea "x"
type textarea "i already sent payment"
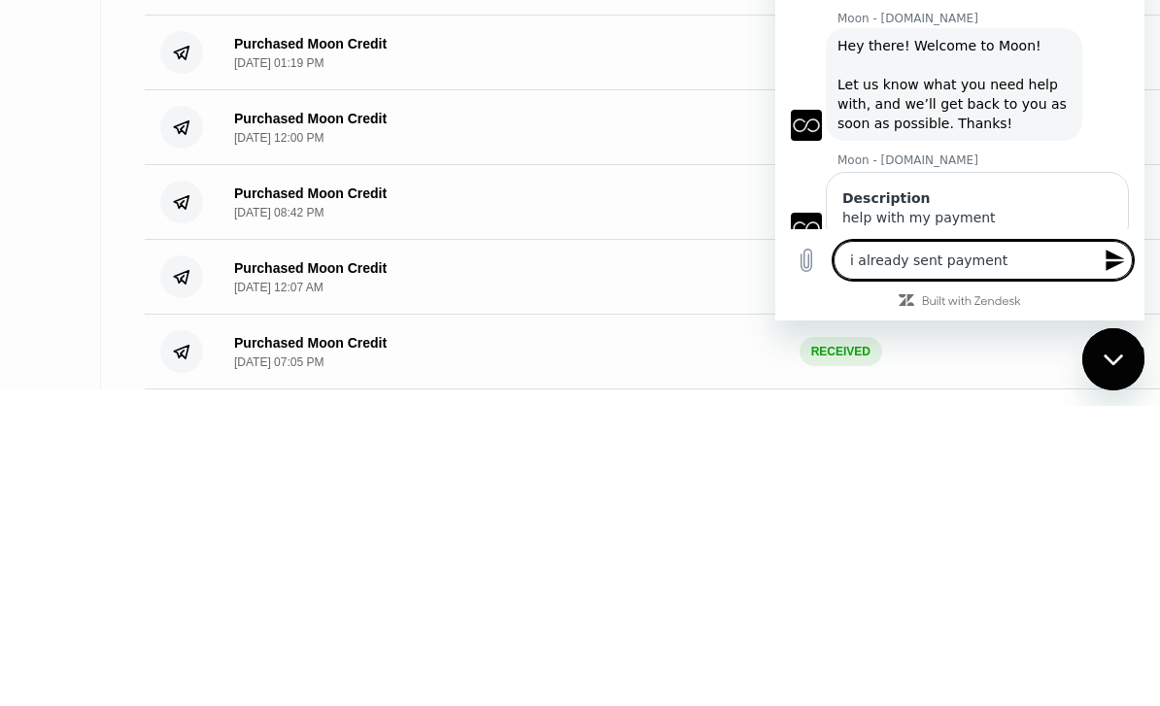
click at [1108, 271] on icon "Send message" at bounding box center [1115, 260] width 18 height 21
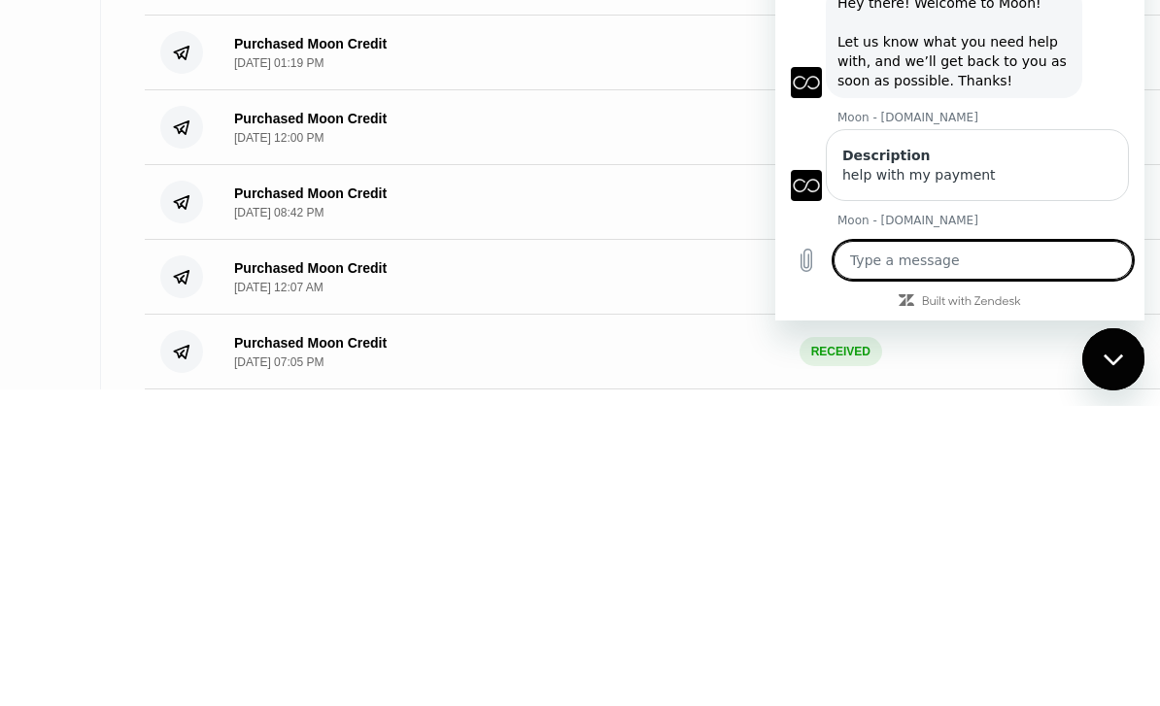
type textarea "x"
type textarea "a"
type textarea "x"
type textarea "an"
type textarea "x"
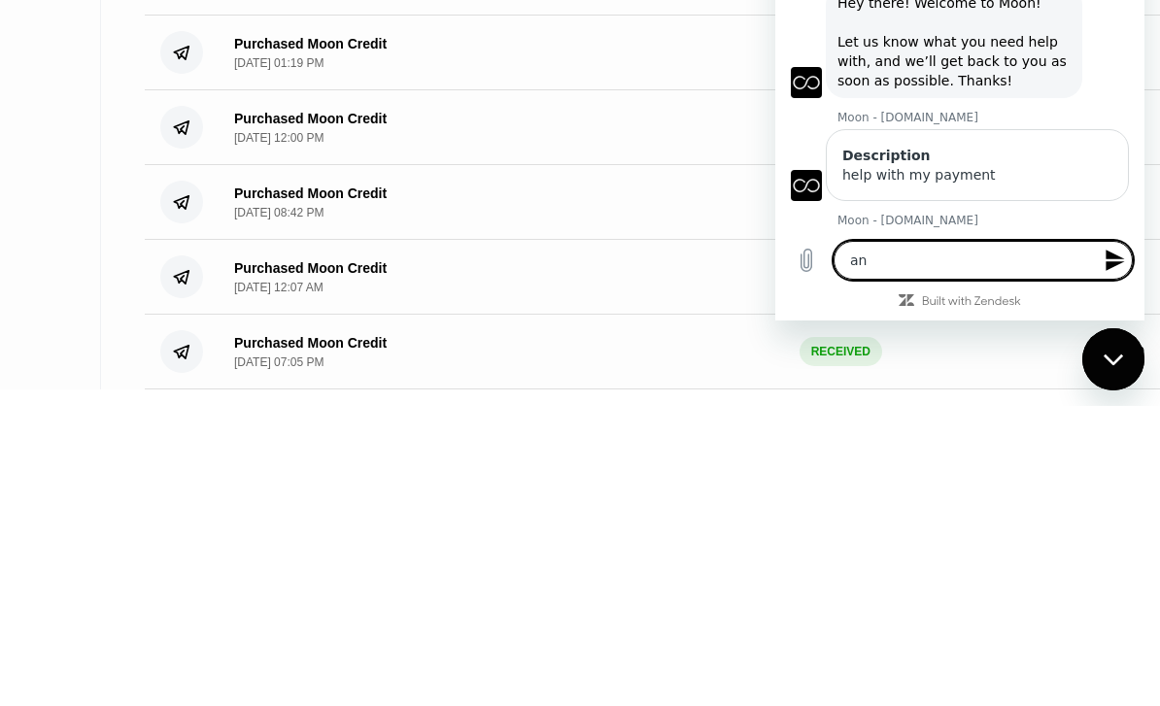
scroll to position [1533, 0]
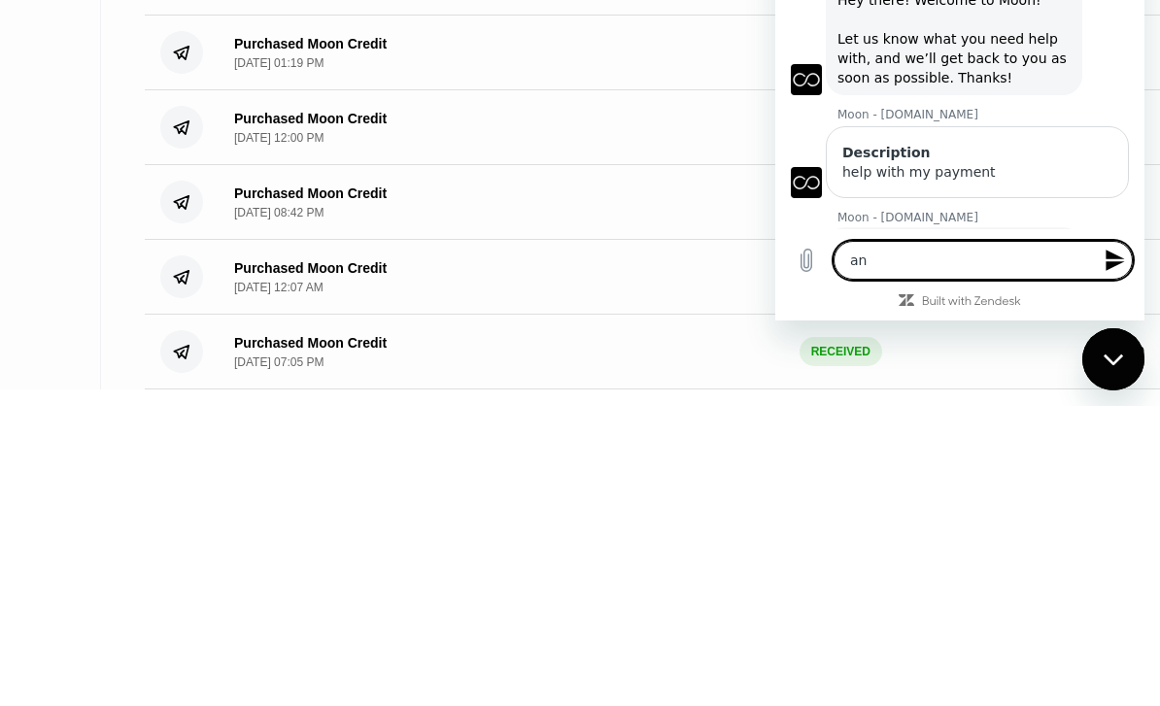
type textarea "and"
type textarea "x"
type textarea "and"
type textarea "x"
type textarea "and i"
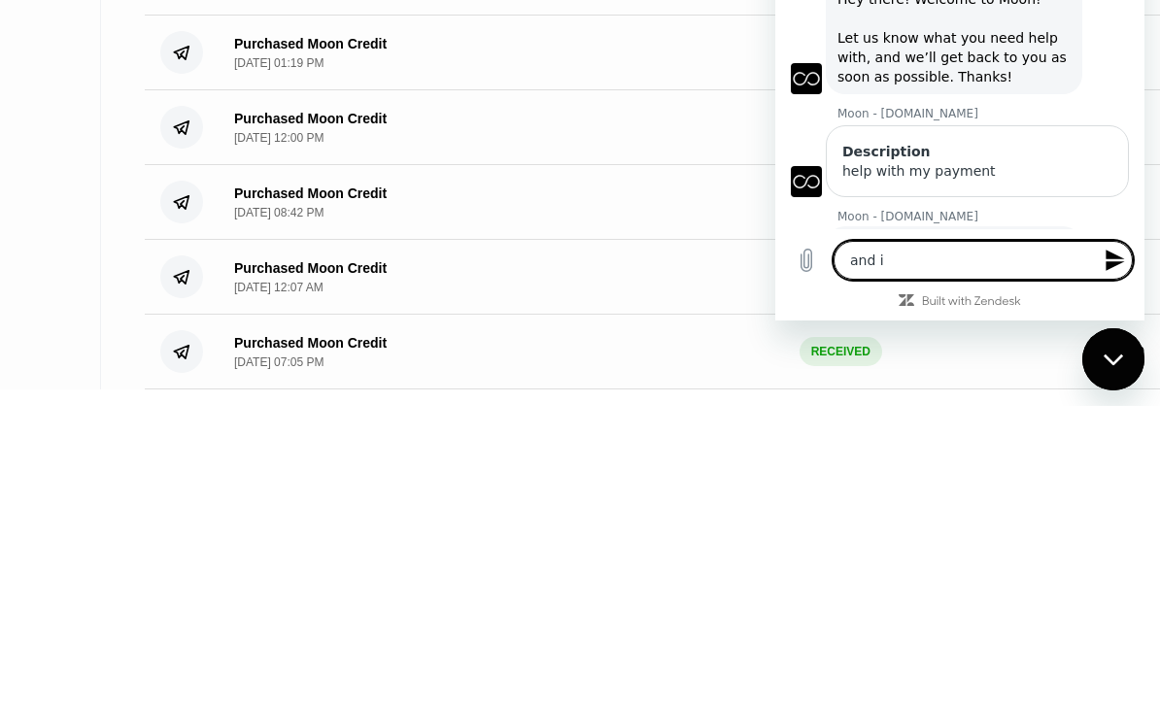
type textarea "x"
type textarea "and it"
type textarea "x"
type textarea "and its"
type textarea "x"
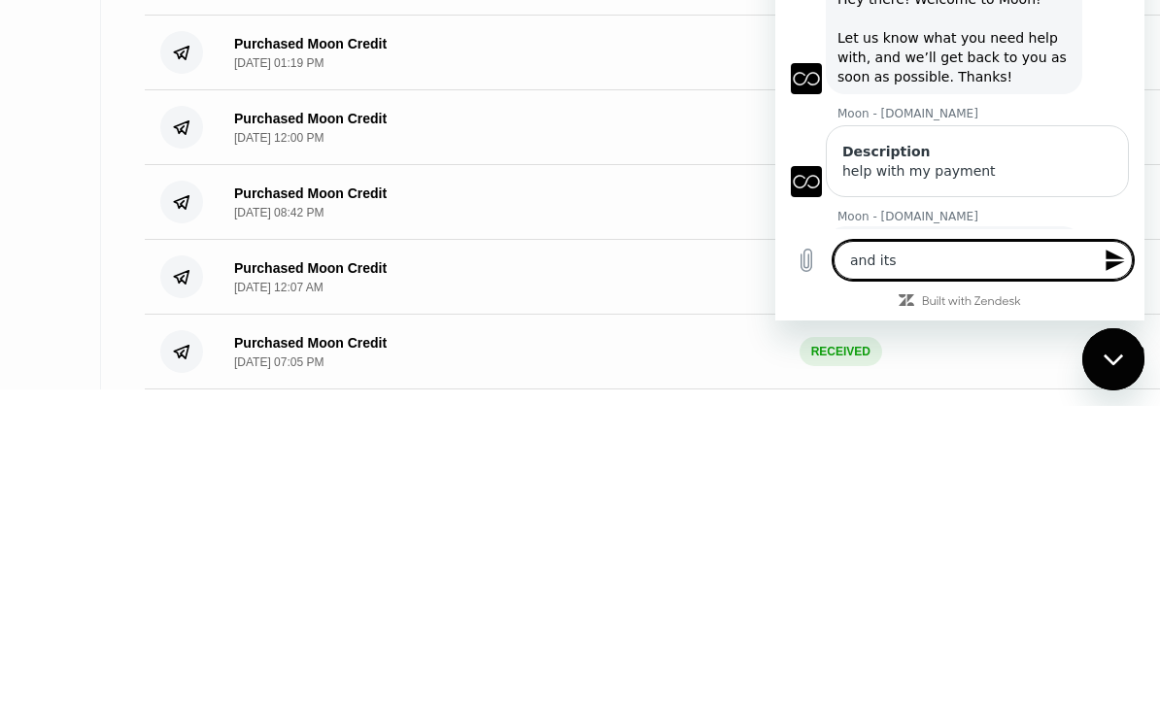
type textarea "and its"
type textarea "x"
type textarea "and its i"
click at [889, 280] on textarea "and its is saying" at bounding box center [983, 260] width 299 height 39
click at [1011, 280] on textarea "and it is saying" at bounding box center [983, 260] width 299 height 39
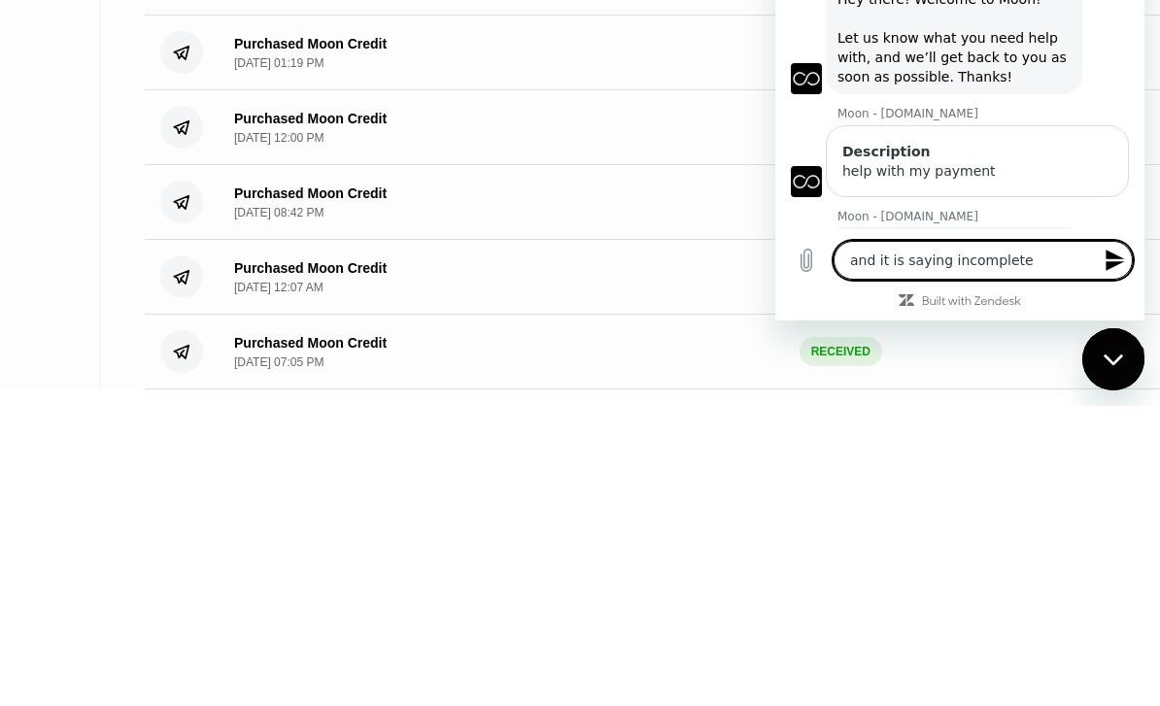
click at [1123, 272] on icon "Send message" at bounding box center [1115, 260] width 23 height 23
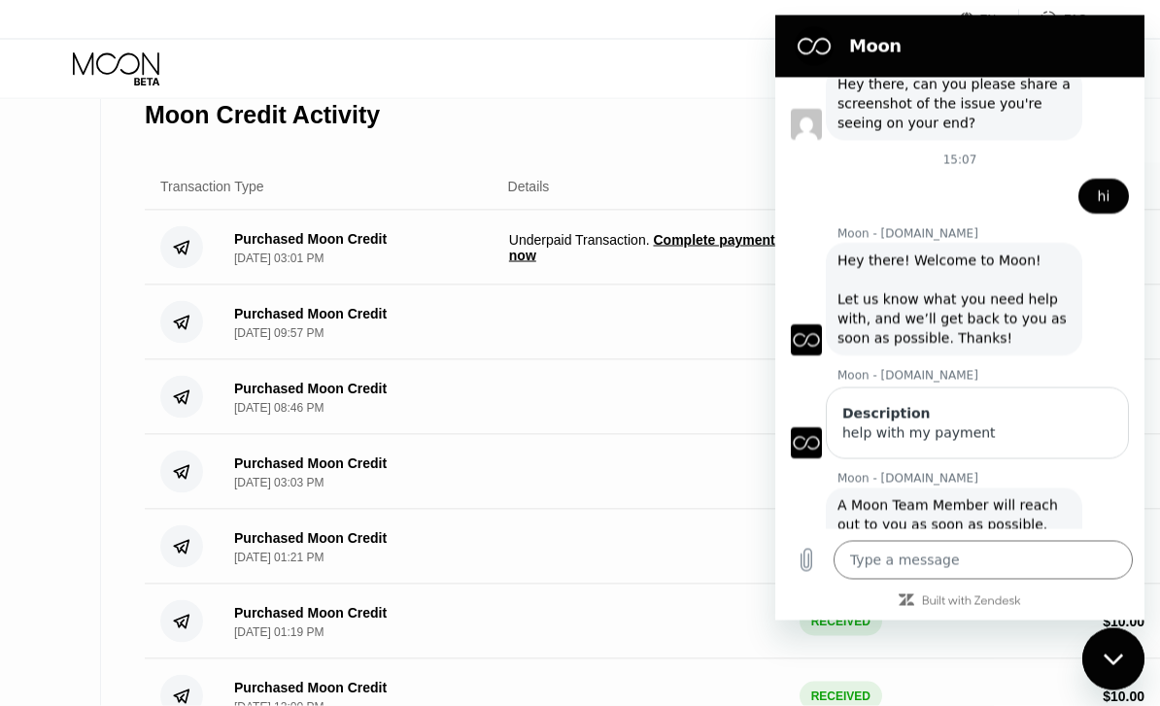
scroll to position [1570, 0]
click at [1120, 663] on icon "Close messaging window" at bounding box center [1114, 659] width 20 height 13
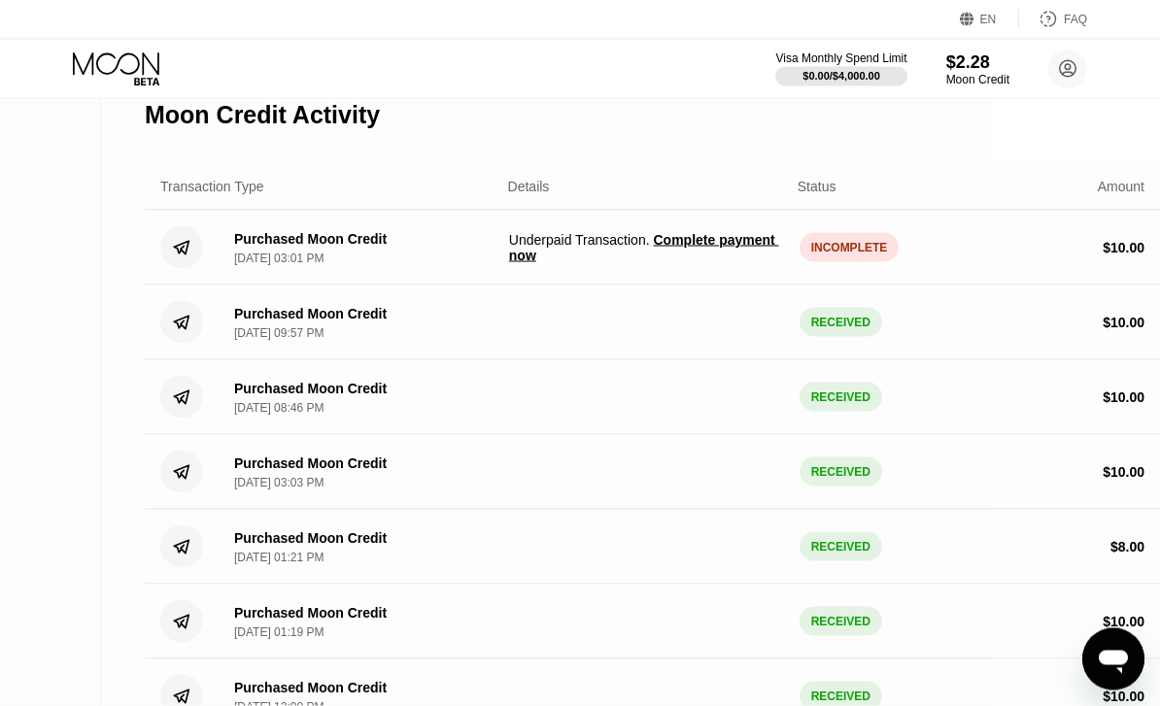
scroll to position [360, 166]
click at [1113, 678] on div "Open messaging window" at bounding box center [1113, 660] width 58 height 58
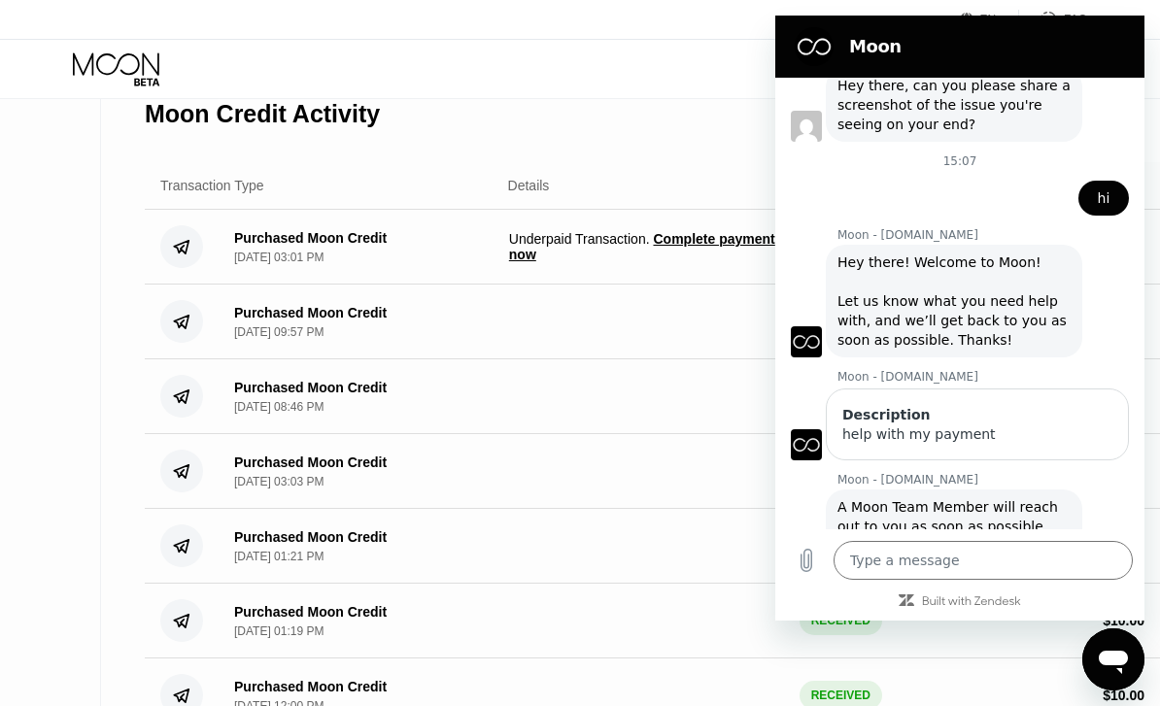
scroll to position [1570, 0]
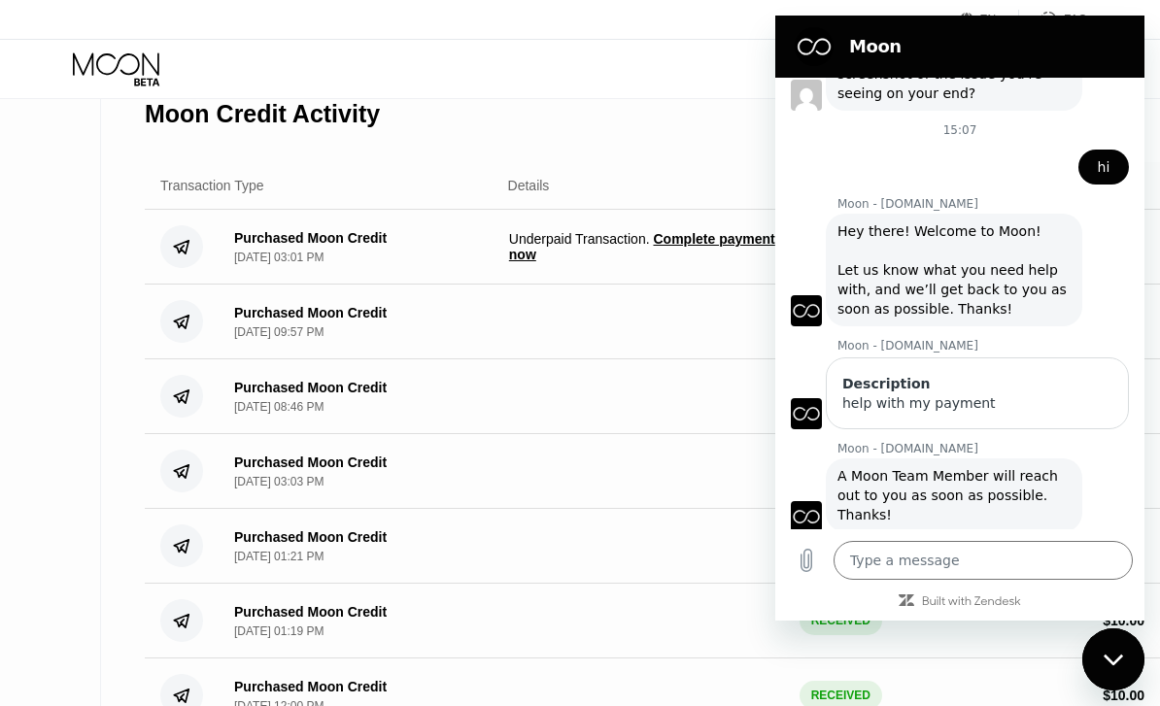
click at [802, 572] on icon "Upload file" at bounding box center [807, 561] width 11 height 22
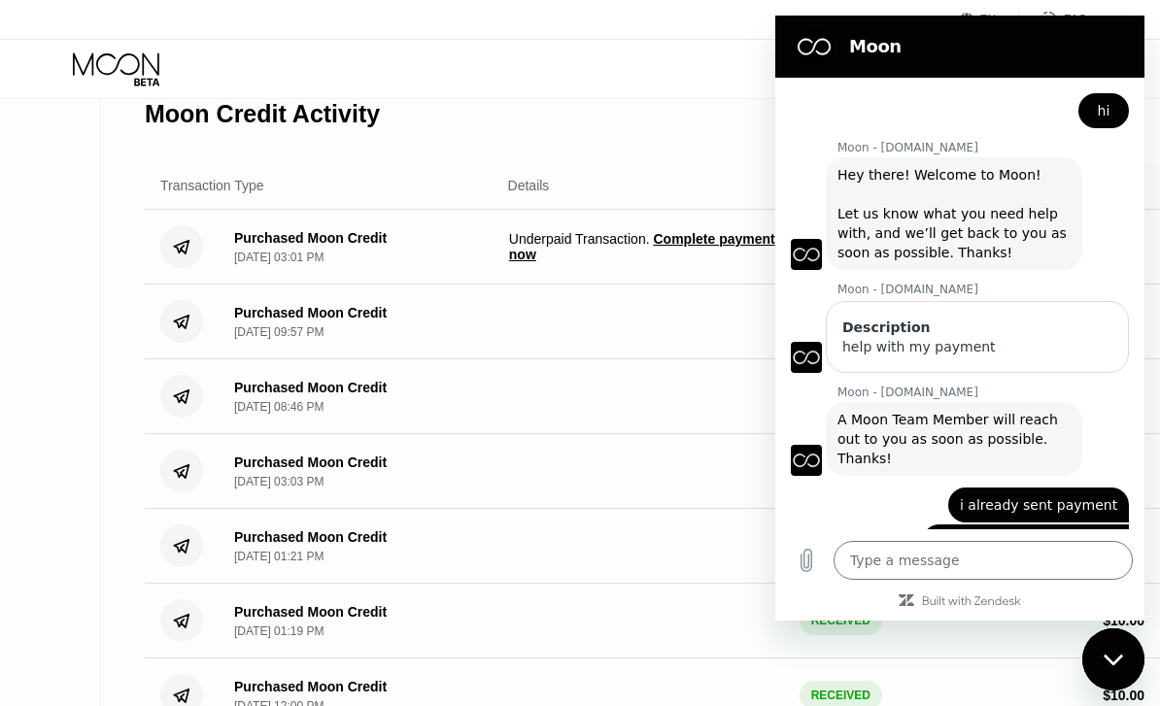
scroll to position [1659, 0]
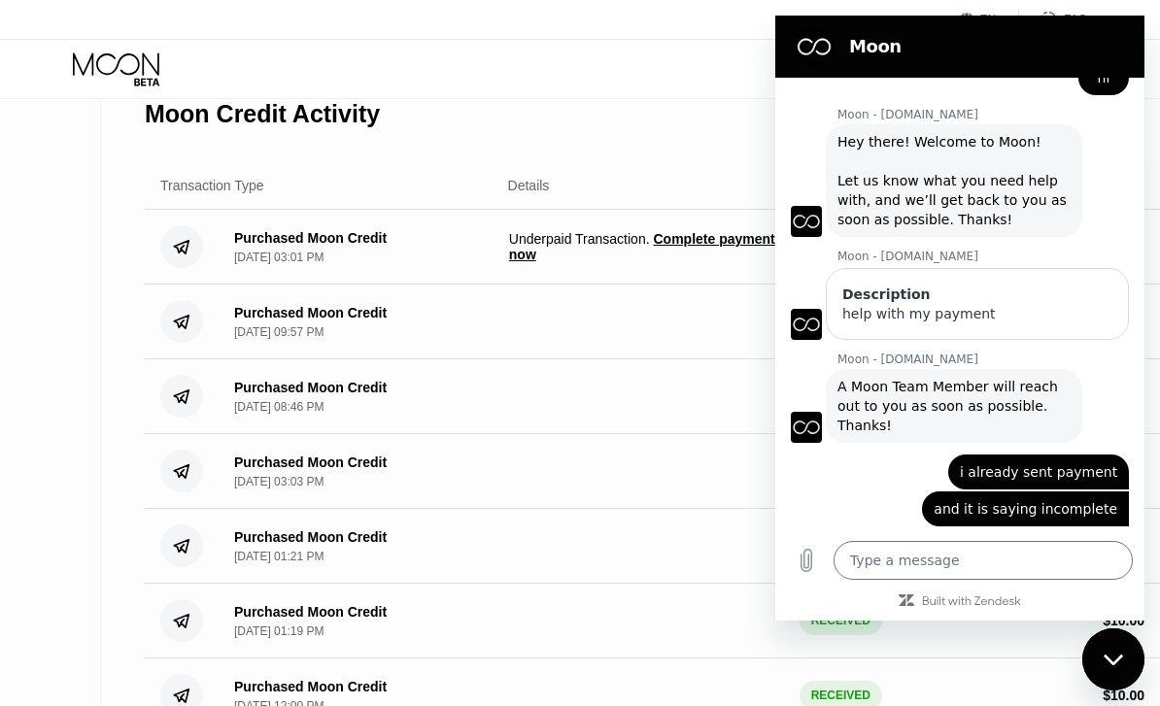
click at [938, 580] on textarea at bounding box center [983, 560] width 299 height 39
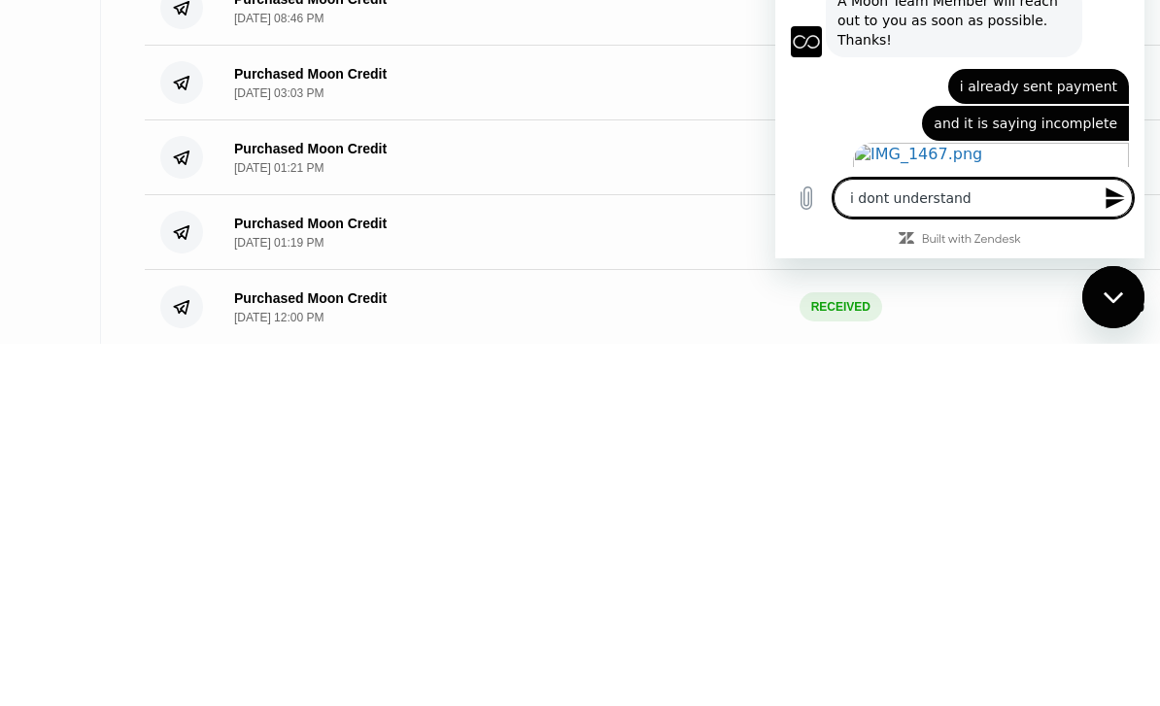
click at [1120, 210] on icon "Send message" at bounding box center [1115, 198] width 23 height 23
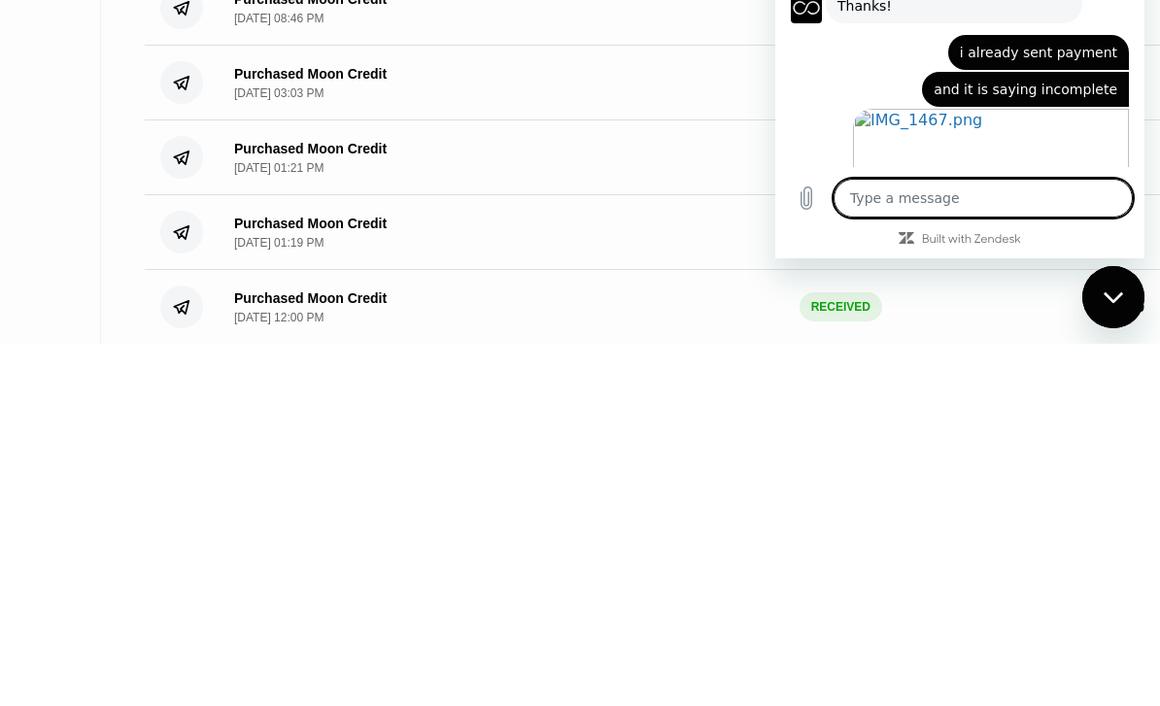
scroll to position [1720, 0]
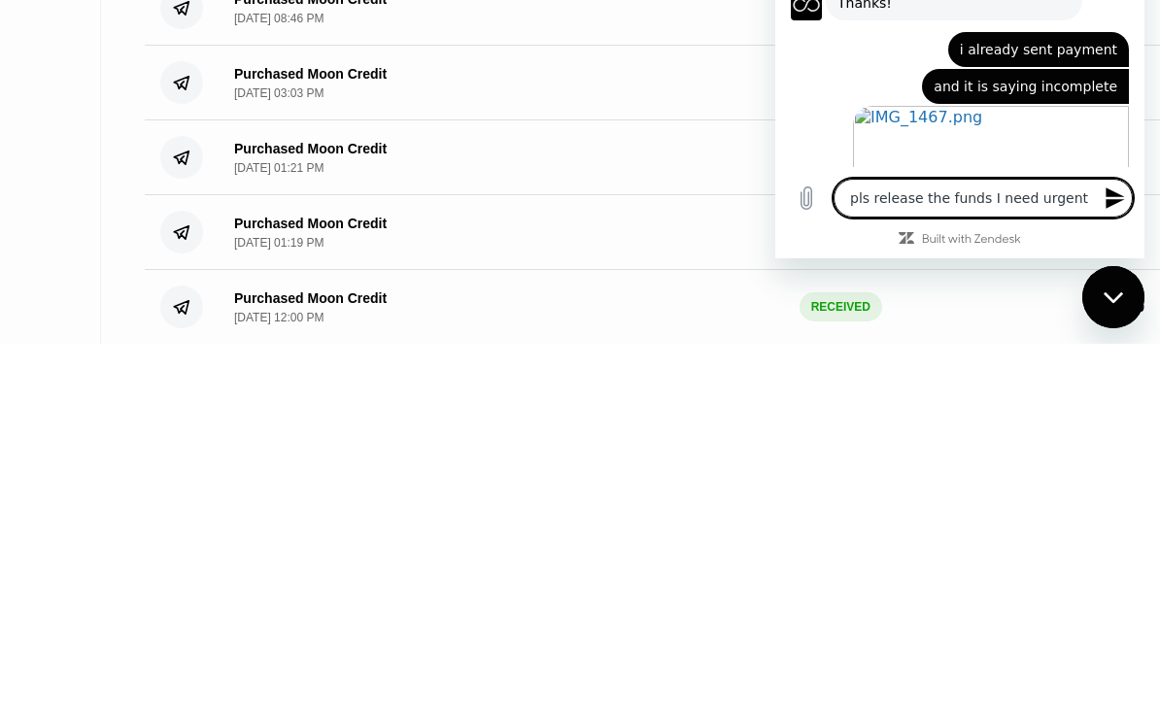
click at [1103, 218] on button "Send message" at bounding box center [1113, 198] width 39 height 39
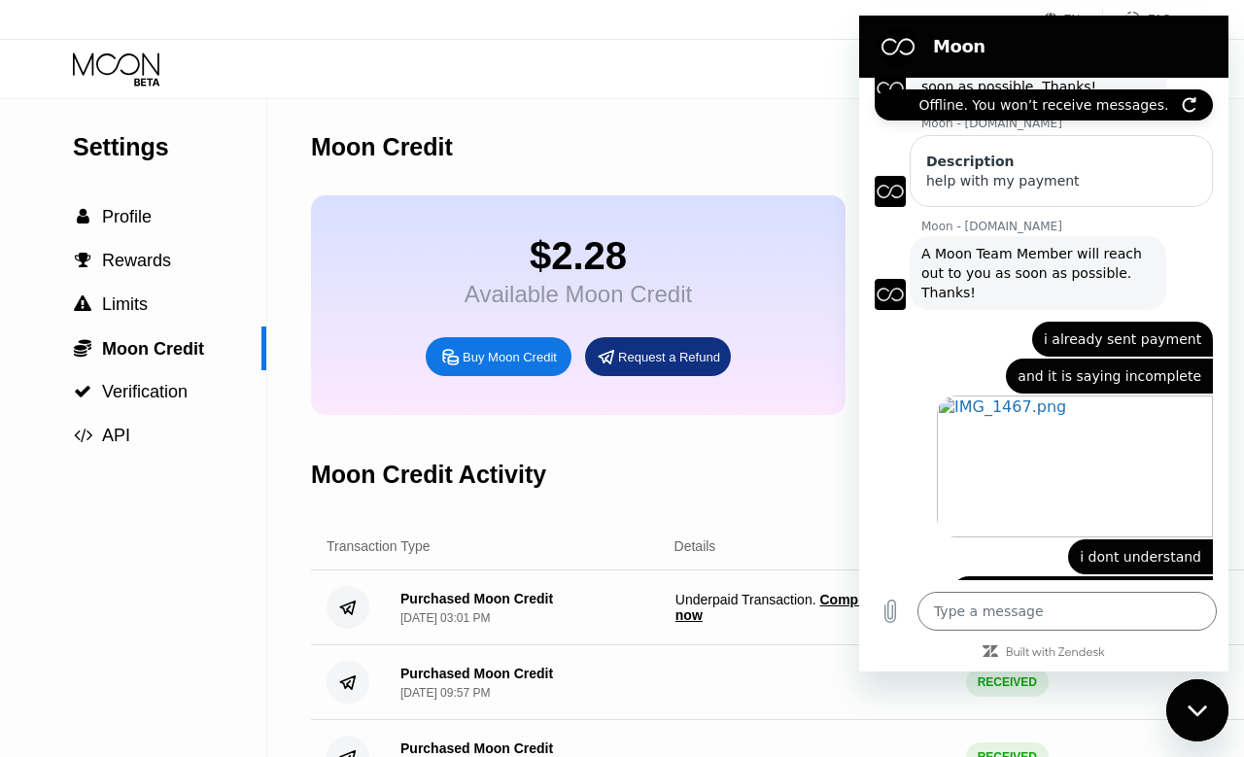
scroll to position [1802, 0]
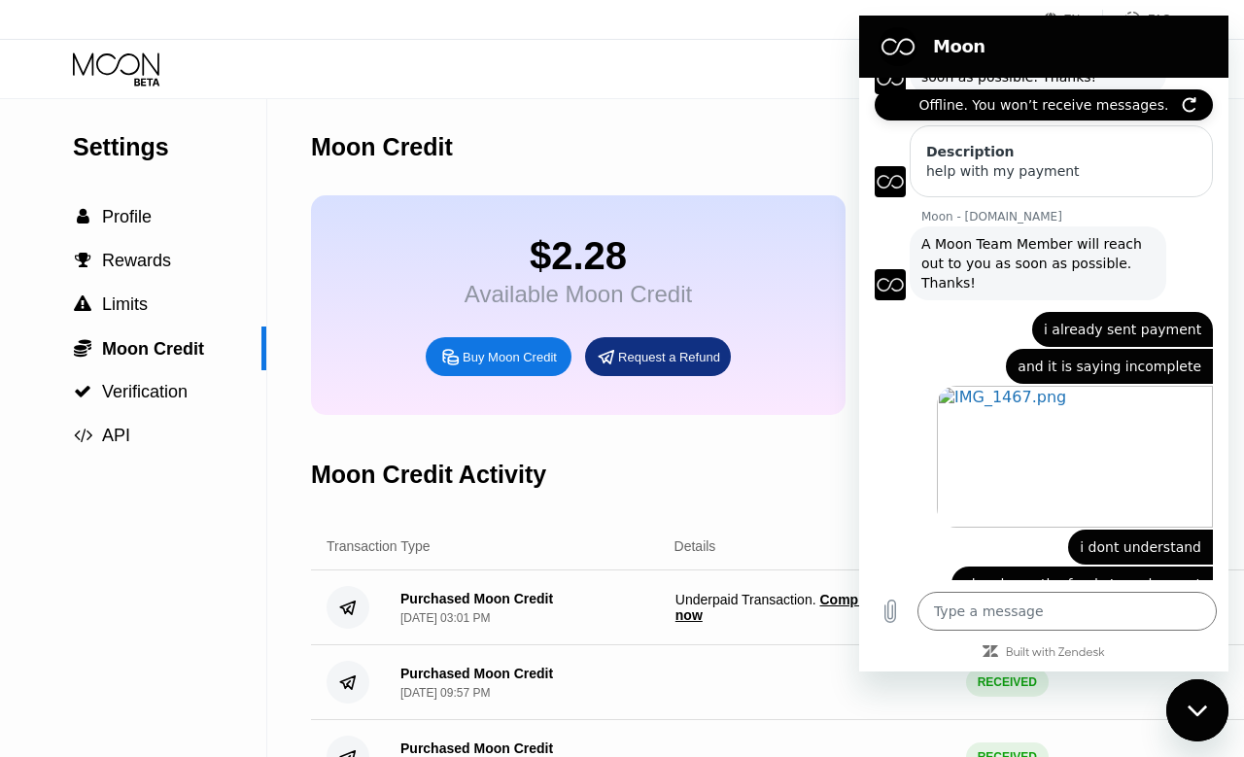
click at [1022, 631] on textarea at bounding box center [1066, 611] width 299 height 39
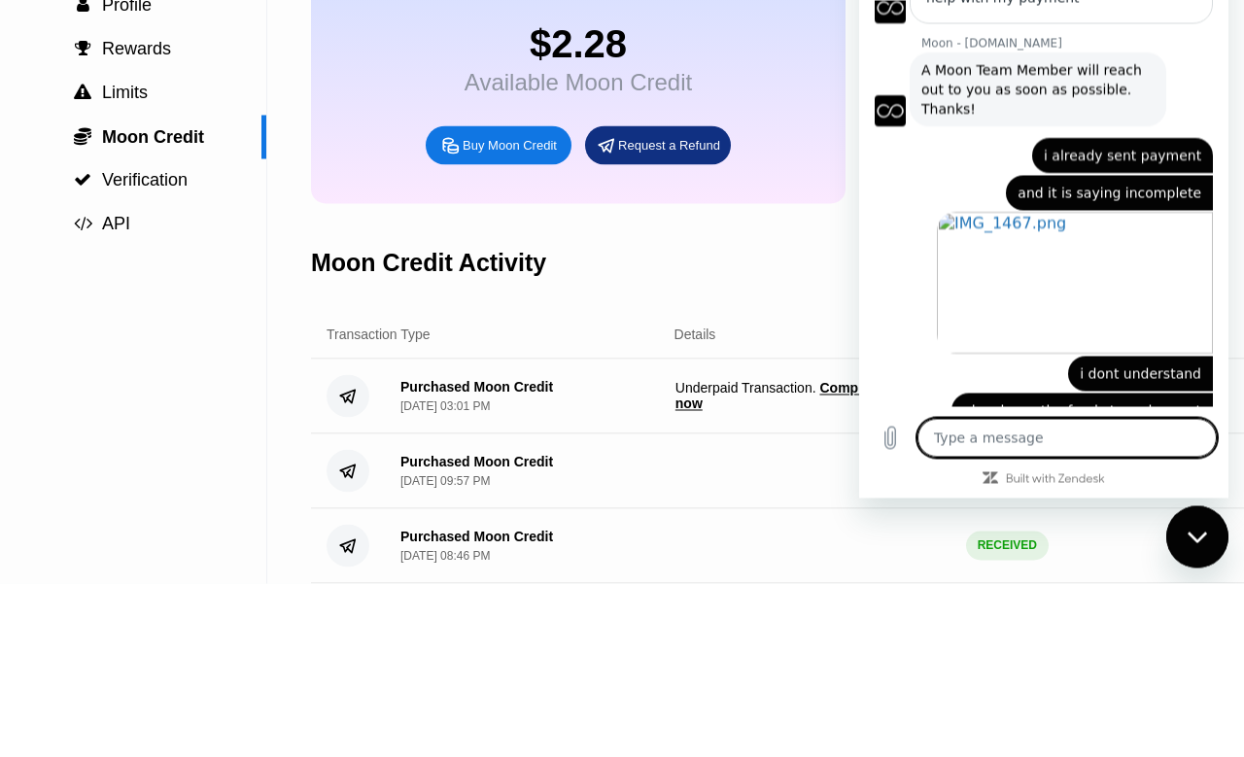
scroll to position [212, 0]
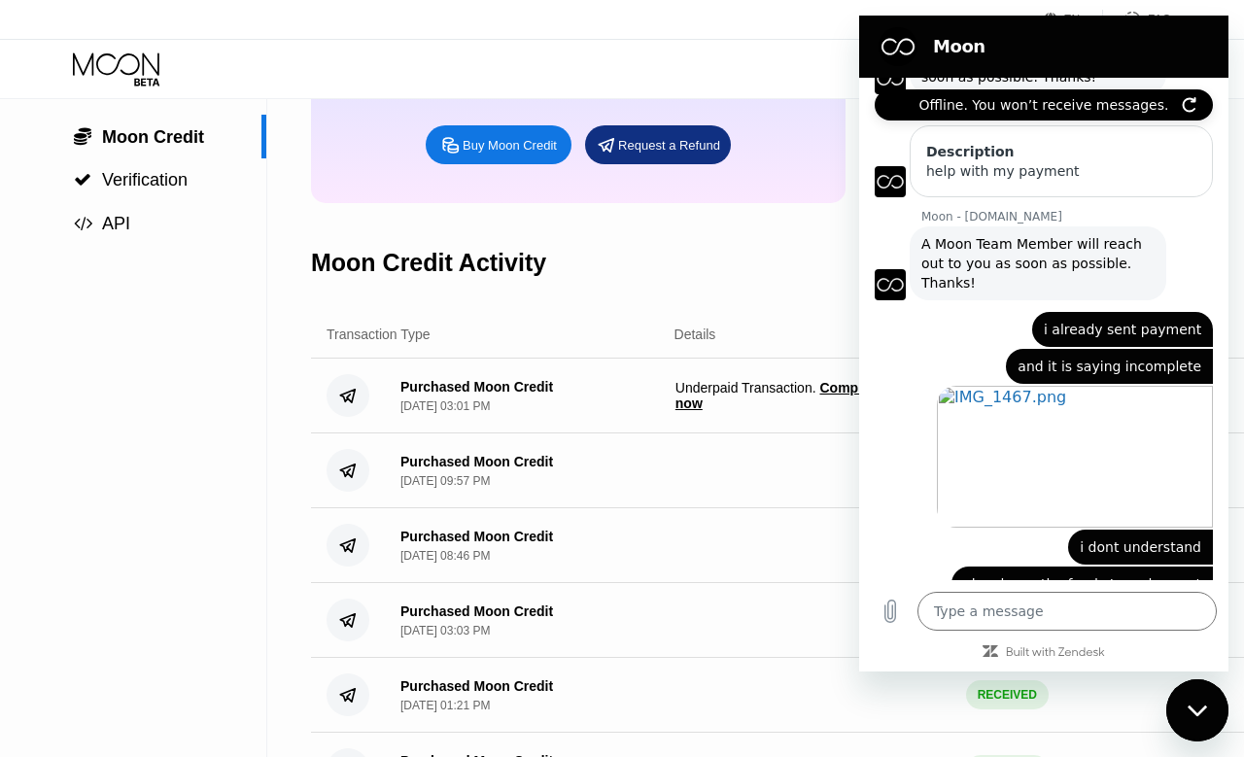
click at [1004, 625] on textarea at bounding box center [1066, 611] width 299 height 39
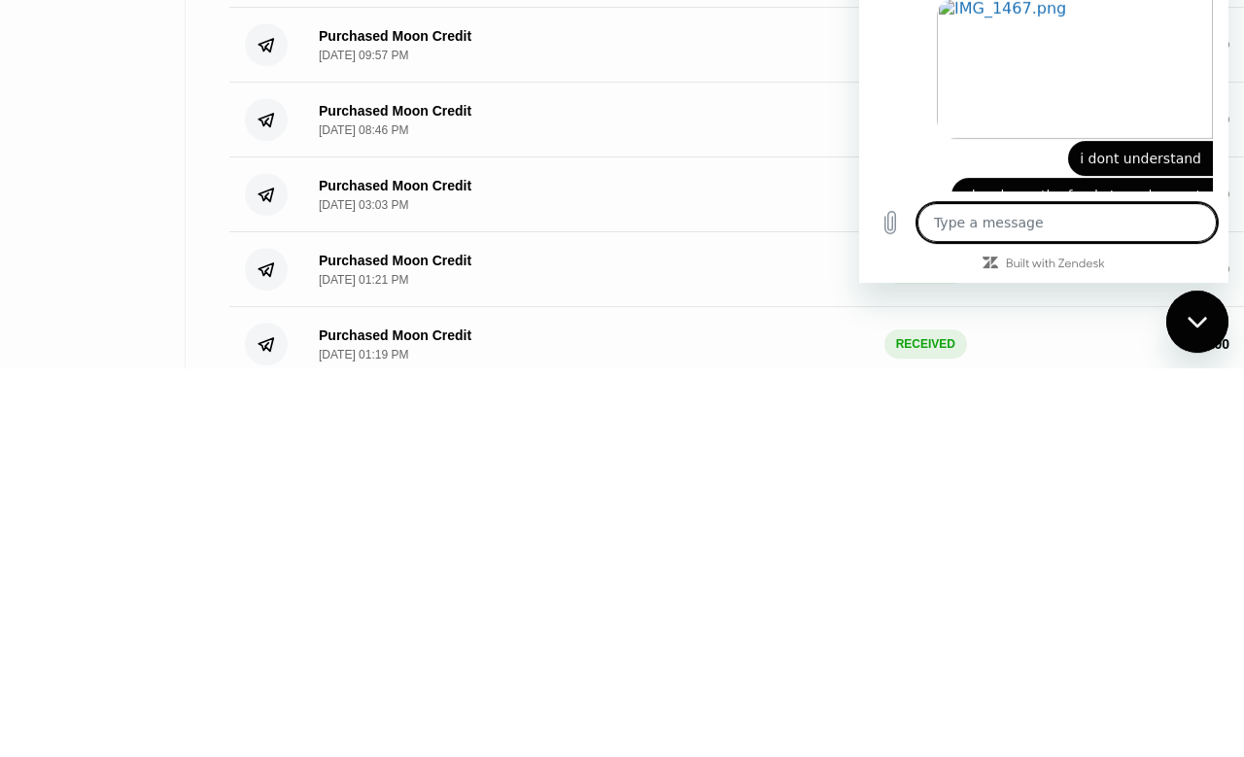
scroll to position [250, 82]
click at [975, 238] on textarea at bounding box center [1066, 223] width 299 height 39
paste textarea "cd2d3e8d92999bf33c5c6586618c7217a60a421540a3a0de7dcefb883067f0aa"
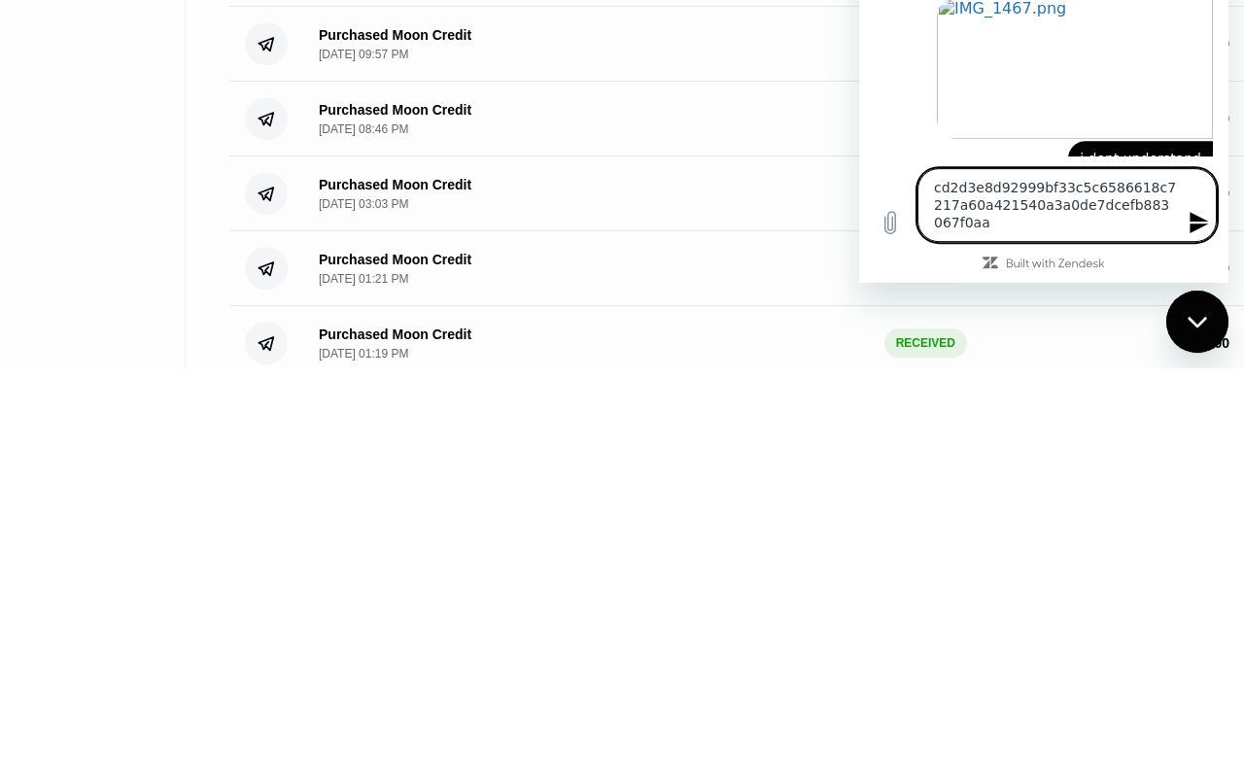
click at [1159, 230] on textarea "cd2d3e8d92999bf33c5c6586618c7217a60a421540a3a0de7dcefb883067f0aa" at bounding box center [1066, 206] width 299 height 74
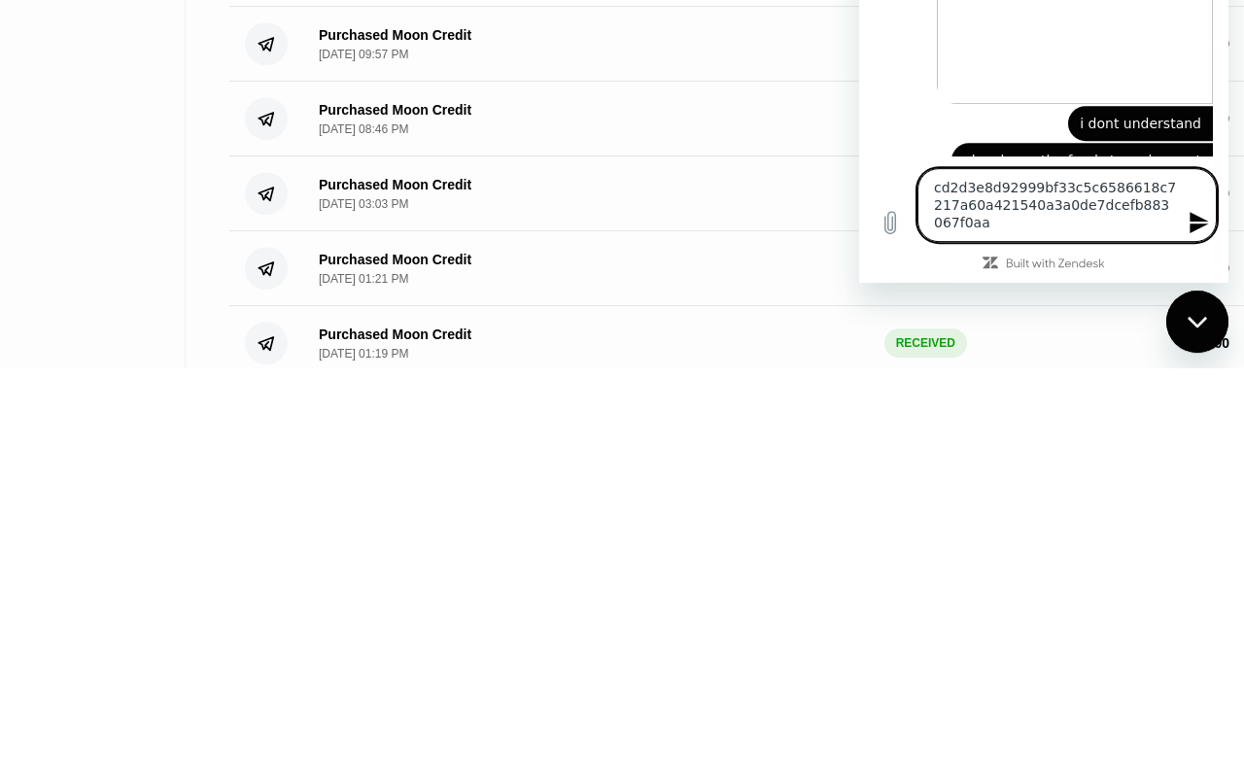
click at [1159, 234] on icon "Send message" at bounding box center [1198, 223] width 18 height 21
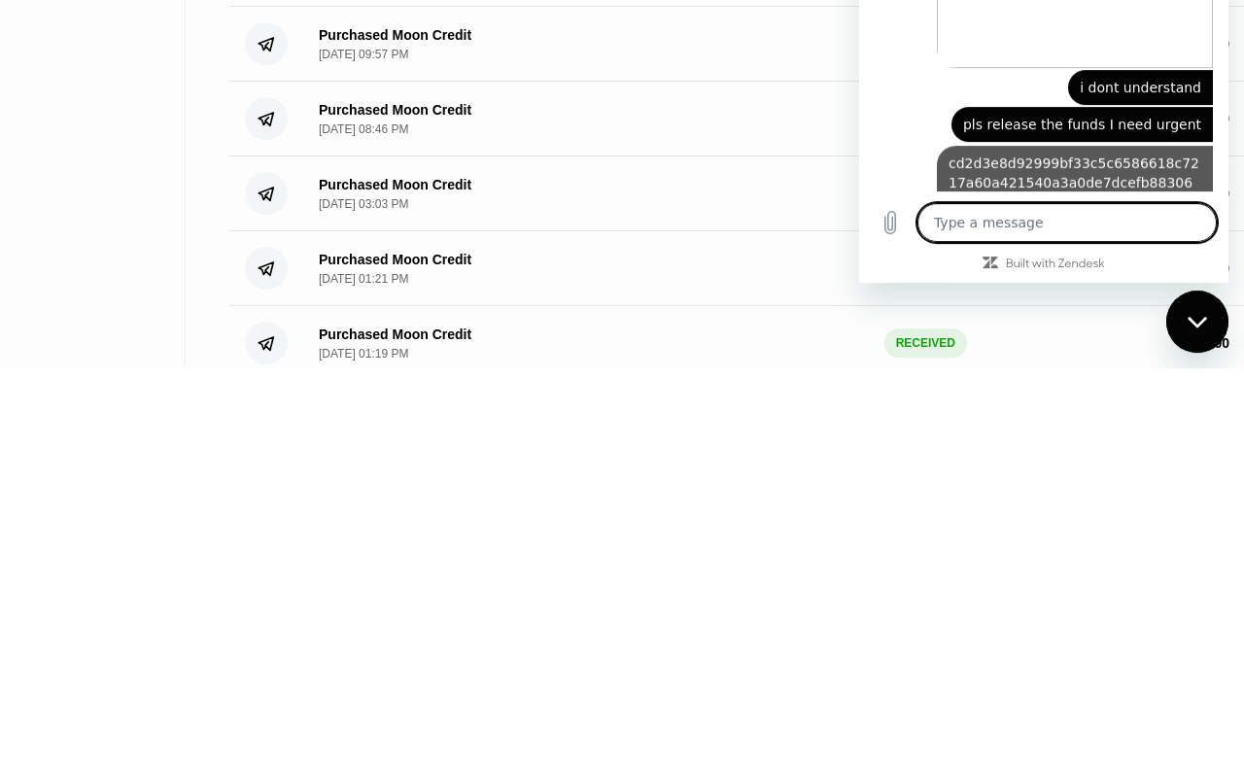
scroll to position [1874, 0]
click at [880, 235] on icon "Upload file" at bounding box center [889, 223] width 23 height 23
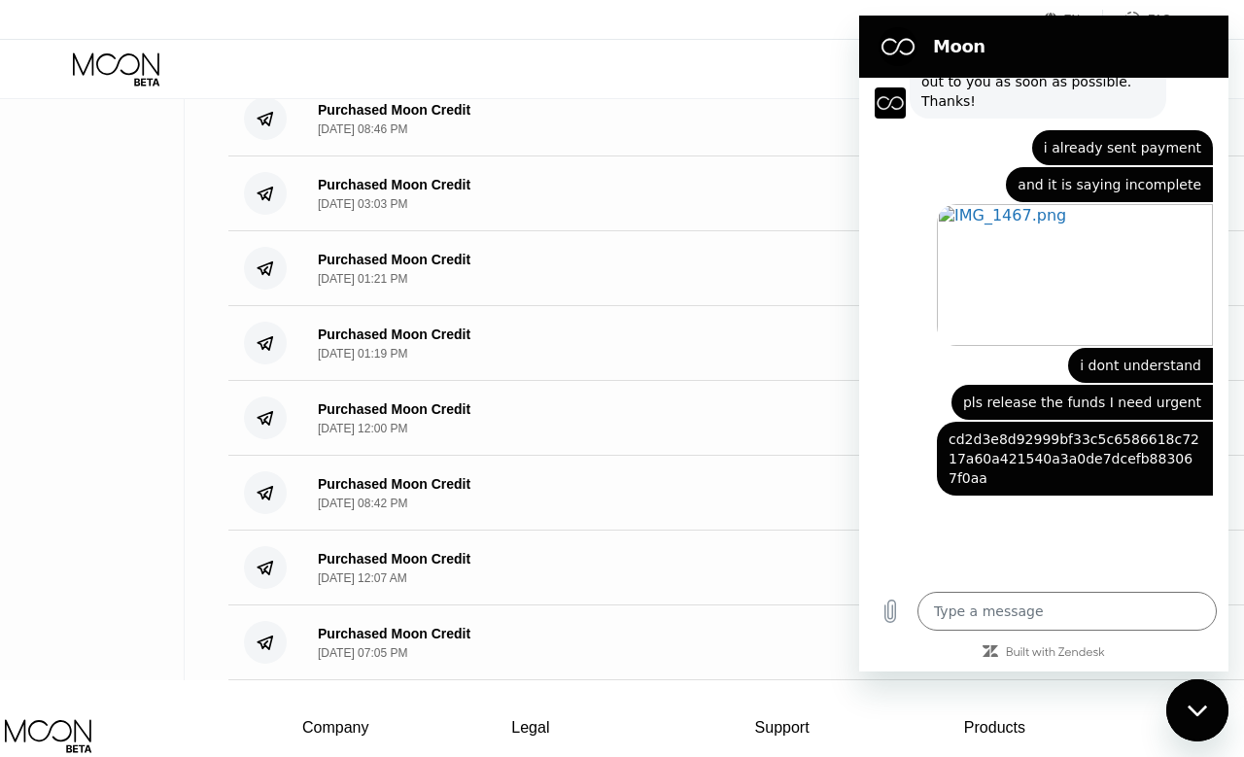
scroll to position [1999, 0]
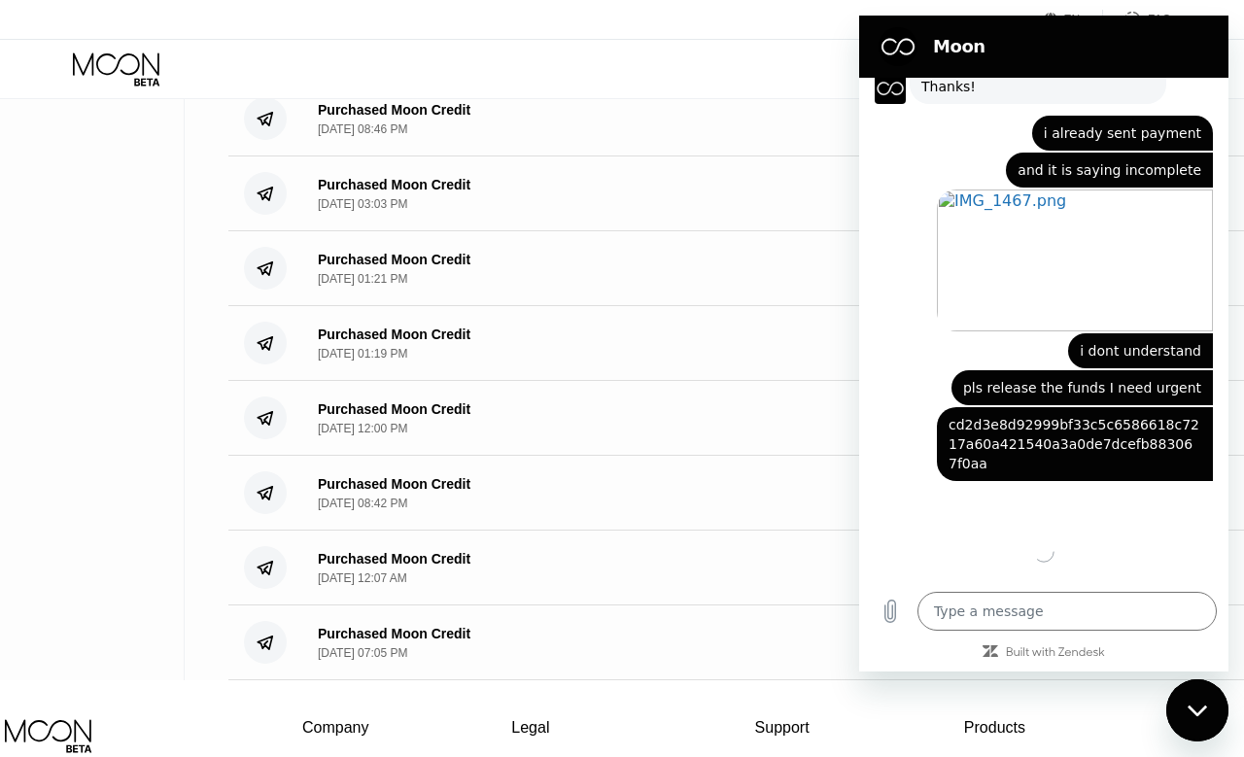
click at [1159, 693] on div "Close messaging window" at bounding box center [1197, 710] width 58 height 58
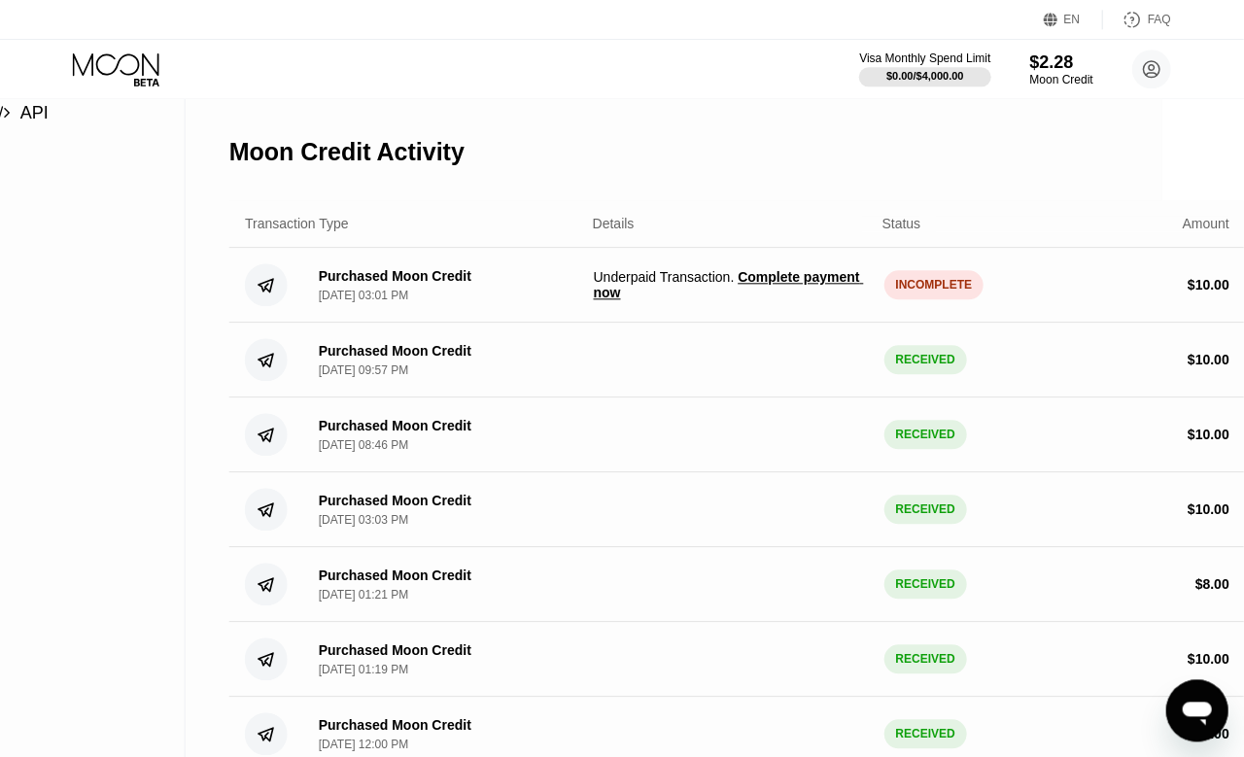
scroll to position [322, 82]
click at [1159, 705] on icon "Open messaging window" at bounding box center [1195, 712] width 29 height 23
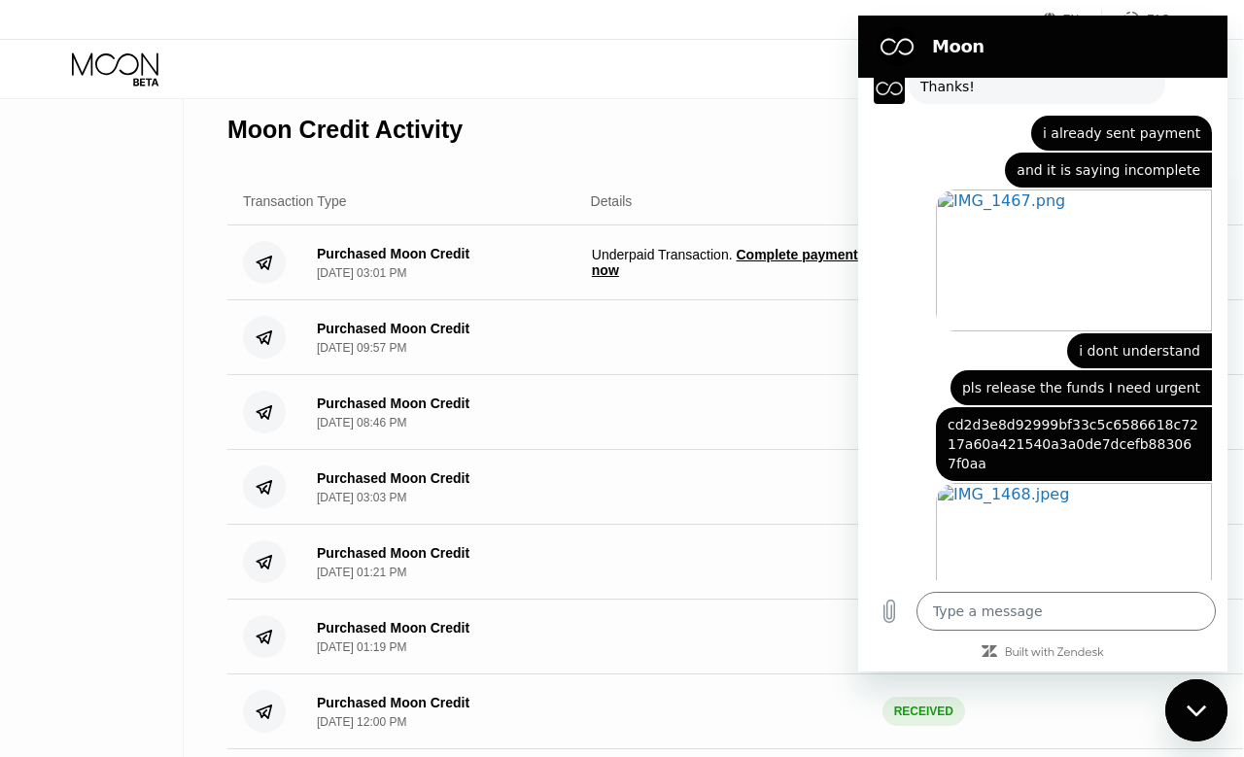
scroll to position [0, 83]
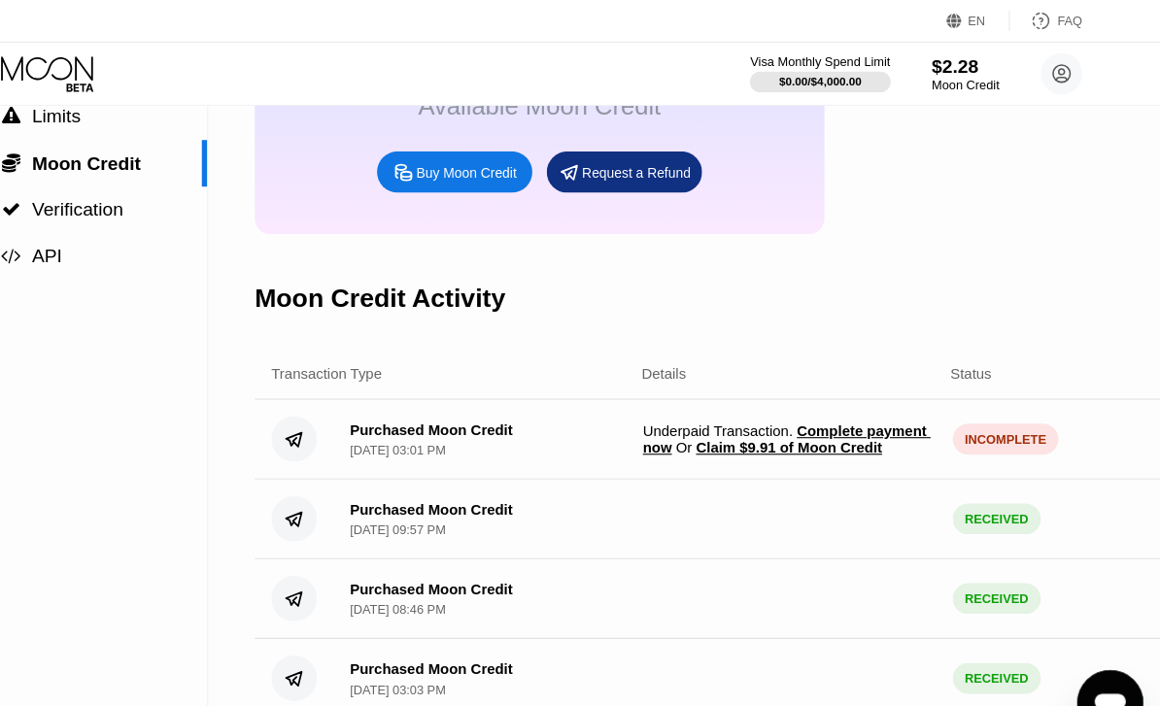
click at [836, 428] on span "Claim $9.91 of Moon Credit" at bounding box center [812, 420] width 175 height 16
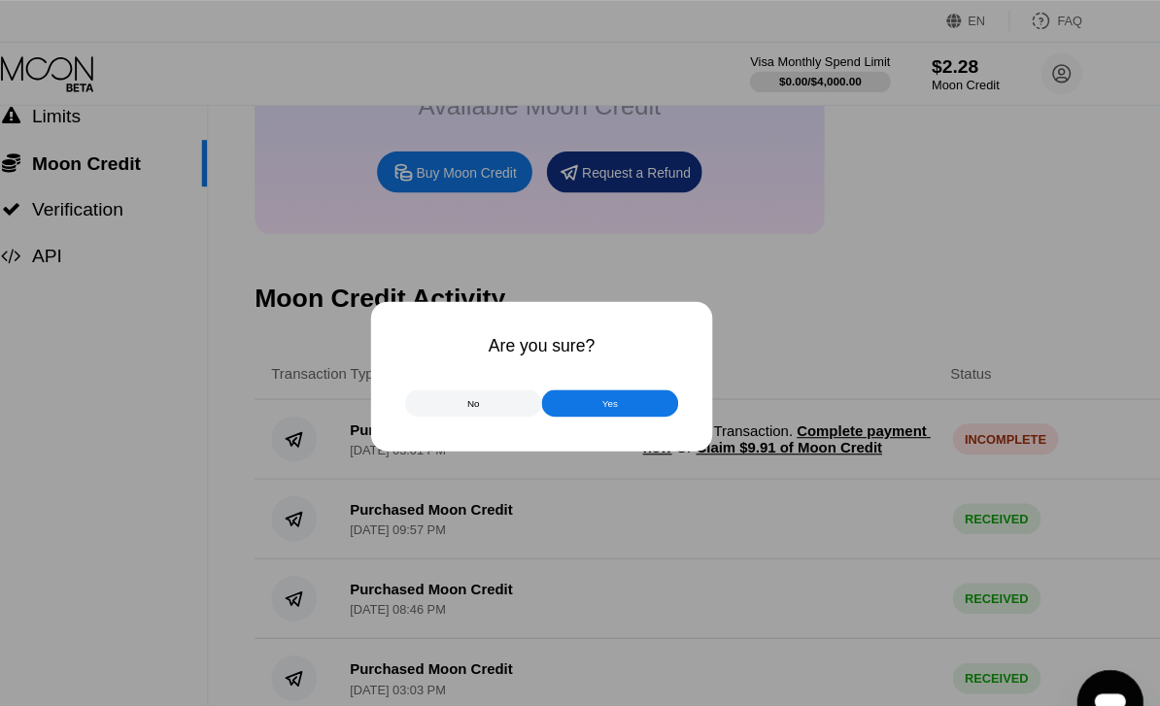
scroll to position [195, 0]
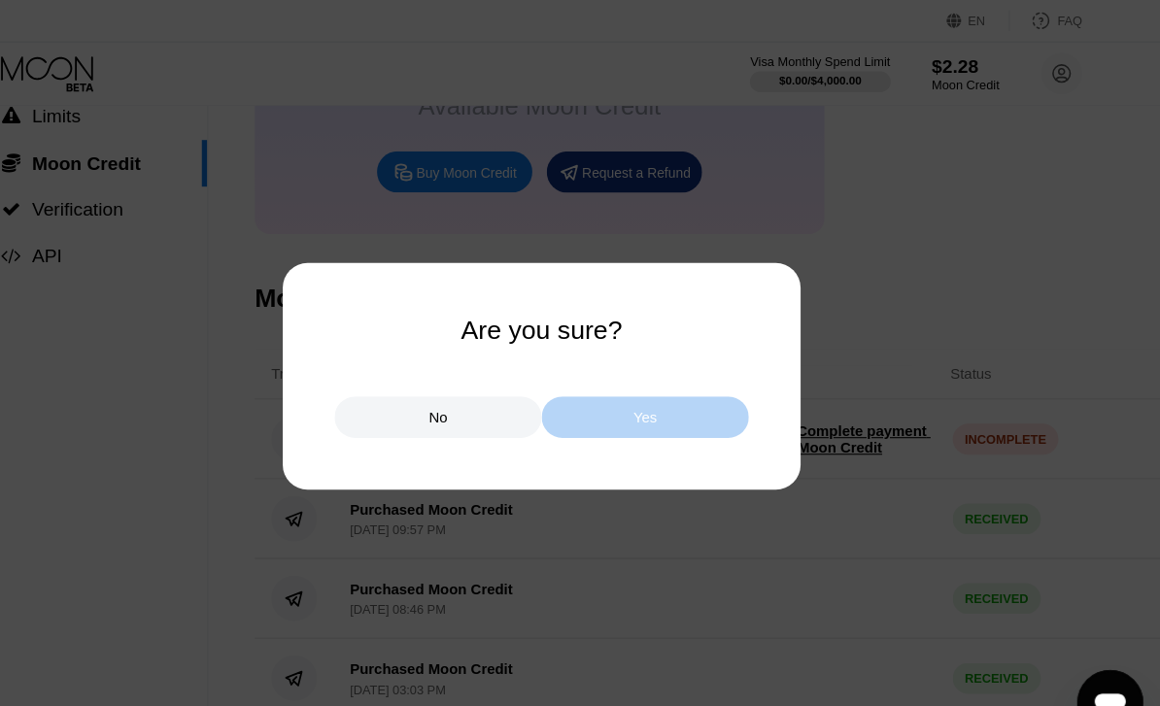
click at [659, 403] on div "Yes" at bounding box center [677, 391] width 194 height 39
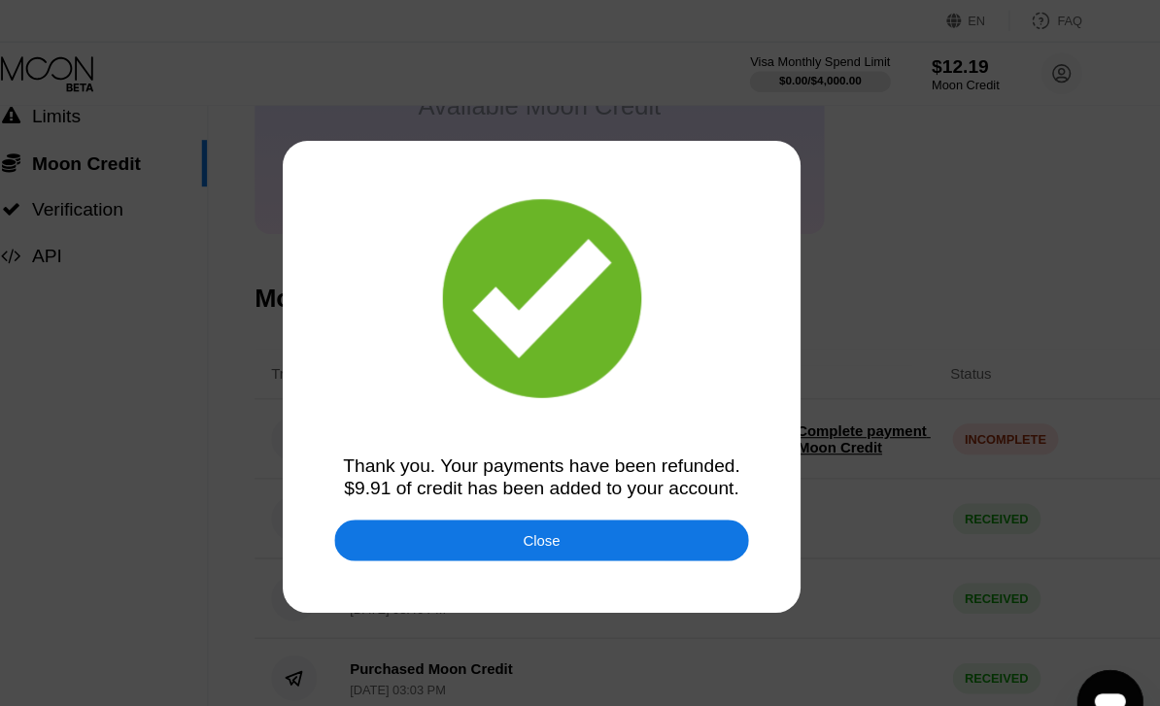
click at [653, 535] on div at bounding box center [580, 353] width 1160 height 706
click at [647, 511] on div "Close" at bounding box center [580, 507] width 389 height 39
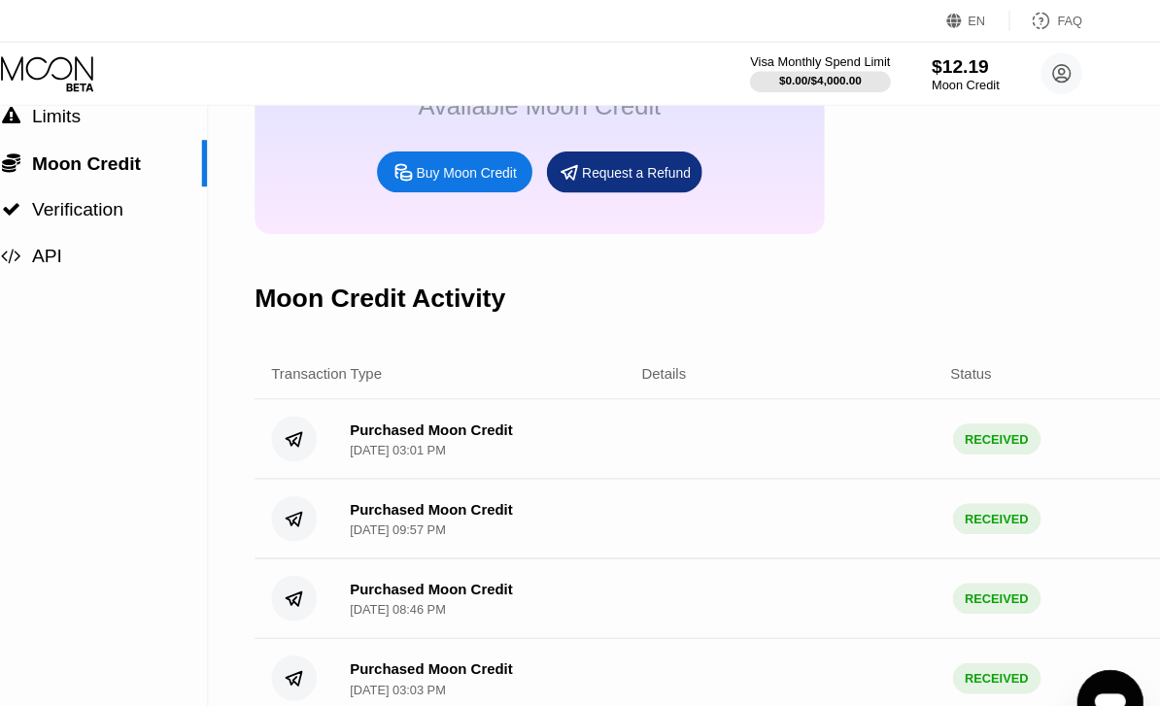
click at [946, 76] on div "Moon Credit" at bounding box center [977, 80] width 63 height 14
click at [1039, 18] on icon at bounding box center [1048, 19] width 19 height 19
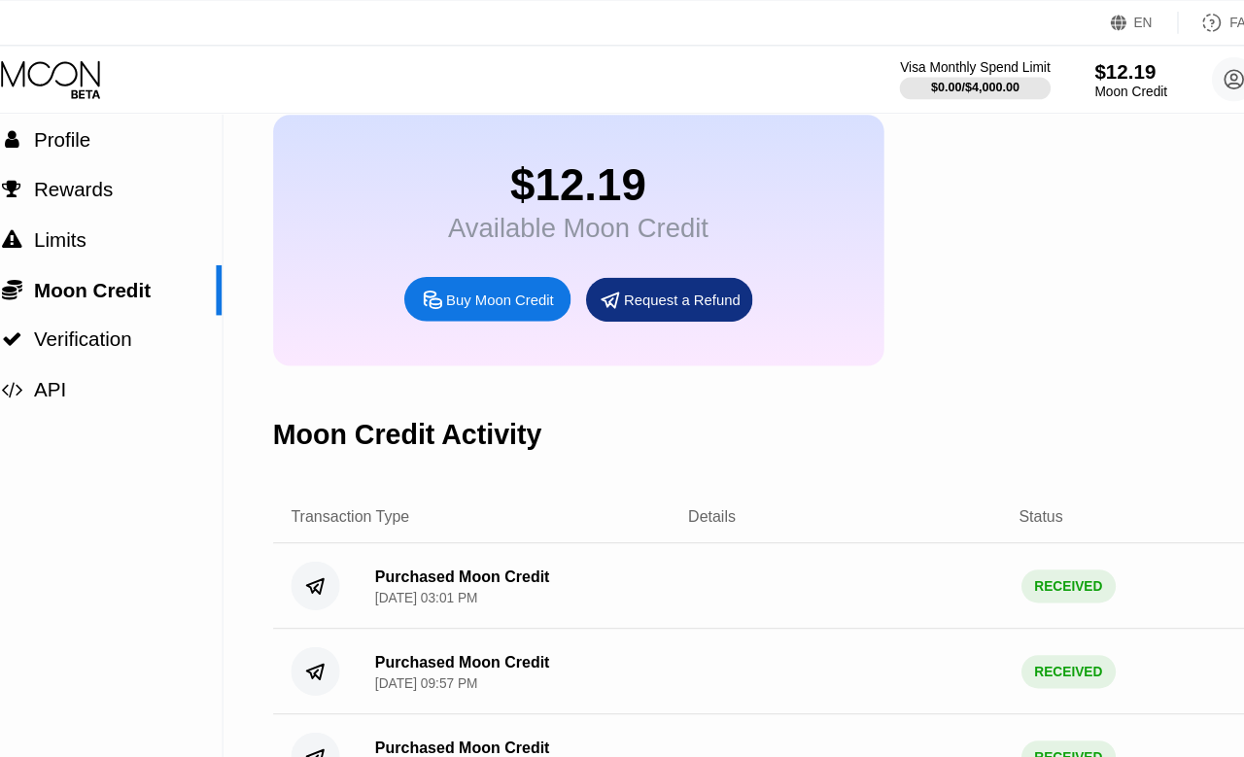
scroll to position [94, 0]
click at [1030, 74] on div "Moon Credit" at bounding box center [1061, 80] width 63 height 14
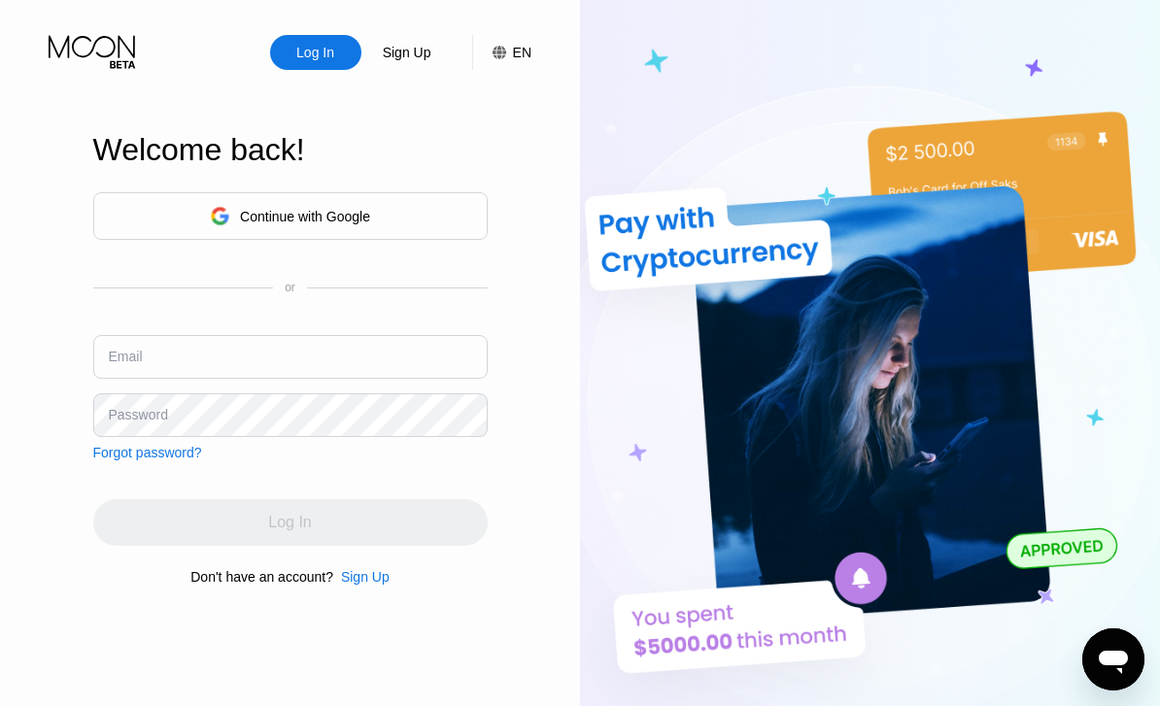
click at [341, 63] on div "Log In" at bounding box center [315, 52] width 91 height 35
click at [407, 379] on input "text" at bounding box center [290, 357] width 394 height 44
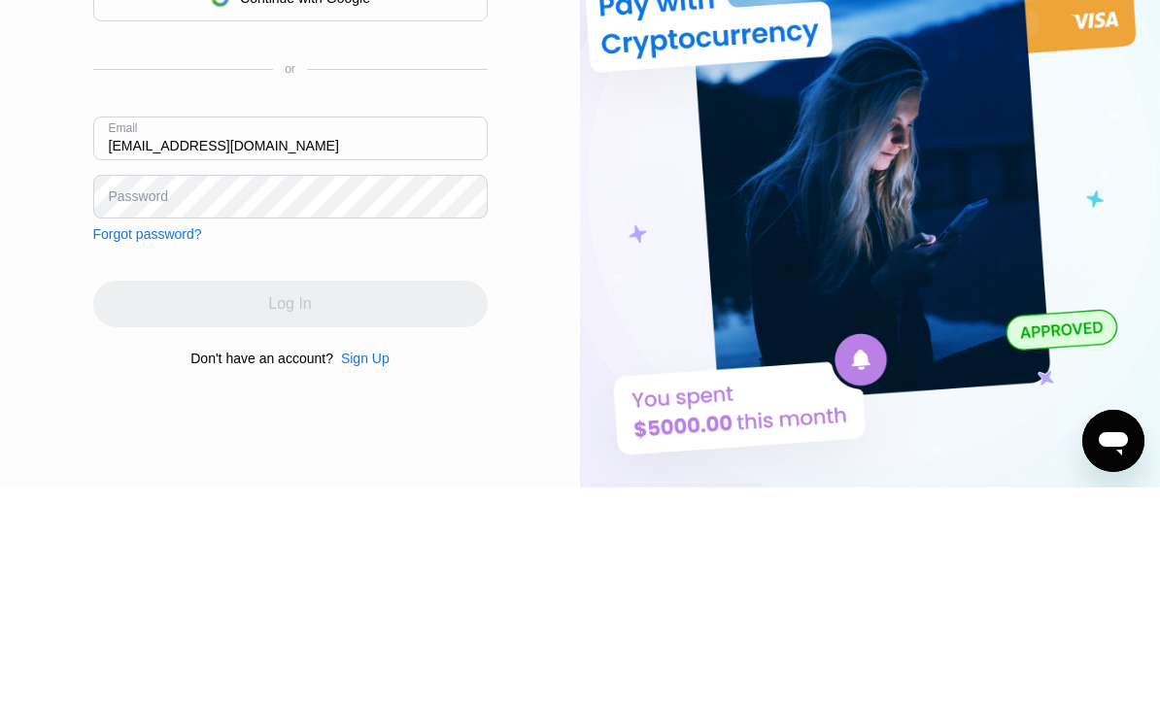
type input "[EMAIL_ADDRESS][DOMAIN_NAME]"
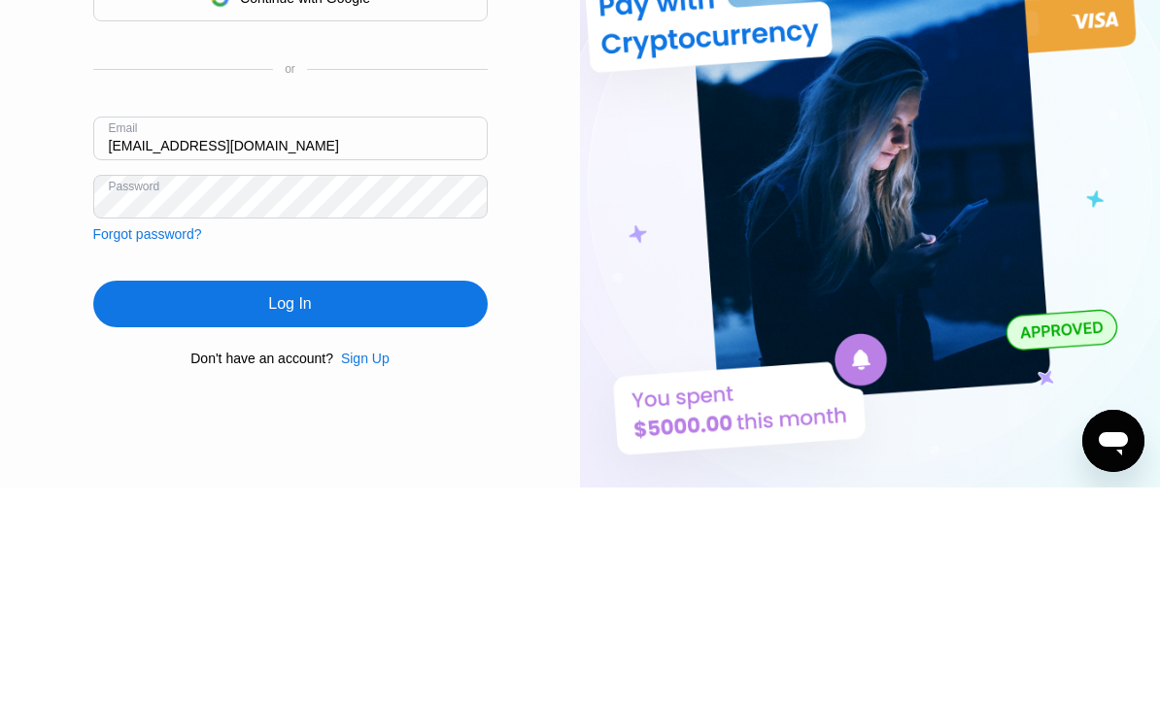
scroll to position [219, 0]
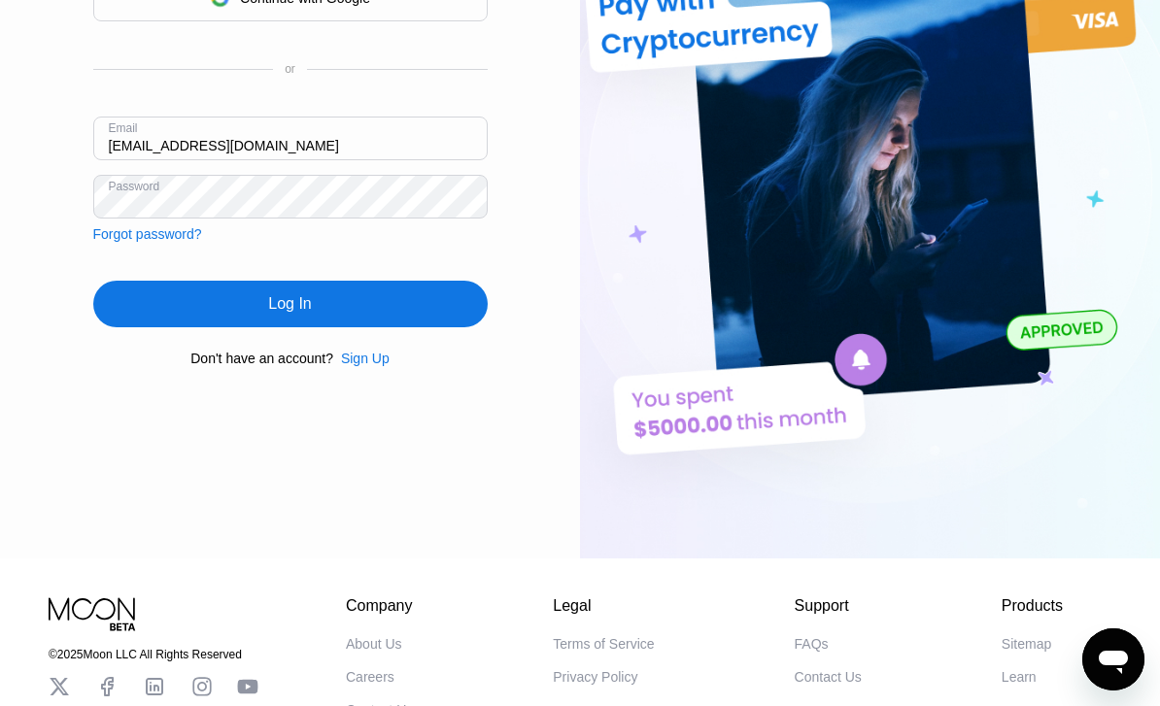
click at [219, 327] on div "Log In" at bounding box center [290, 304] width 394 height 47
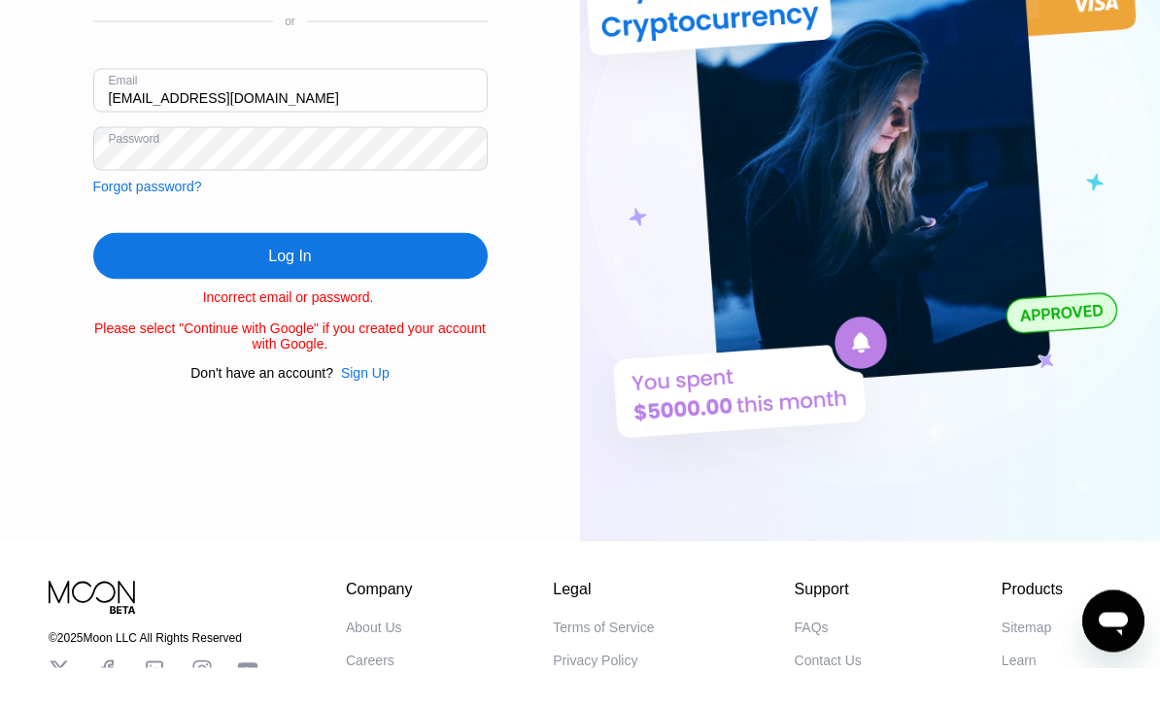
click at [199, 289] on div "Log In" at bounding box center [290, 294] width 394 height 47
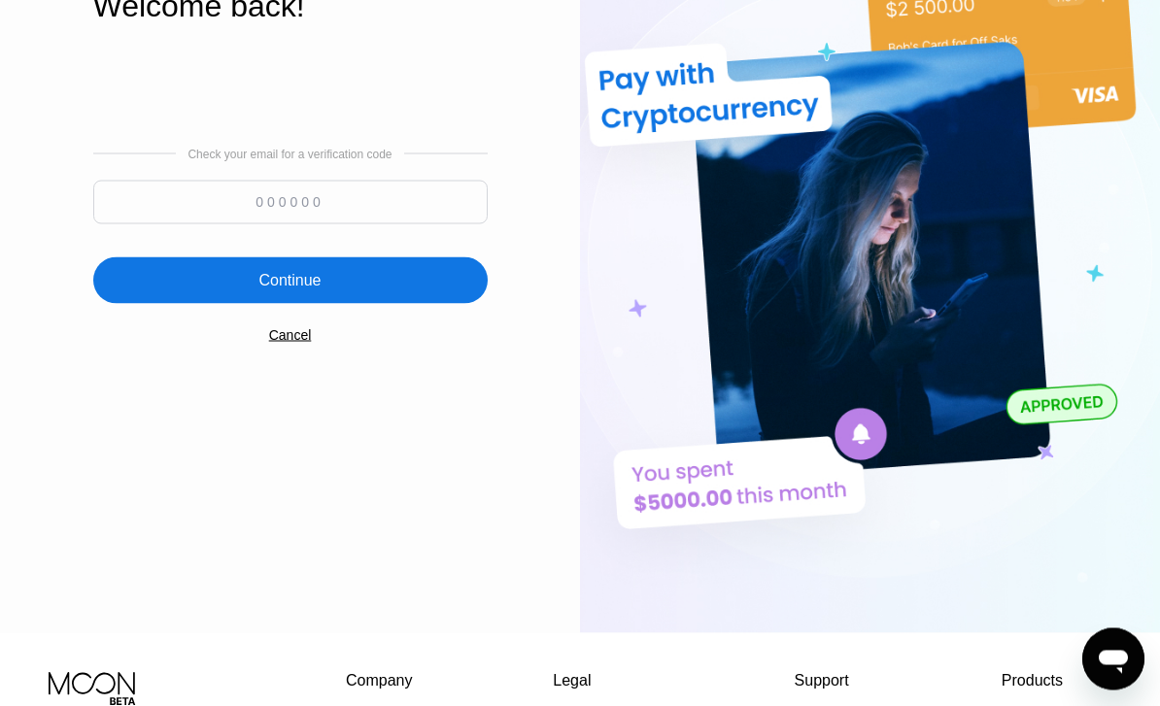
scroll to position [111, 0]
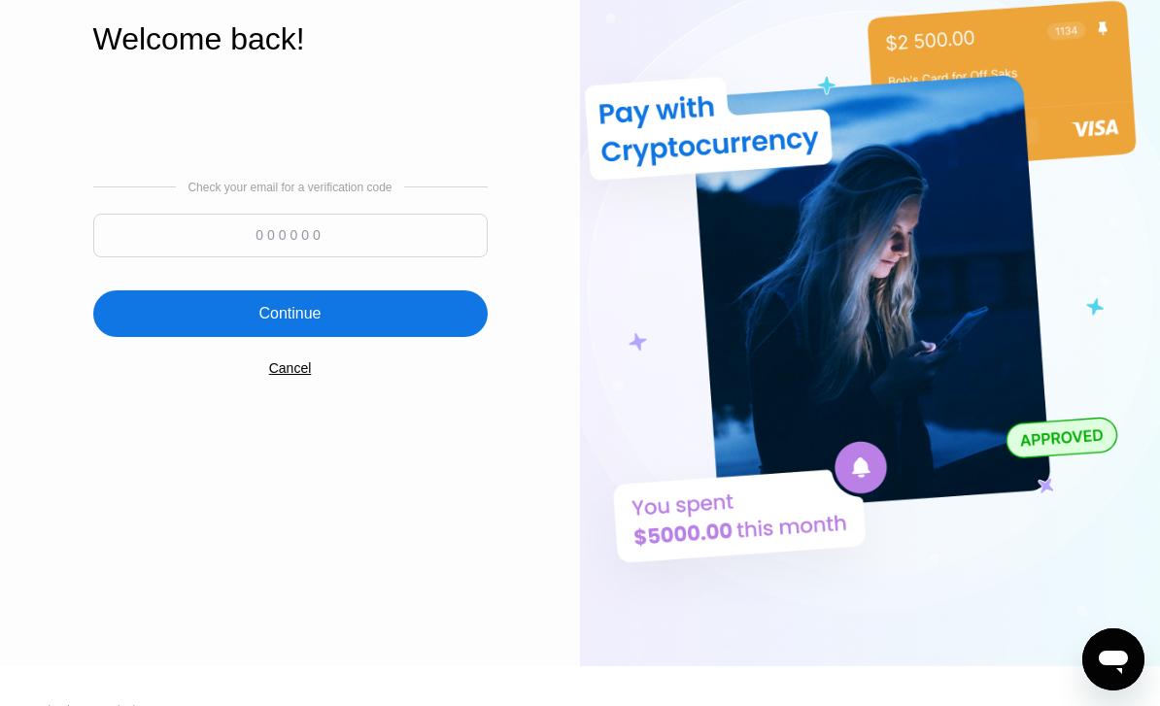
click at [118, 257] on input at bounding box center [290, 236] width 394 height 44
type input "391915"
click at [171, 326] on div "Continue" at bounding box center [290, 314] width 394 height 47
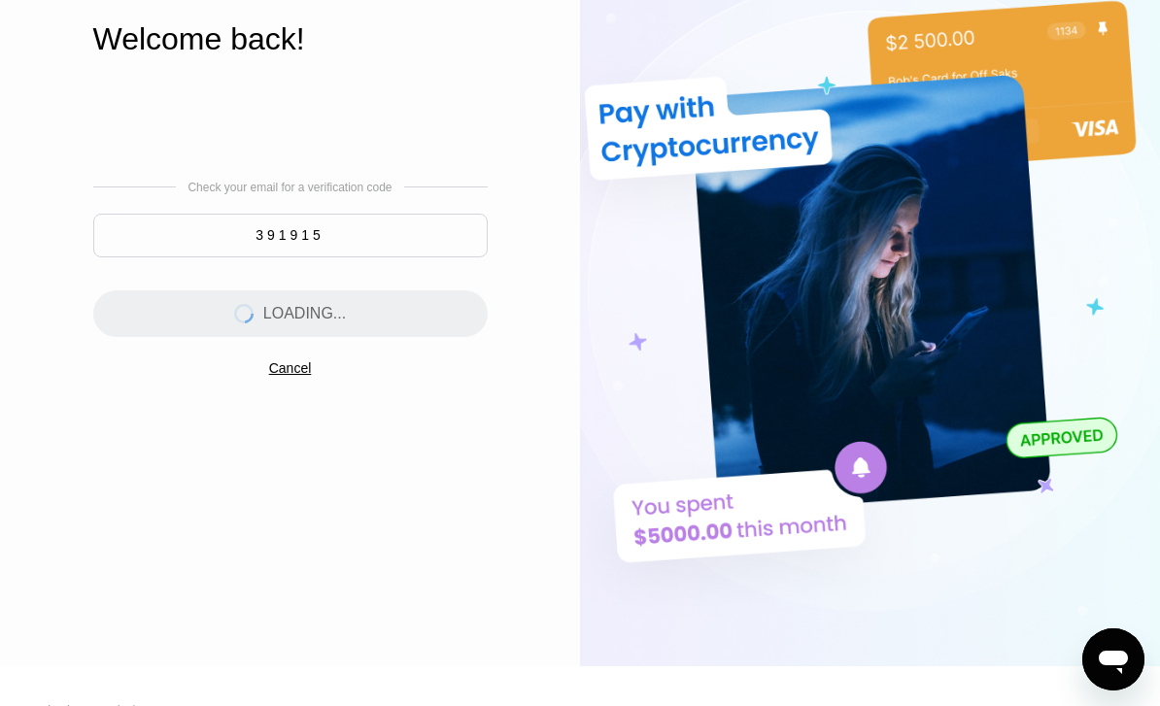
scroll to position [0, 0]
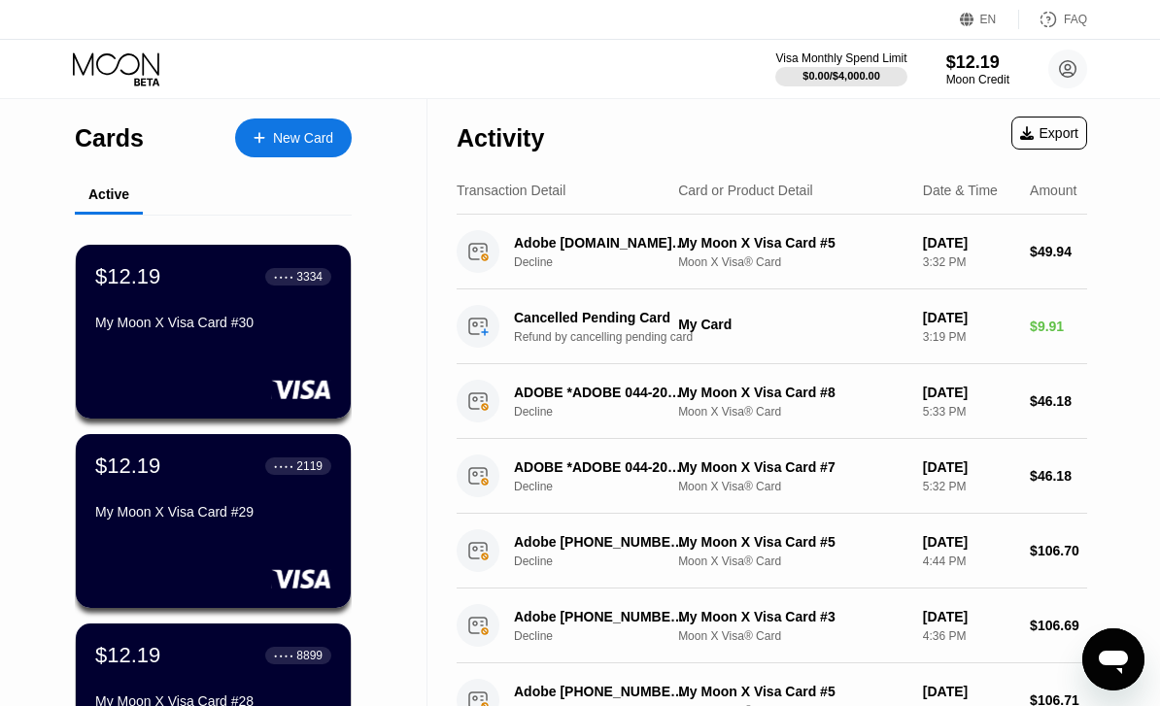
click at [270, 134] on div at bounding box center [269, 138] width 8 height 17
click at [264, 152] on div "New Card" at bounding box center [293, 138] width 117 height 39
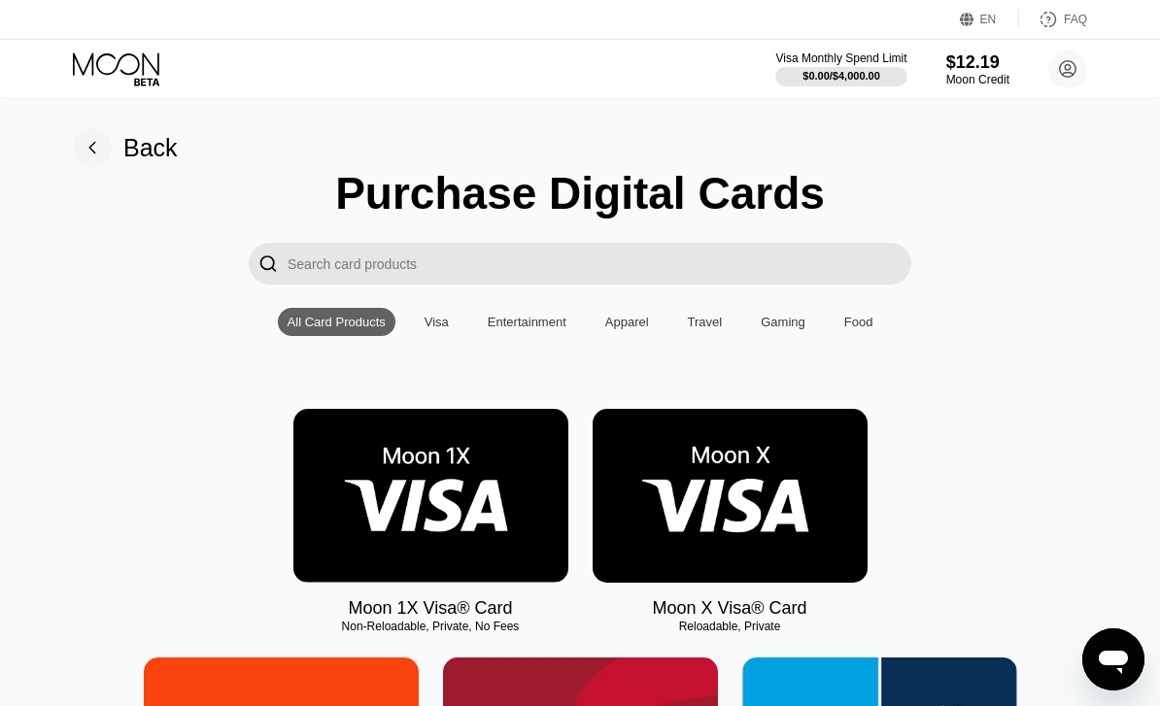
click at [821, 506] on img at bounding box center [730, 496] width 275 height 174
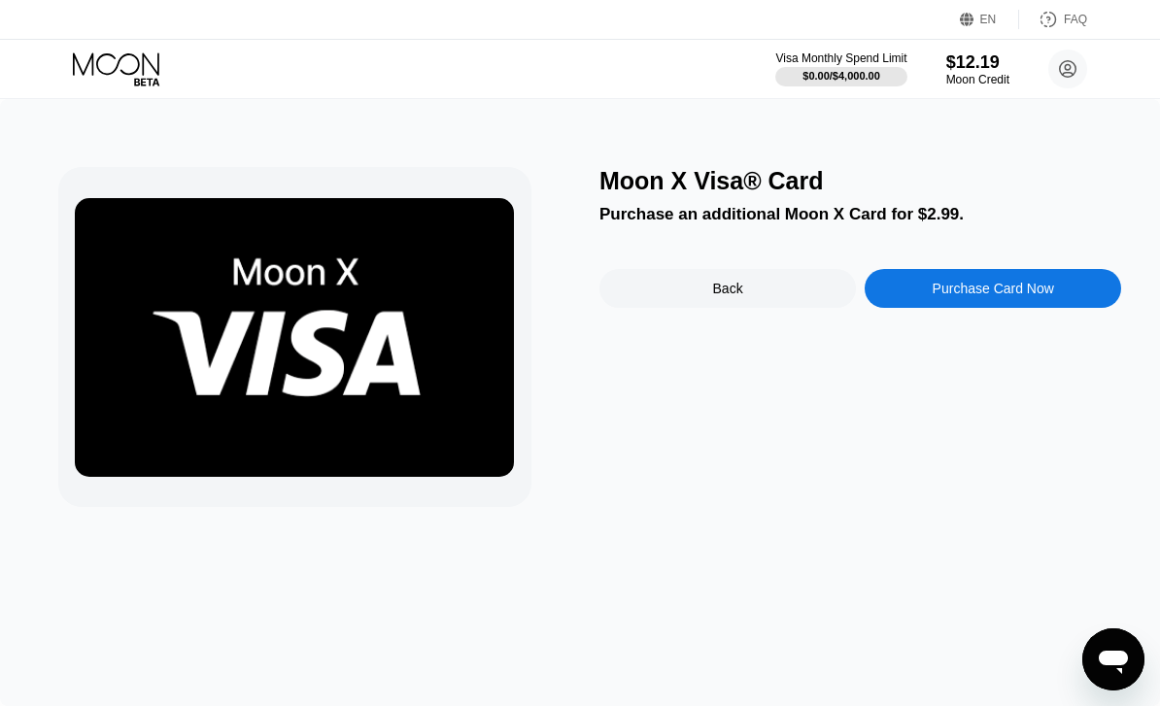
click at [1039, 290] on div "Purchase Card Now" at bounding box center [993, 289] width 121 height 16
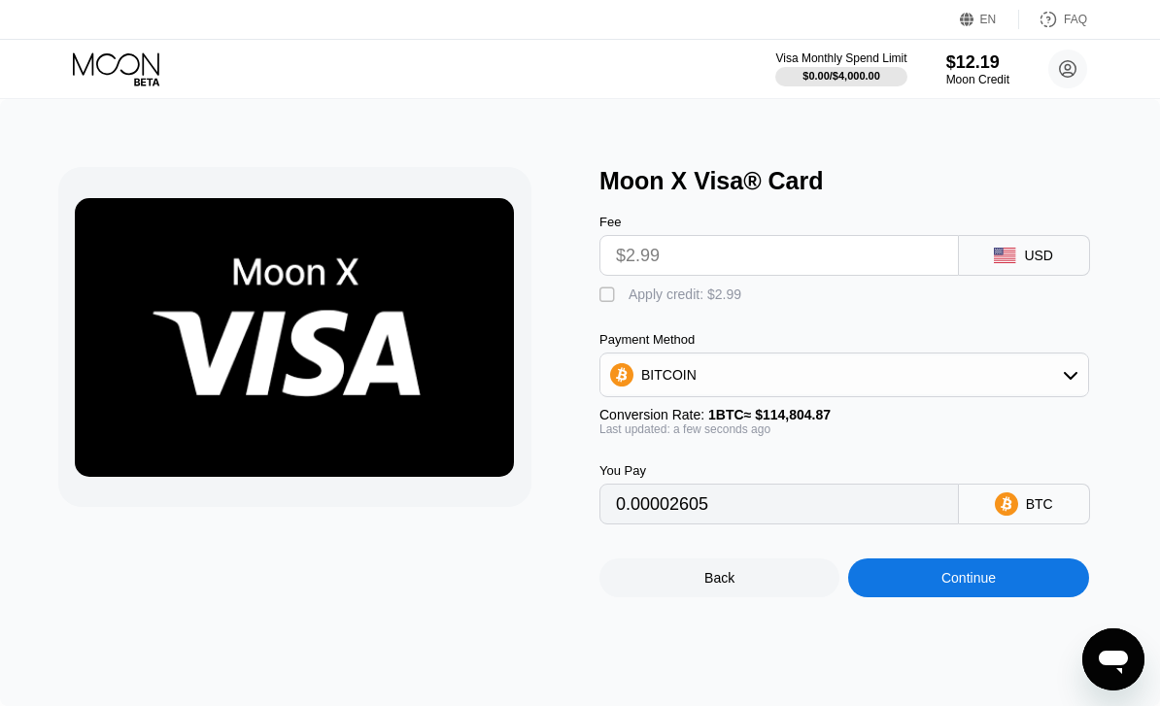
click at [619, 285] on div " Apply credit: $2.99" at bounding box center [860, 290] width 522 height 29
click at [616, 300] on div "" at bounding box center [608, 295] width 19 height 19
type input "0"
click at [1029, 598] on div "Continue" at bounding box center [968, 578] width 240 height 39
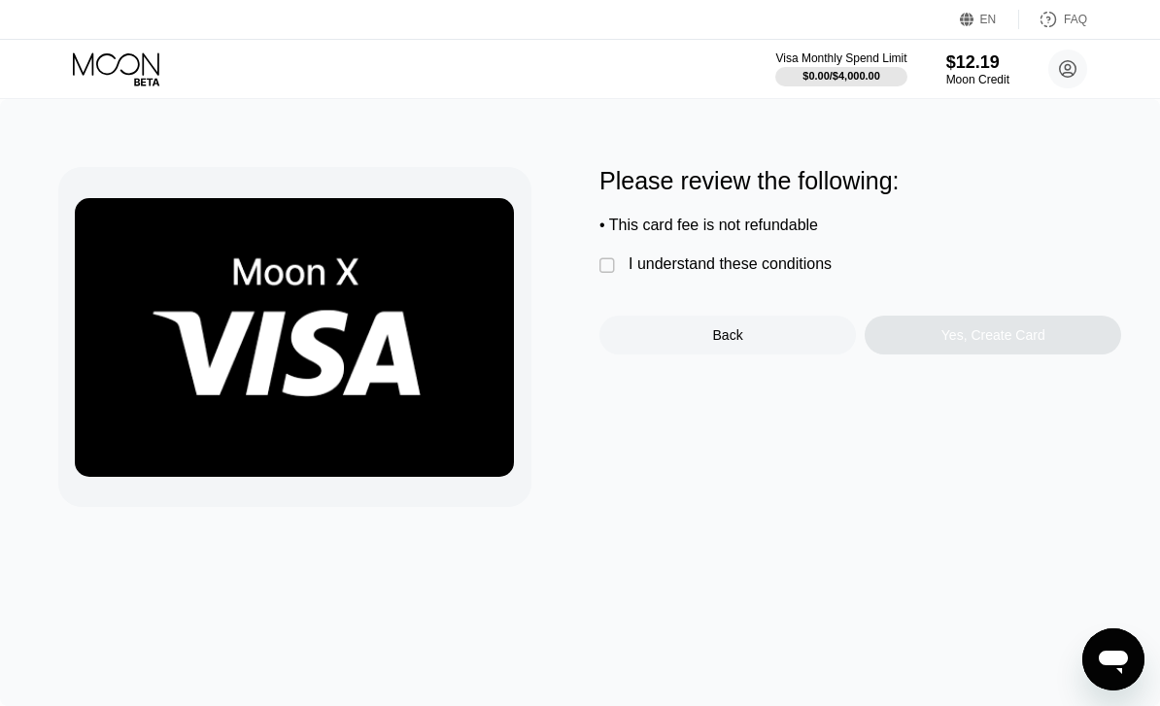
click at [610, 267] on div "" at bounding box center [608, 266] width 19 height 19
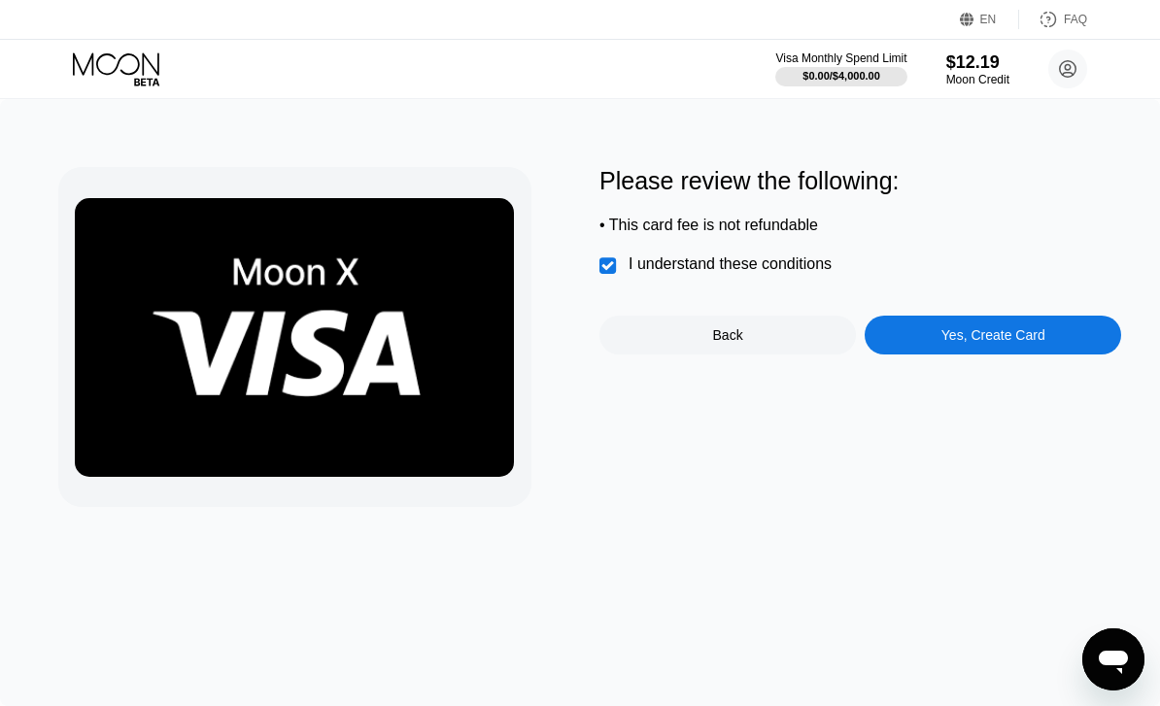
click at [994, 343] on div "Yes, Create Card" at bounding box center [993, 335] width 104 height 16
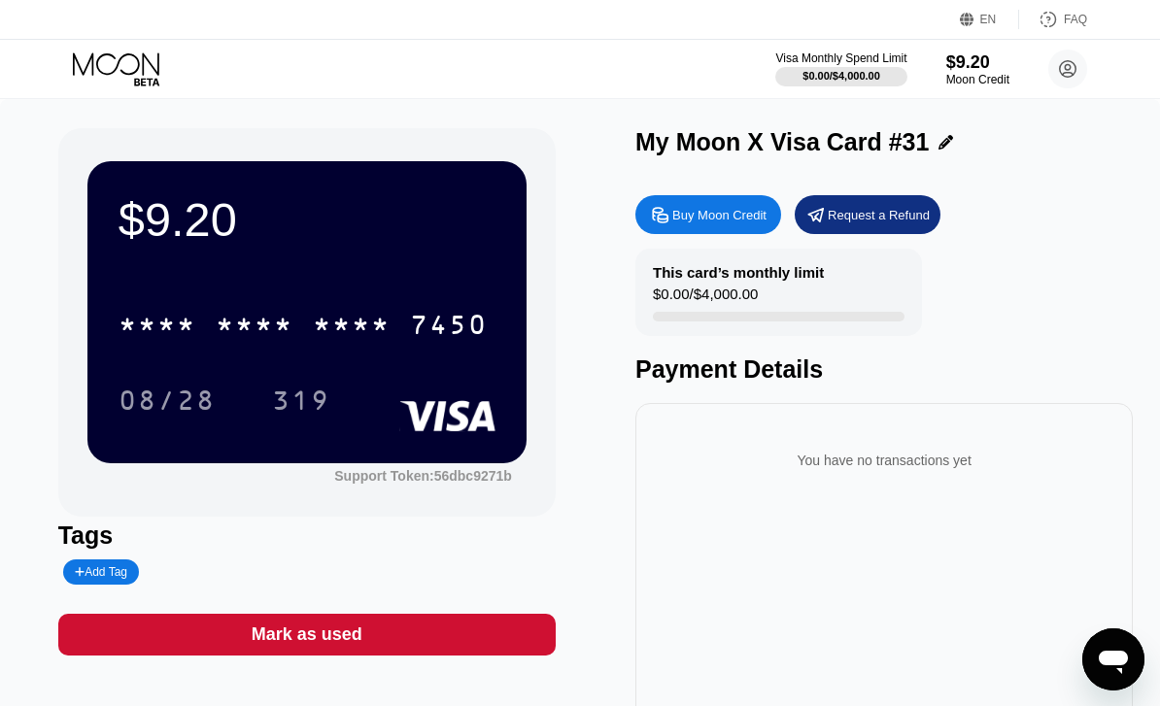
click at [454, 328] on div "7450" at bounding box center [449, 327] width 78 height 31
